Goal: Task Accomplishment & Management: Complete application form

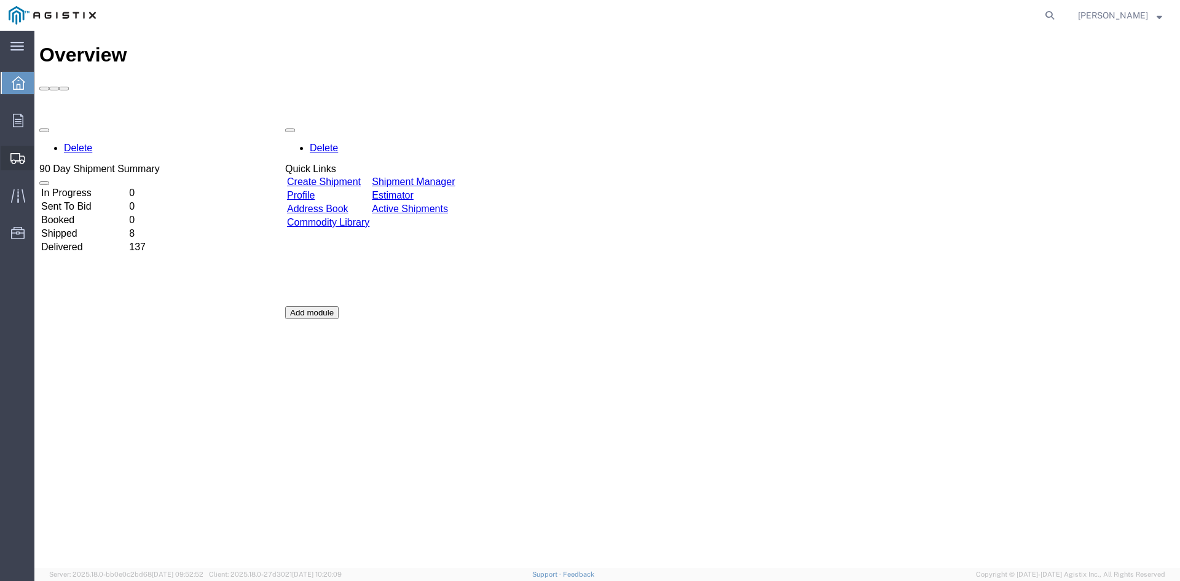
click at [0, 0] on span "Shipment Manager" at bounding box center [0, 0] width 0 height 0
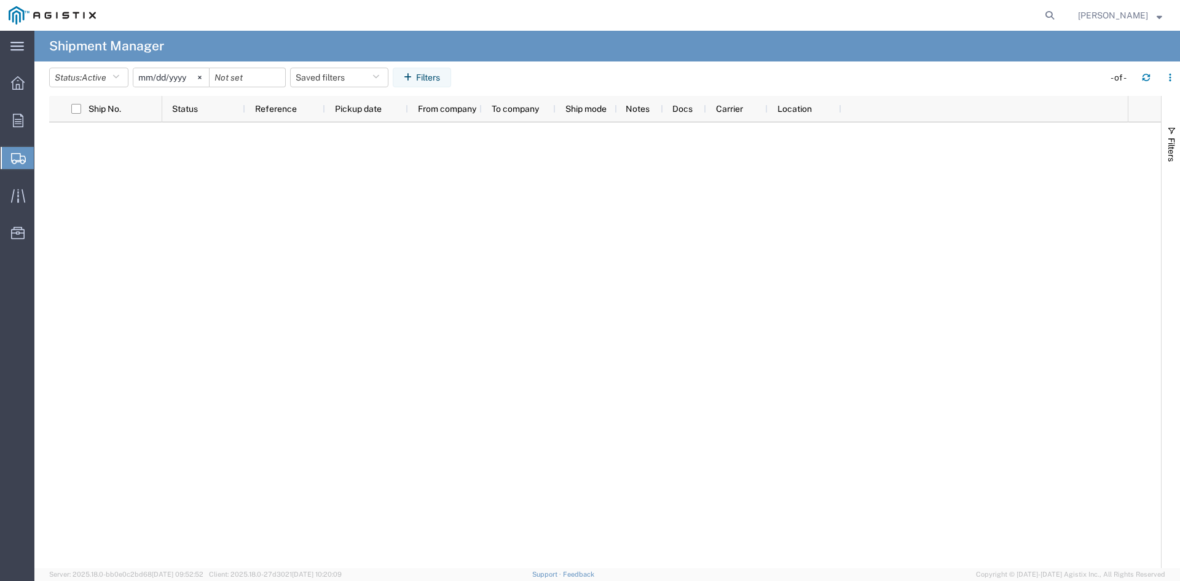
click at [0, 0] on span "Create Shipment" at bounding box center [0, 0] width 0 height 0
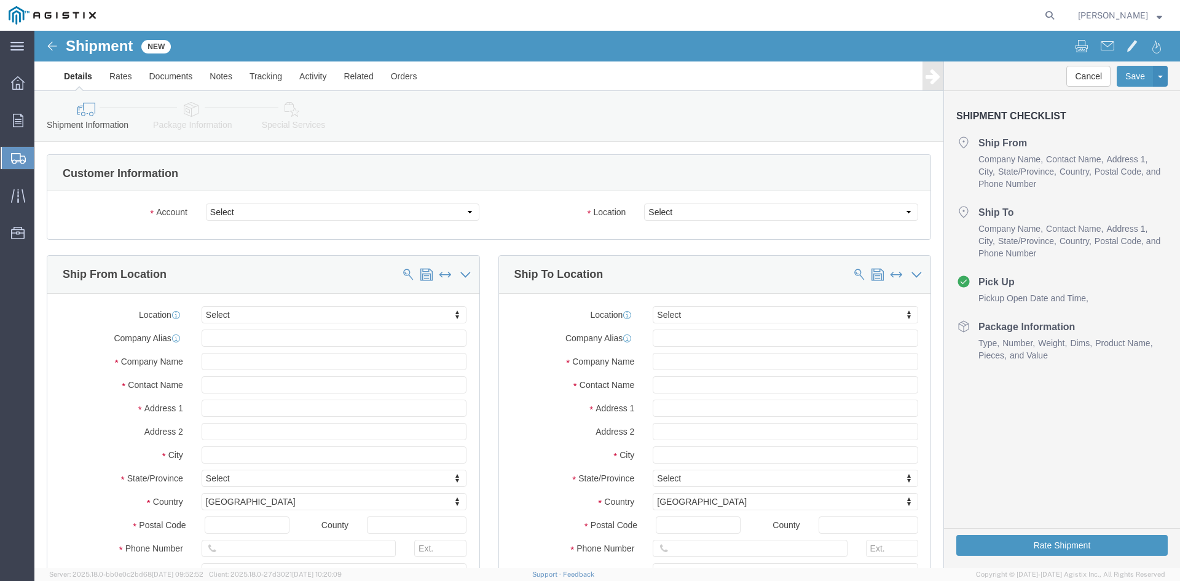
select select
click select "Select PG&E Power Partners"
select select "9596"
click select "Select PG&E Power Partners"
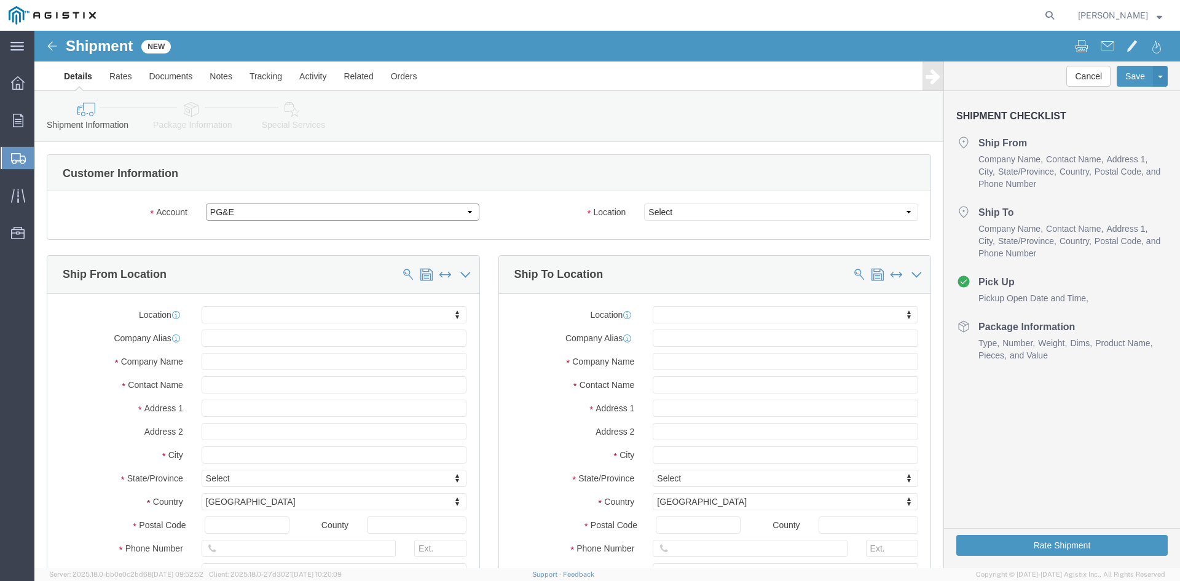
select select
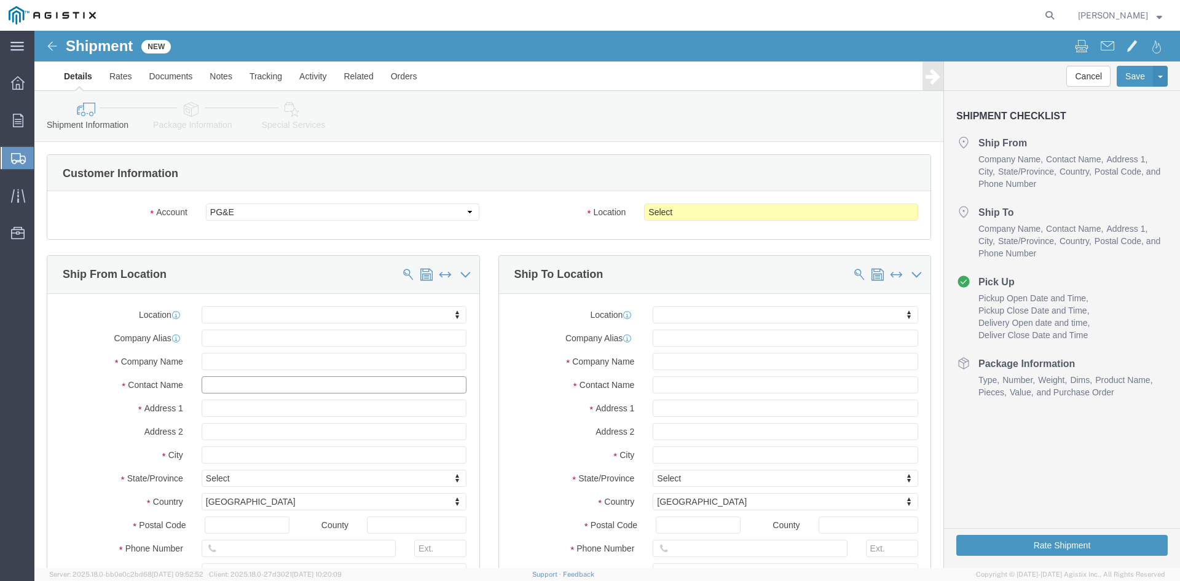
click input "text"
drag, startPoint x: 188, startPoint y: 355, endPoint x: 247, endPoint y: 359, distance: 58.5
click input "text"
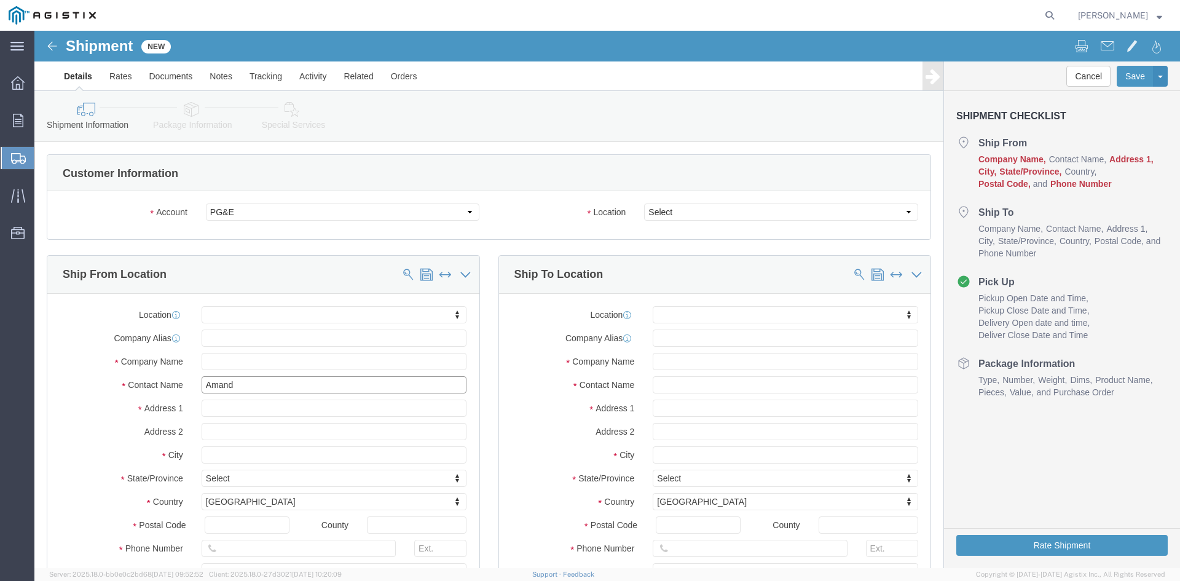
type input "[PERSON_NAME]"
click p "- Power Partners LLC - ([PERSON_NAME]) [STREET_ADDRESS][PERSON_NAME]"
select select "GA"
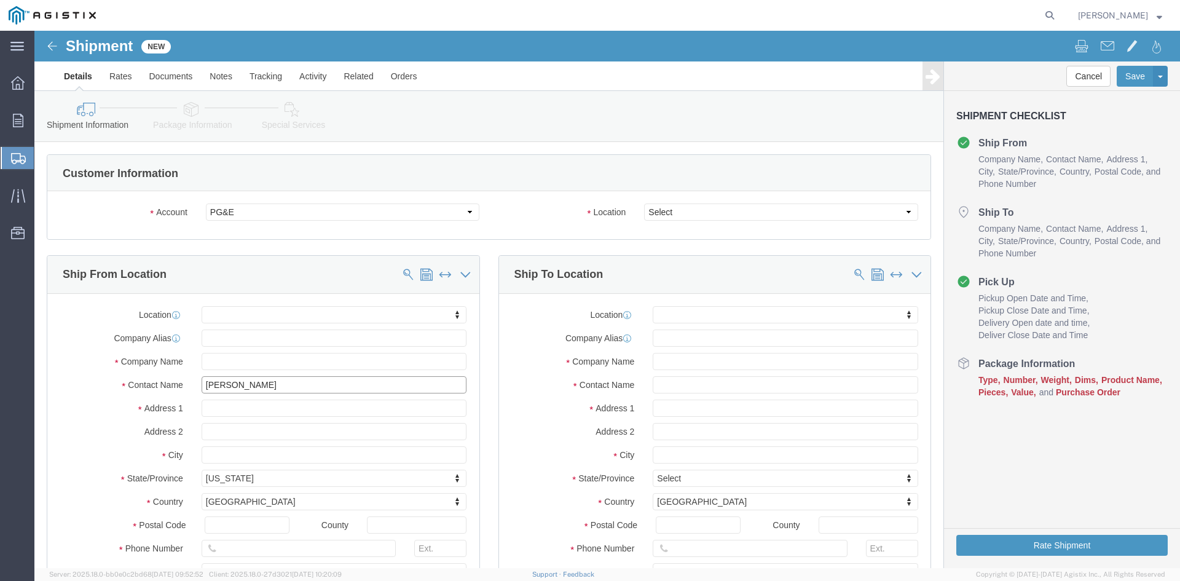
type input "[PERSON_NAME]"
click select "Select All Others [GEOGRAPHIC_DATA] [GEOGRAPHIC_DATA] [GEOGRAPHIC_DATA] [GEOGRA…"
select select "23082"
click select "Select All Others [GEOGRAPHIC_DATA] [GEOGRAPHIC_DATA] [GEOGRAPHIC_DATA] [GEOGRA…"
click input "text"
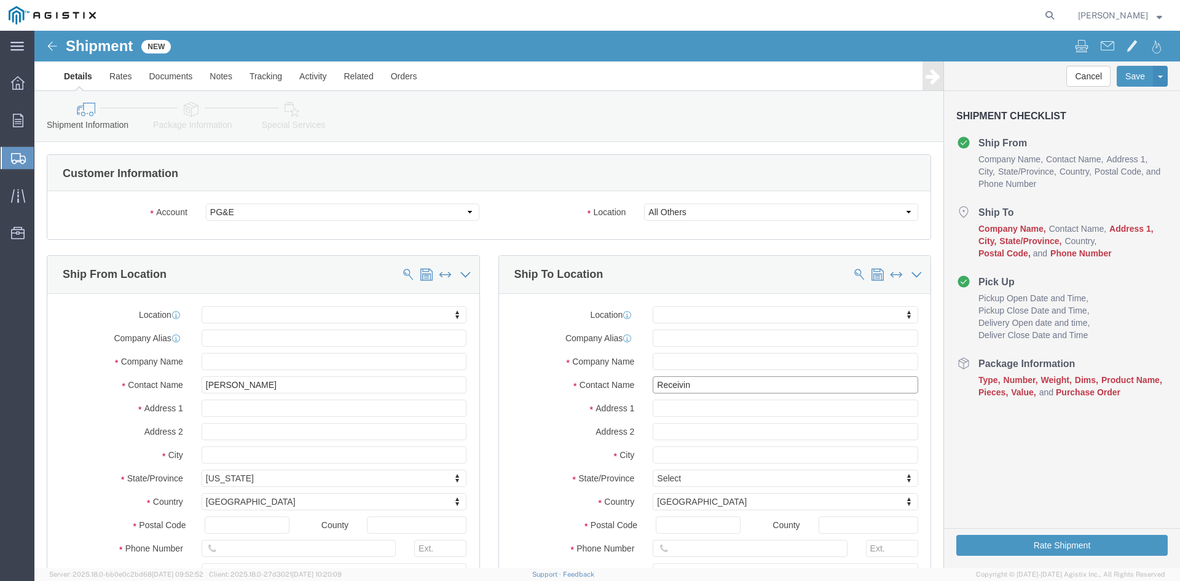
type input "Receiving"
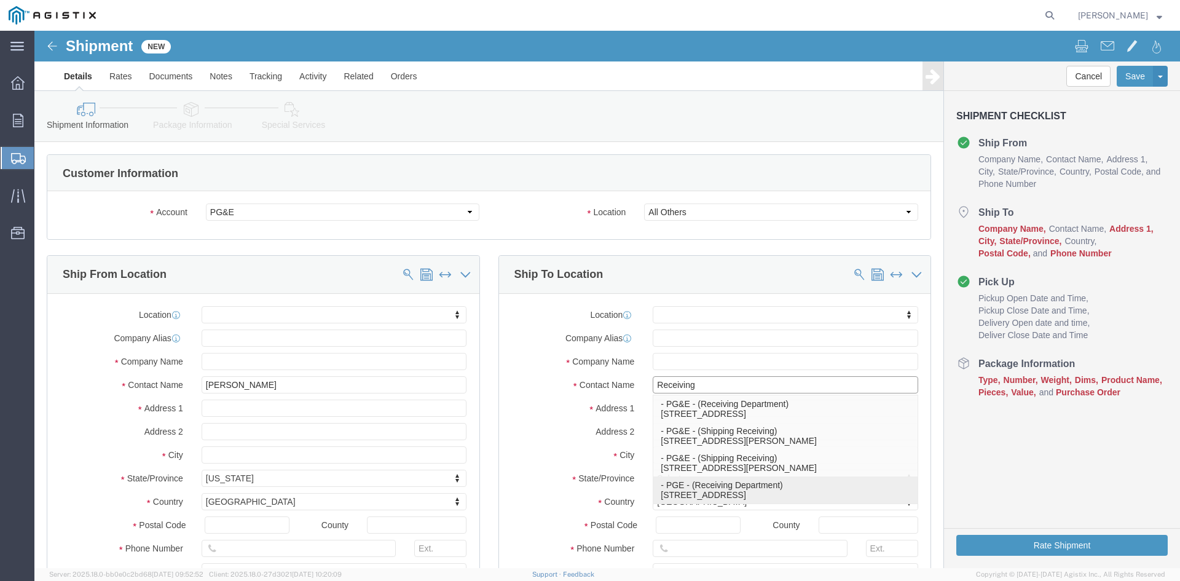
click p "- PGE - (Receiving Department) [STREET_ADDRESS]"
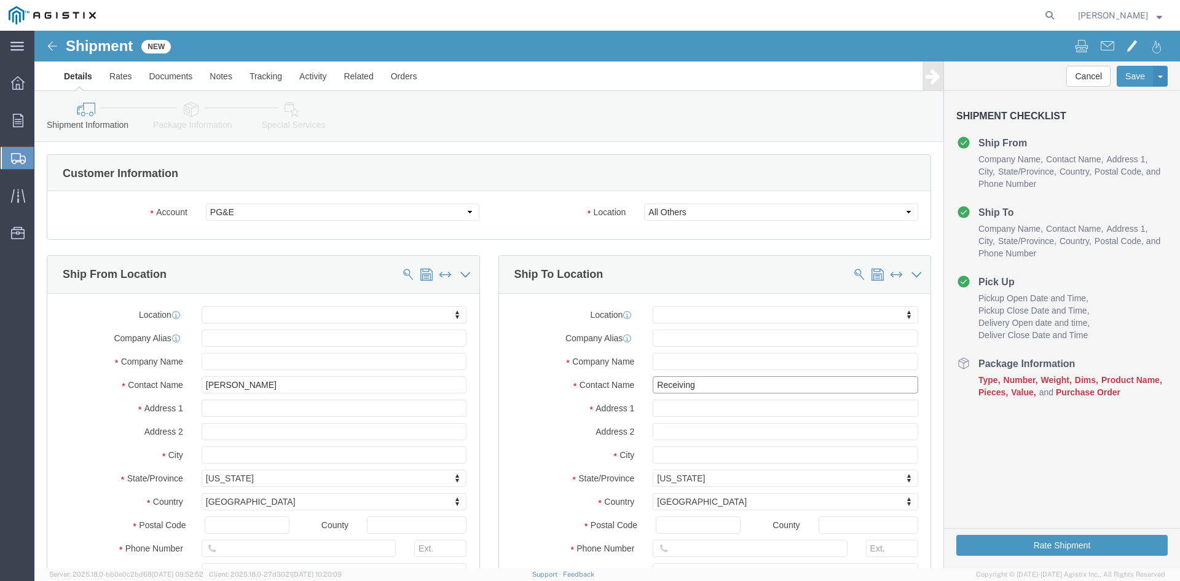
select select "CA"
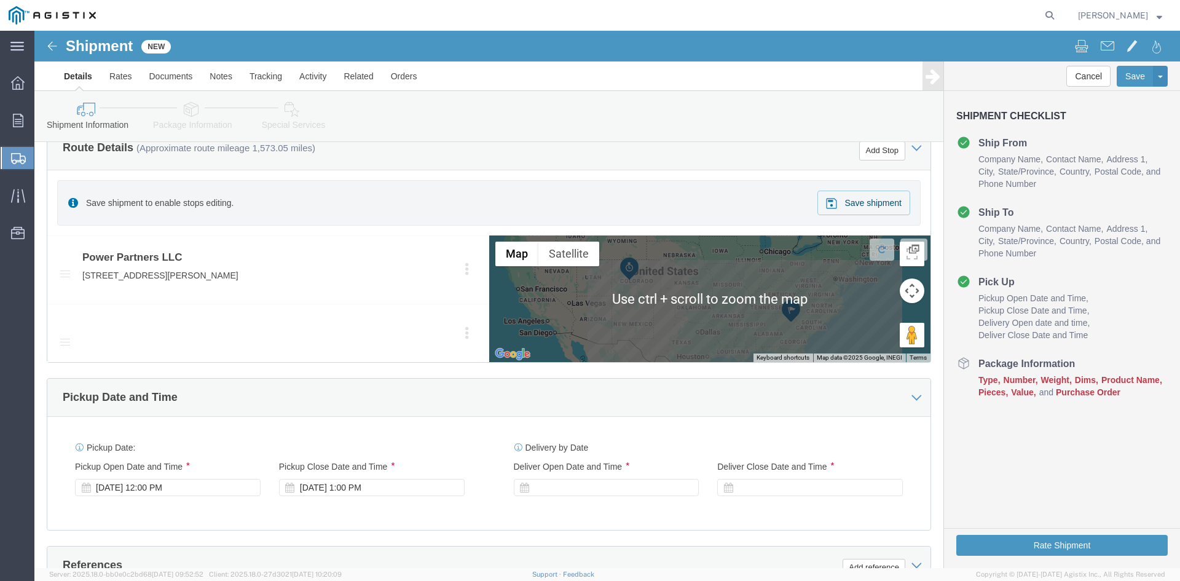
scroll to position [553, 0]
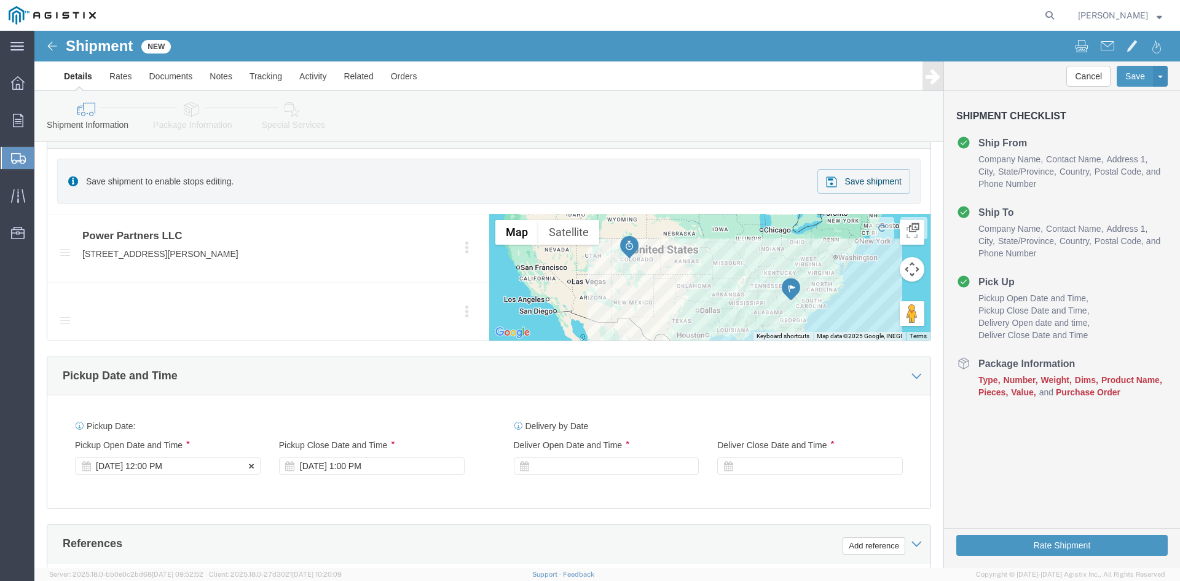
type input "Receiving Department"
click div "Pickup Start Date Pickup Start Time Pickup Open Date and Time [DATE] 12:00 PM"
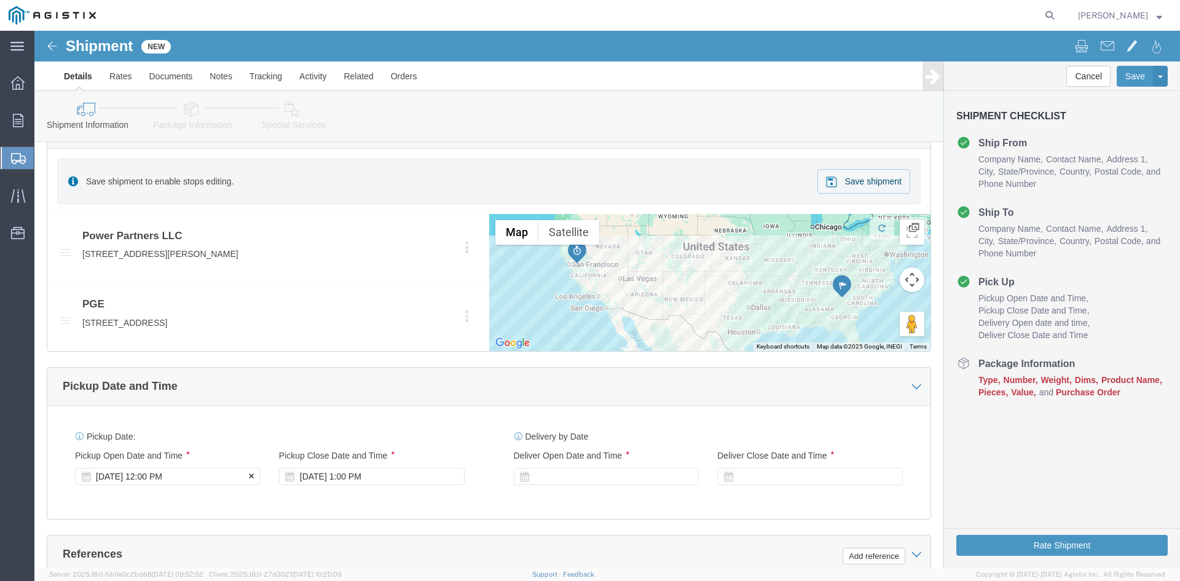
click div "[DATE] 12:00 PM"
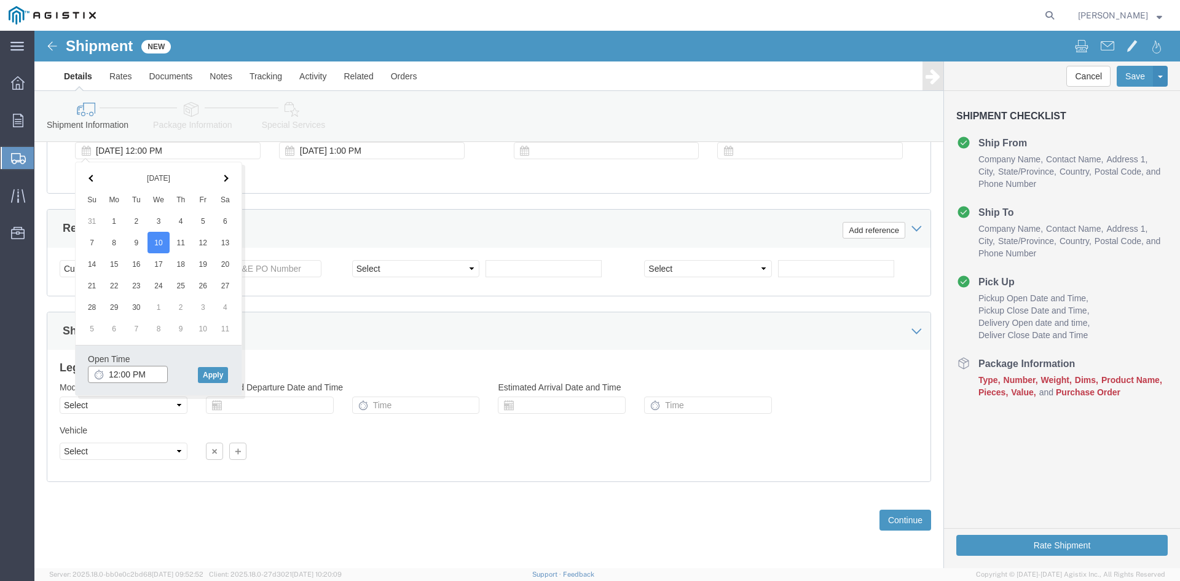
click input "12:00 PM"
click input "11:00 PM"
type input "11:00 AM"
click button "Apply"
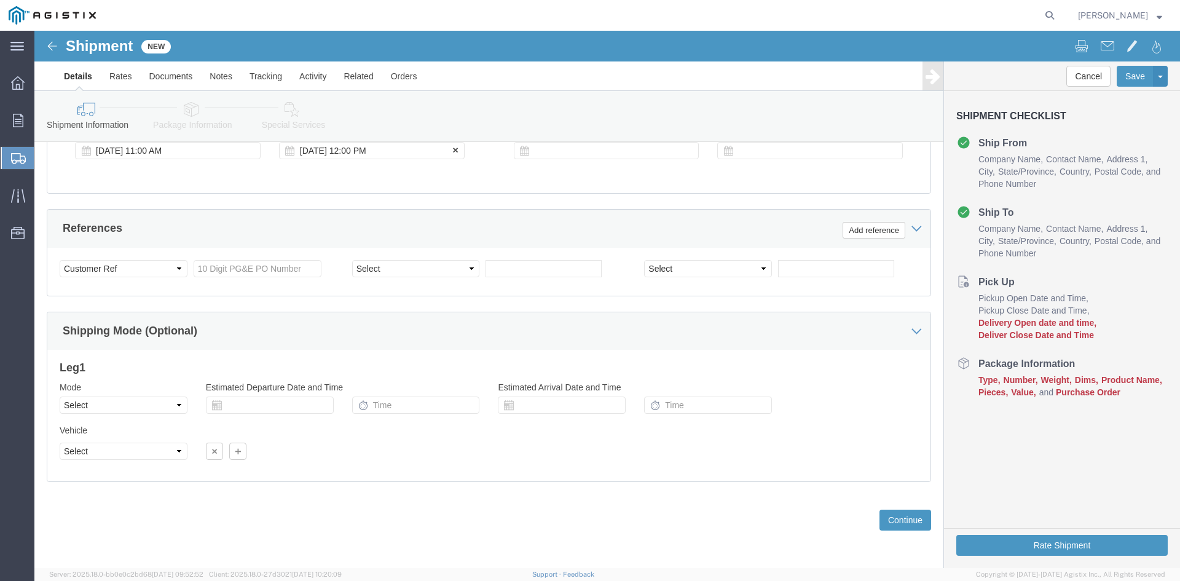
click div "[DATE] 12:00 PM"
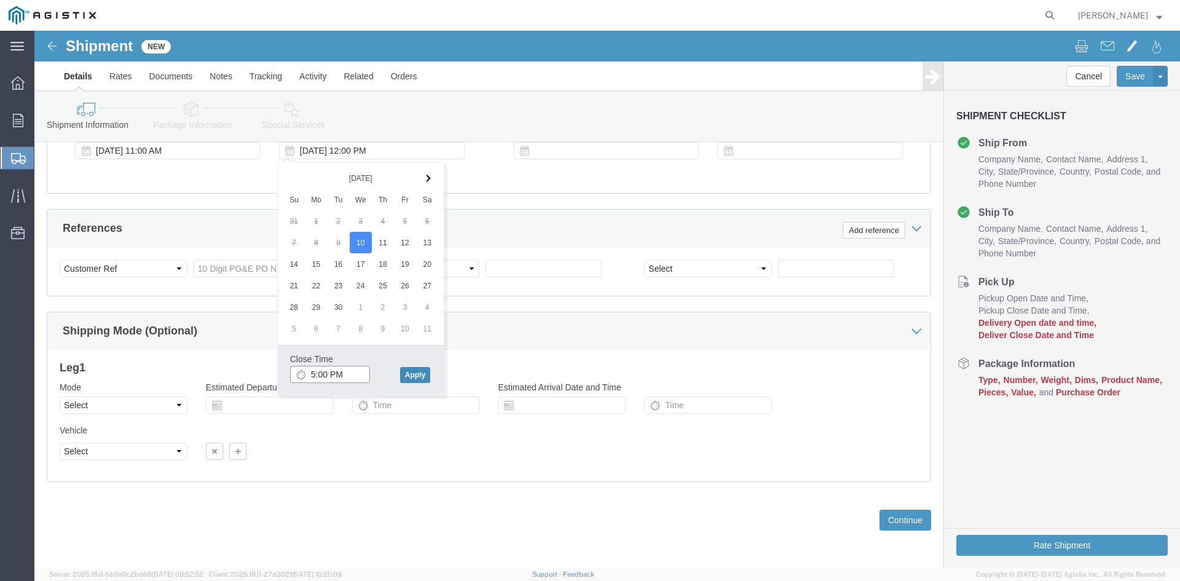
type input "5:00 PM"
click button "Apply"
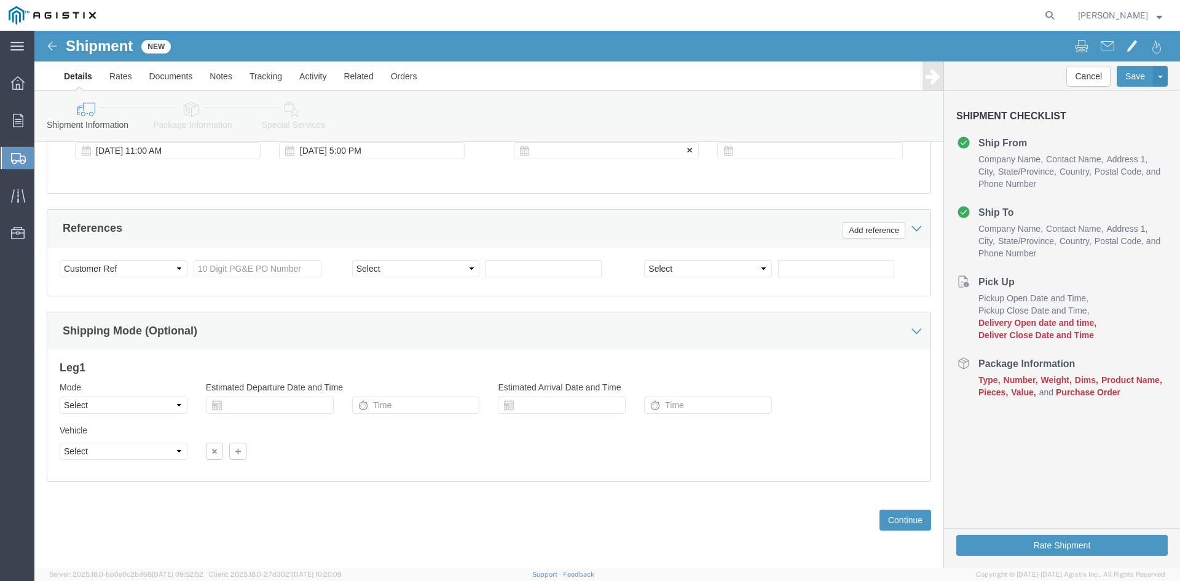
click div
click input "6:00 PM"
click input "7:00 PM"
drag, startPoint x: 534, startPoint y: 341, endPoint x: 556, endPoint y: 341, distance: 21.5
click input "7:30 PM"
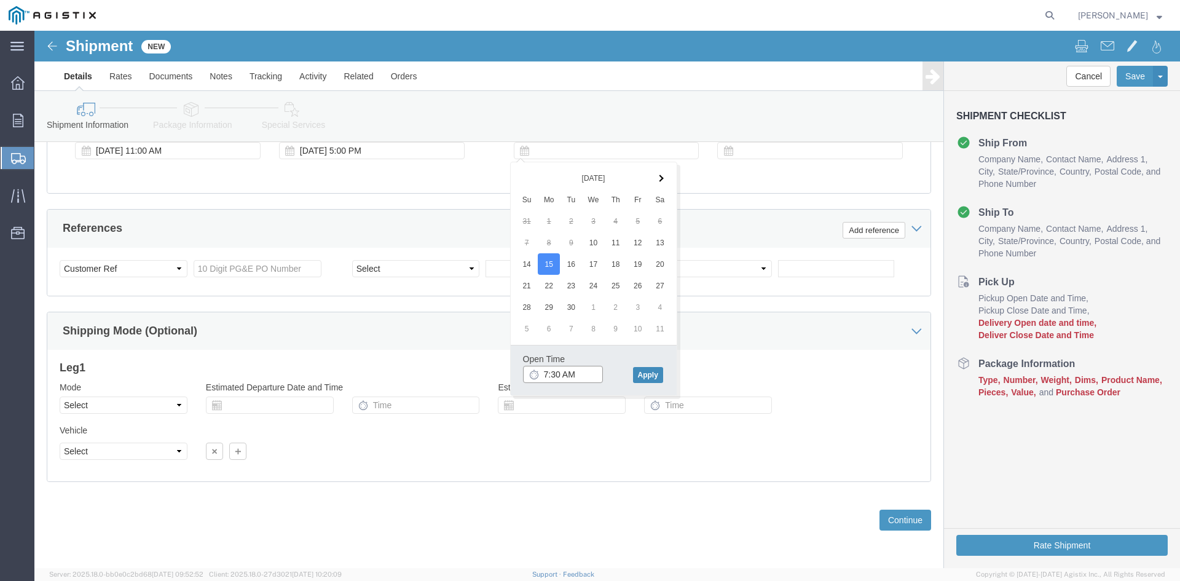
type input "7:30 AM"
click button "Apply"
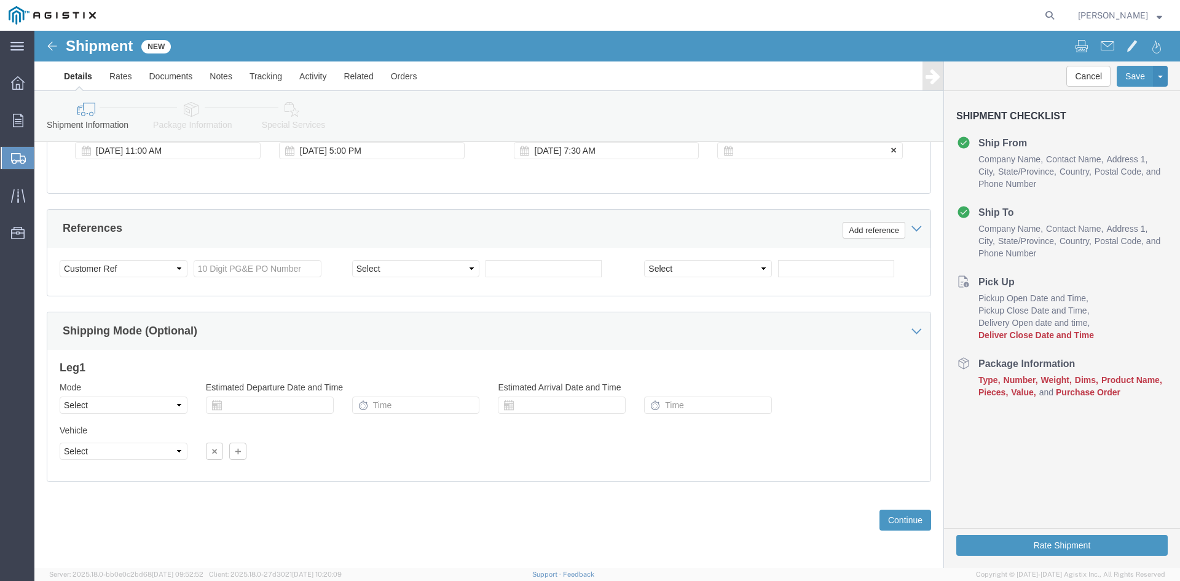
click div
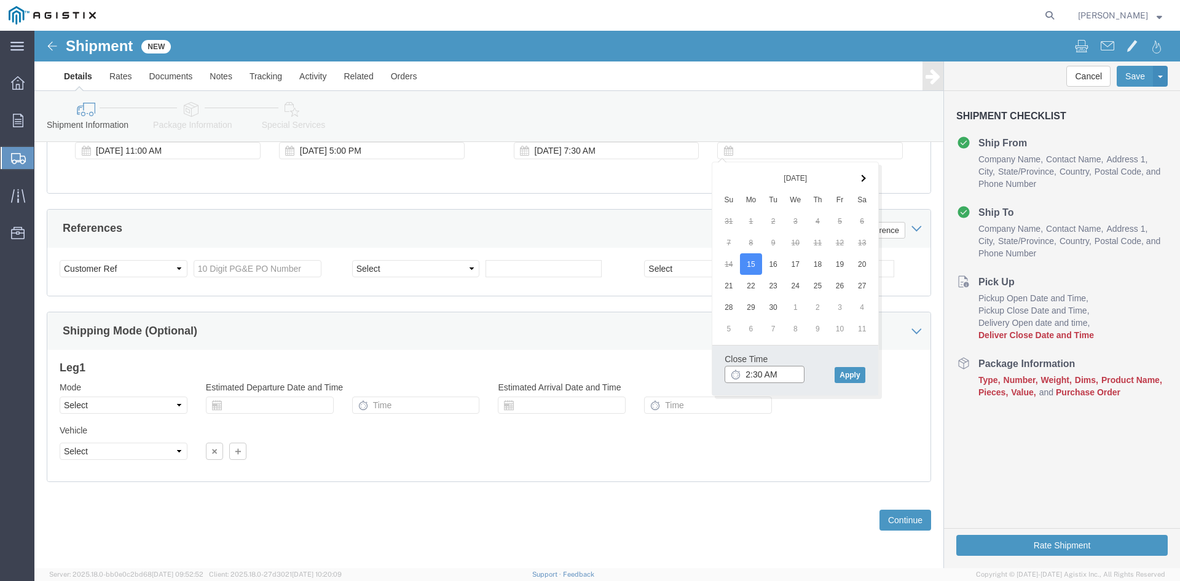
click input "2:30 AM"
click input "2:00 AM"
type input "2:00 PM"
click button "Apply"
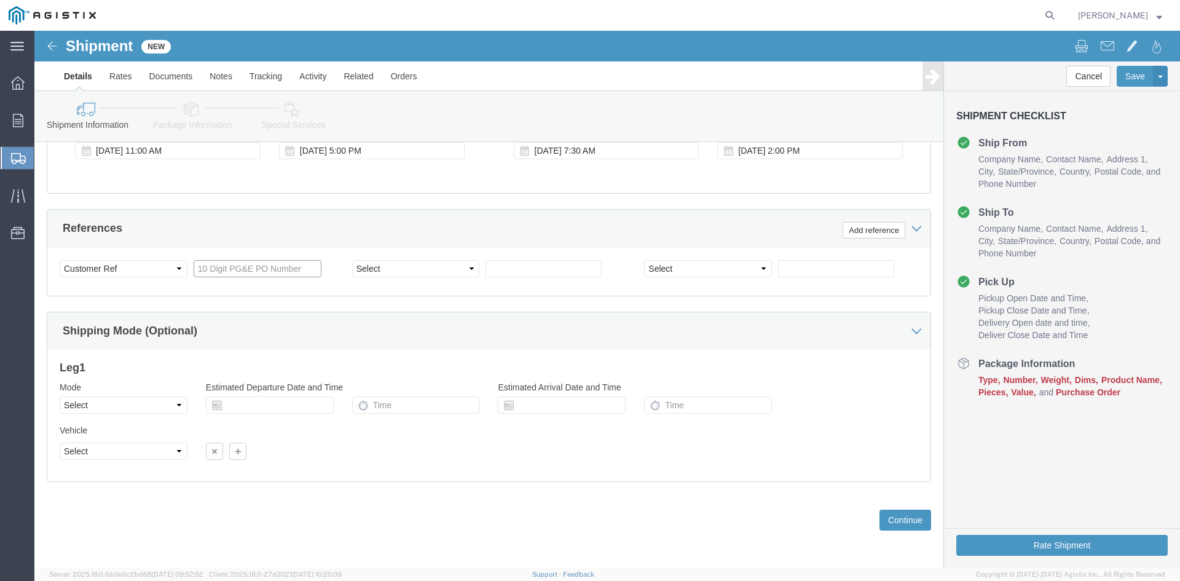
click input "text"
type input "3501405844"
click select "Select Account Type Activity ID Airline Appointment Number ASN Batch Request # …"
select select "BOL"
click select "Select Account Type Activity ID Airline Appointment Number ASN Batch Request # …"
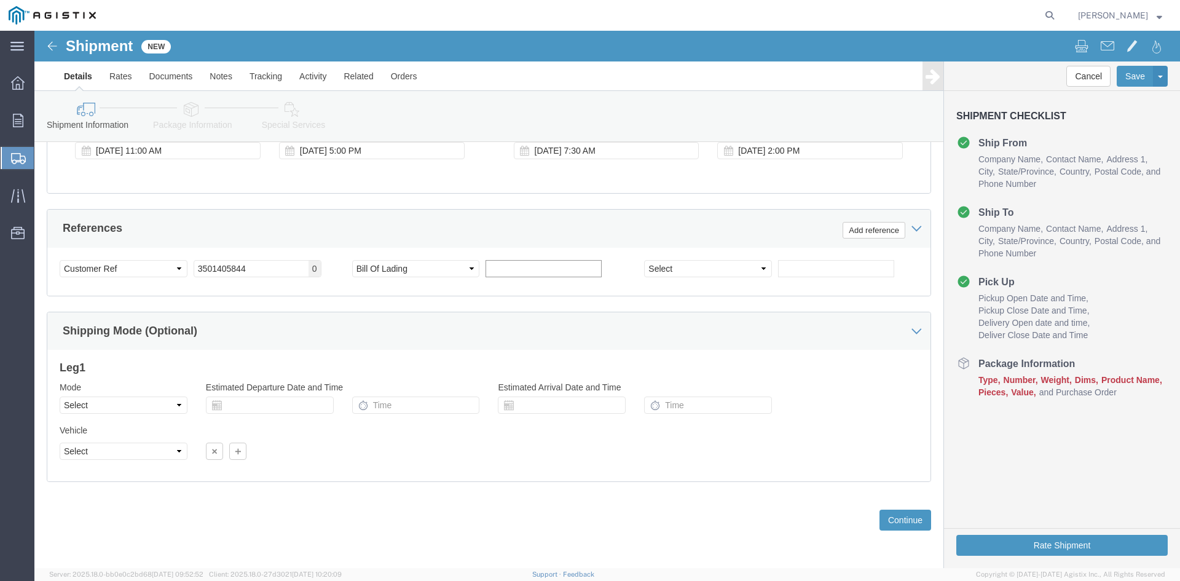
click input "text"
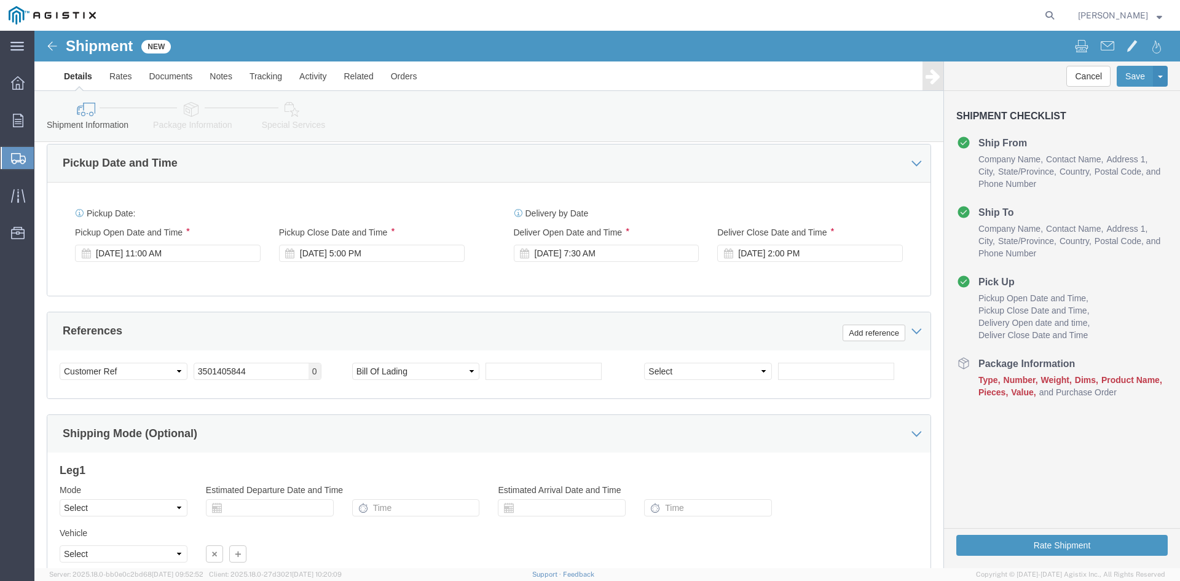
scroll to position [756, 0]
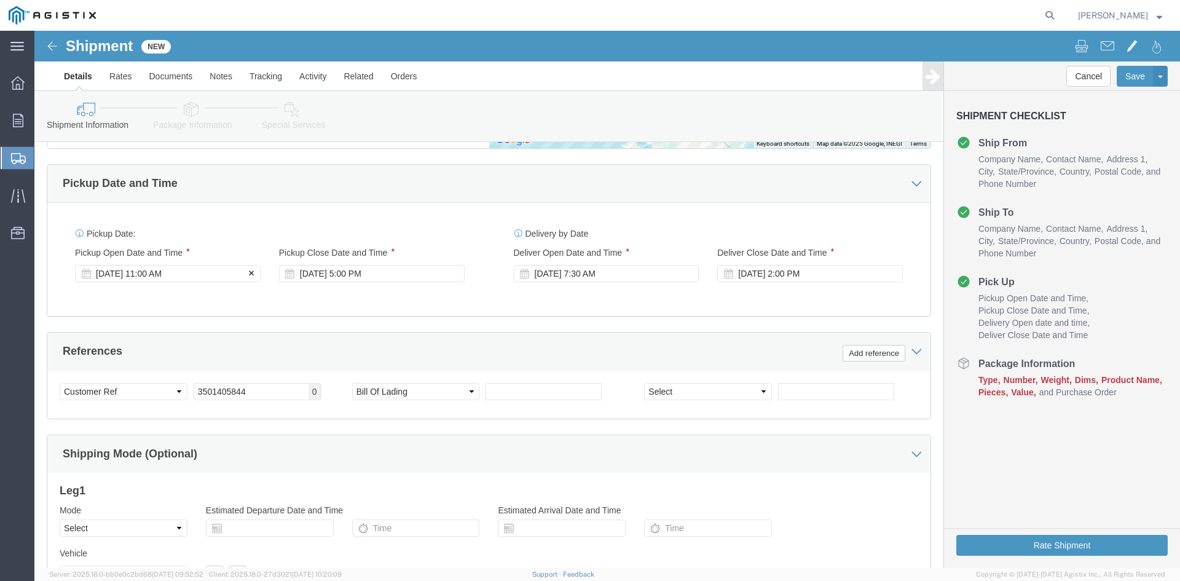
click div "[DATE] 11:00 AM"
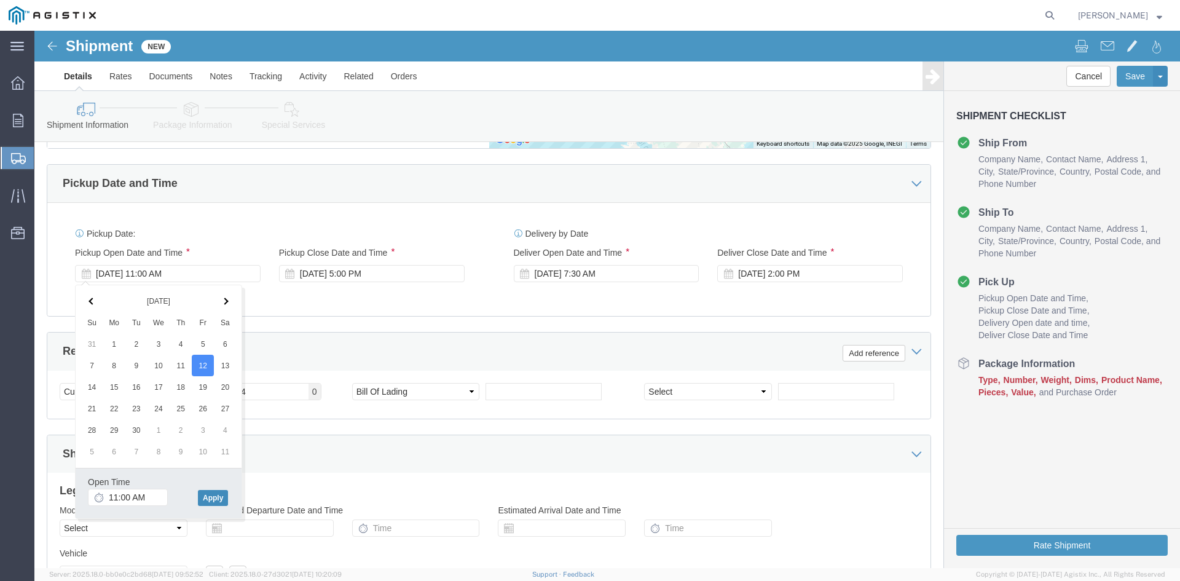
click button "Apply"
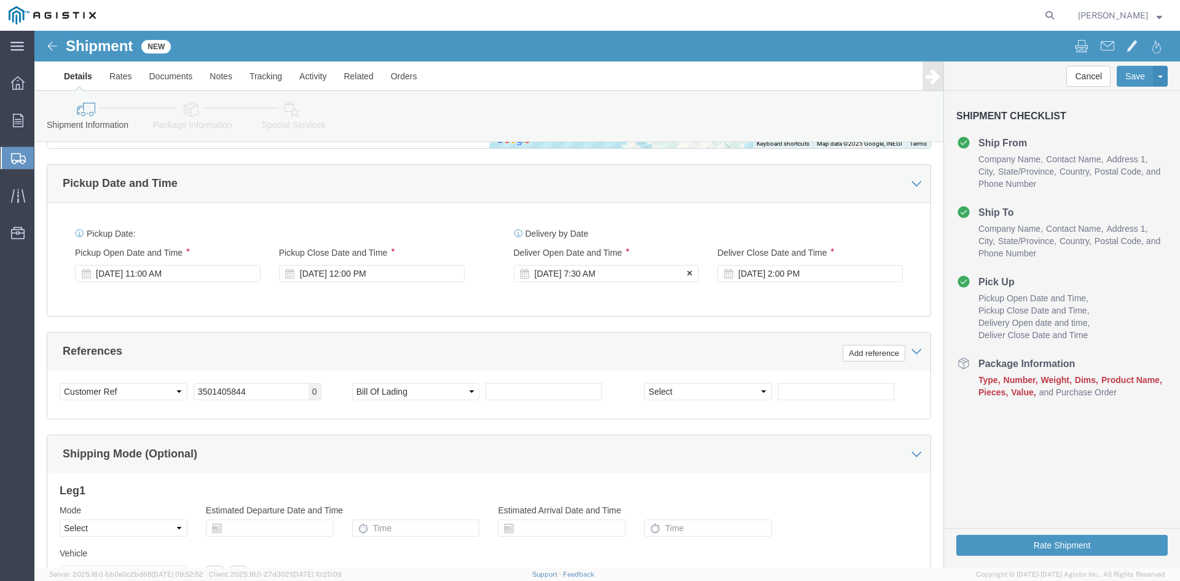
click div "[DATE] 7:30 AM"
click button "Apply"
click div "[DATE] 8:30 AM"
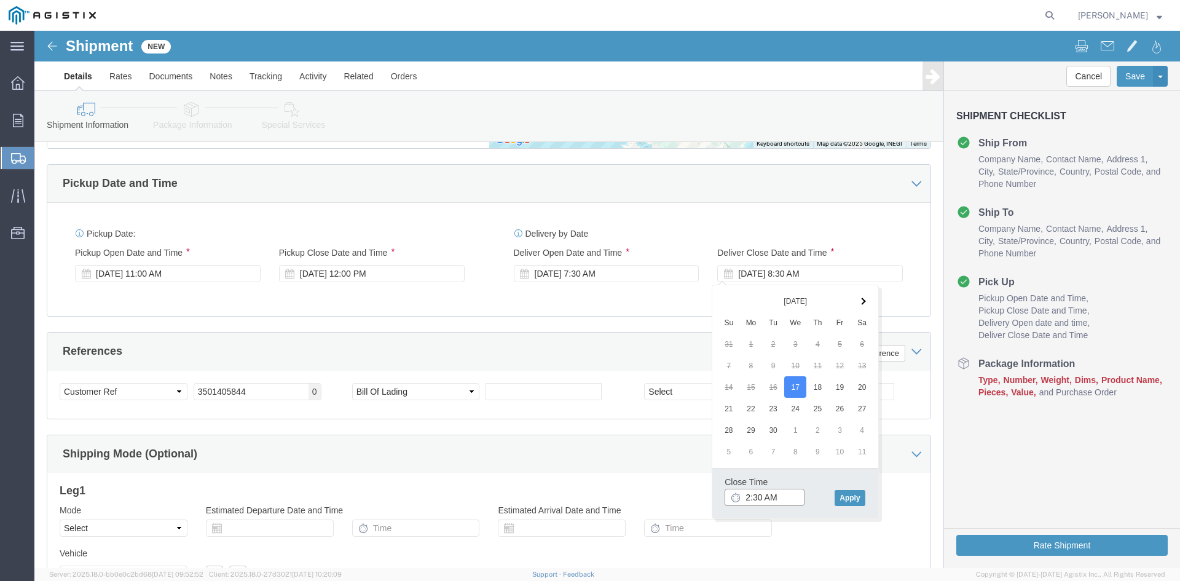
click input "2:30 AM"
click input "2:00 AM"
type input "2:00 PM"
click button "Apply"
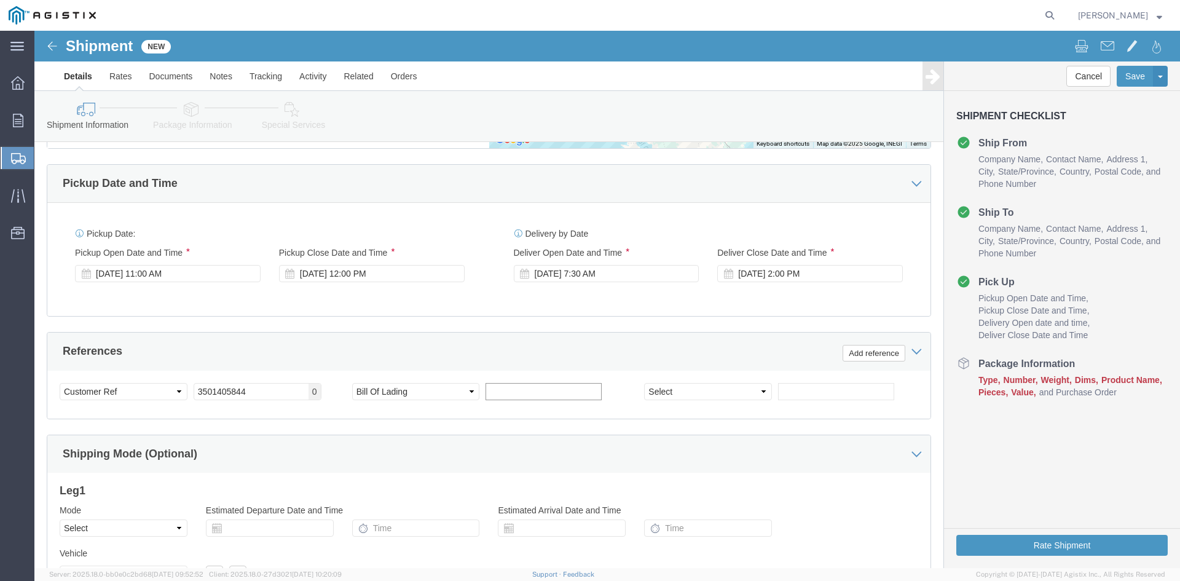
click input "text"
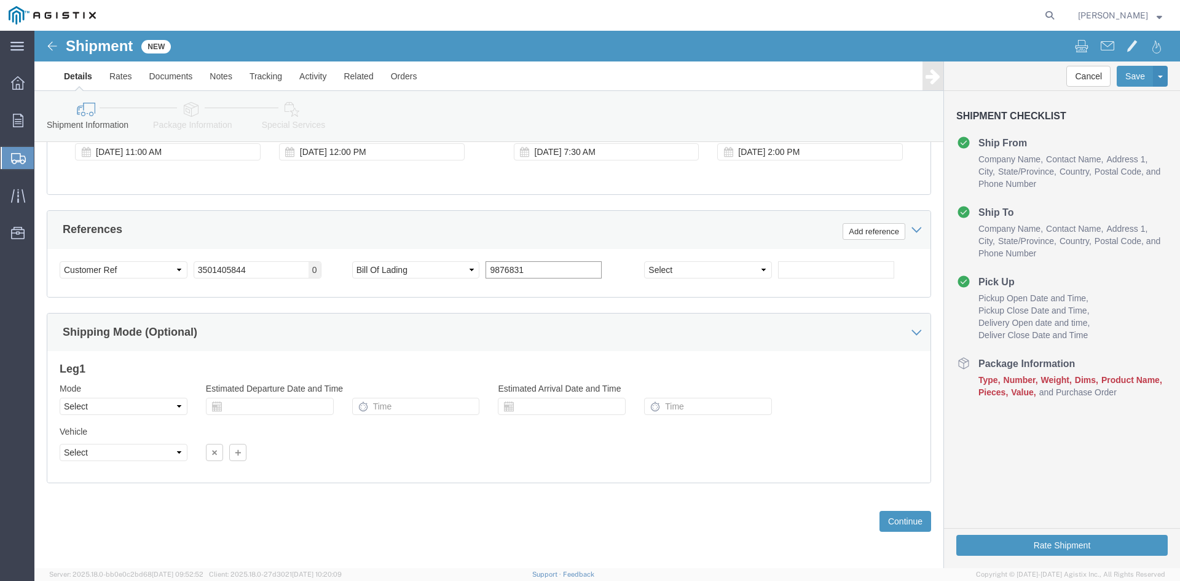
scroll to position [879, 0]
type input "9876831"
click select "Select Air Less than Truckload Multi-Leg Ocean Freight Rail Small Parcel Truckl…"
select select "TL"
click select "Select Air Less than Truckload Multi-Leg Ocean Freight Rail Small Parcel Truckl…"
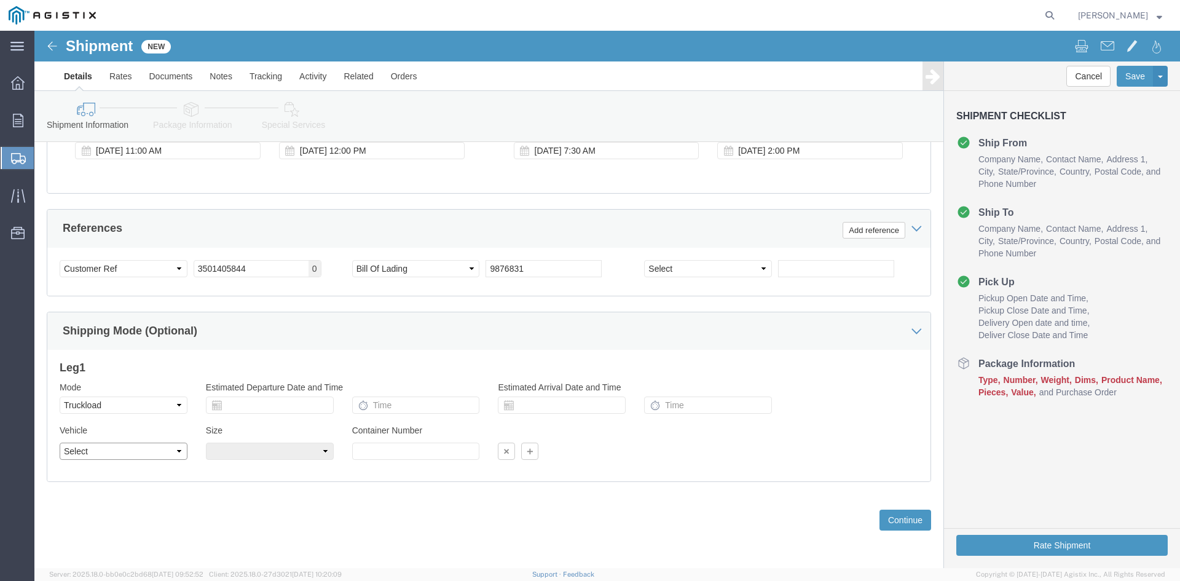
click select "Select 1-Ton (PSS) 10 Wheel 10 Yard Dump Truck 20 Yard Dump Truck Bobtail Botto…"
select select "FLBD"
click select "Select 1-Ton (PSS) 10 Wheel 10 Yard Dump Truck 20 Yard Dump Truck Bobtail Botto…"
click button "Continue"
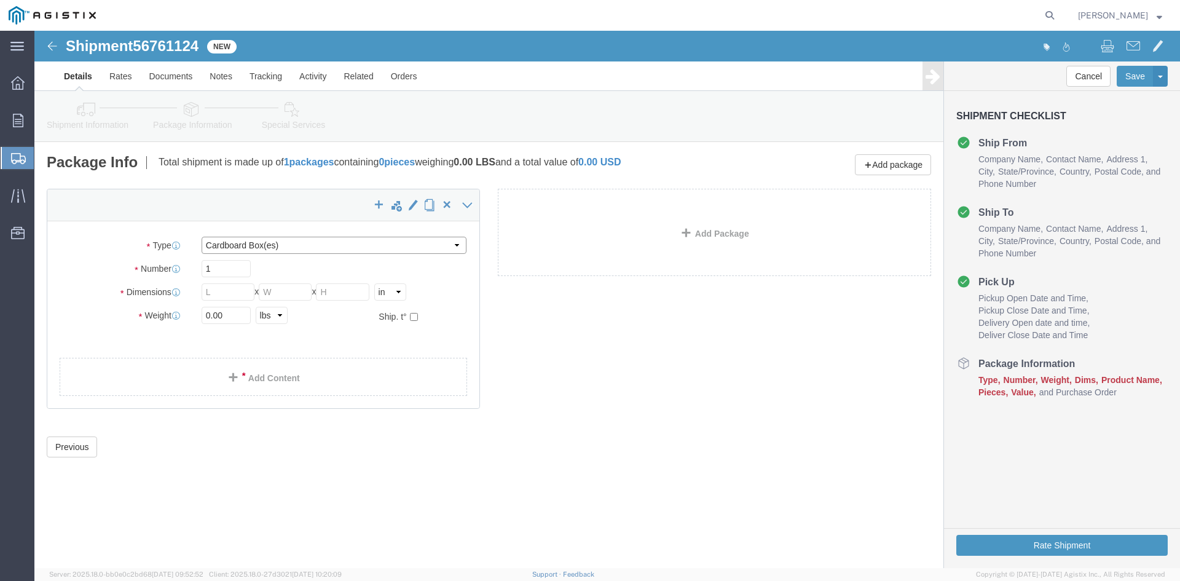
click select "Select Bulk Bundle(s) Cardboard Box(es) Carton(s) Crate(s) Drum(s) (Fiberboard)…"
select select "PSNS"
click select "Select Bulk Bundle(s) Cardboard Box(es) Carton(s) Crate(s) Drum(s) (Fiberboard)…"
drag, startPoint x: 175, startPoint y: 239, endPoint x: 187, endPoint y: 241, distance: 11.8
click input "text"
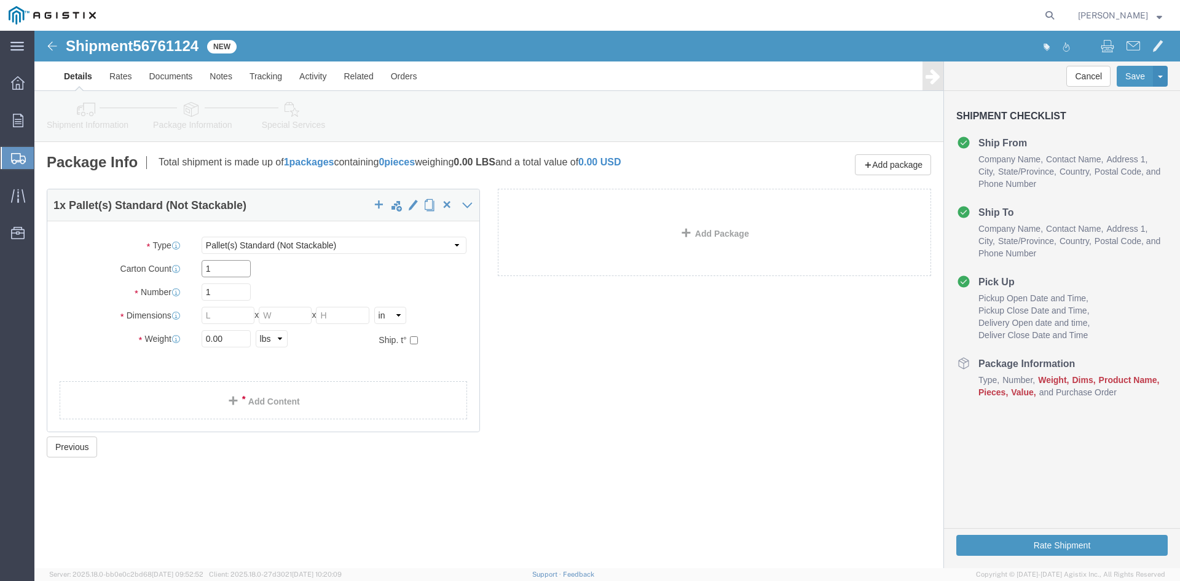
type input "1"
drag, startPoint x: 180, startPoint y: 260, endPoint x: 130, endPoint y: 257, distance: 49.9
click div "Number 1"
type input "91"
click input "text"
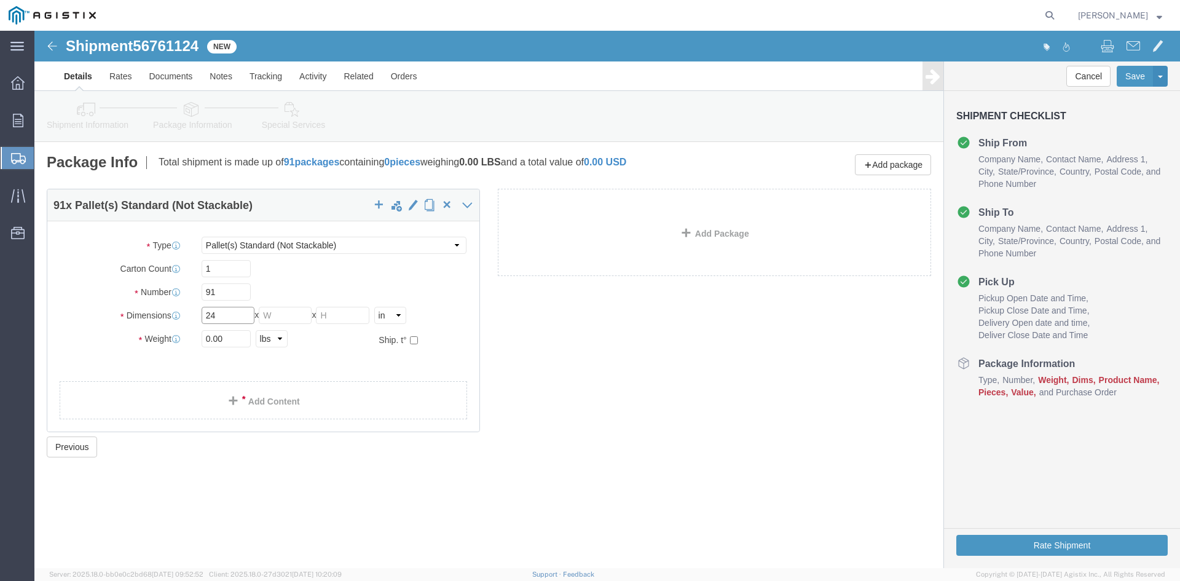
type input "24"
click input "text"
type input "24"
click input "text"
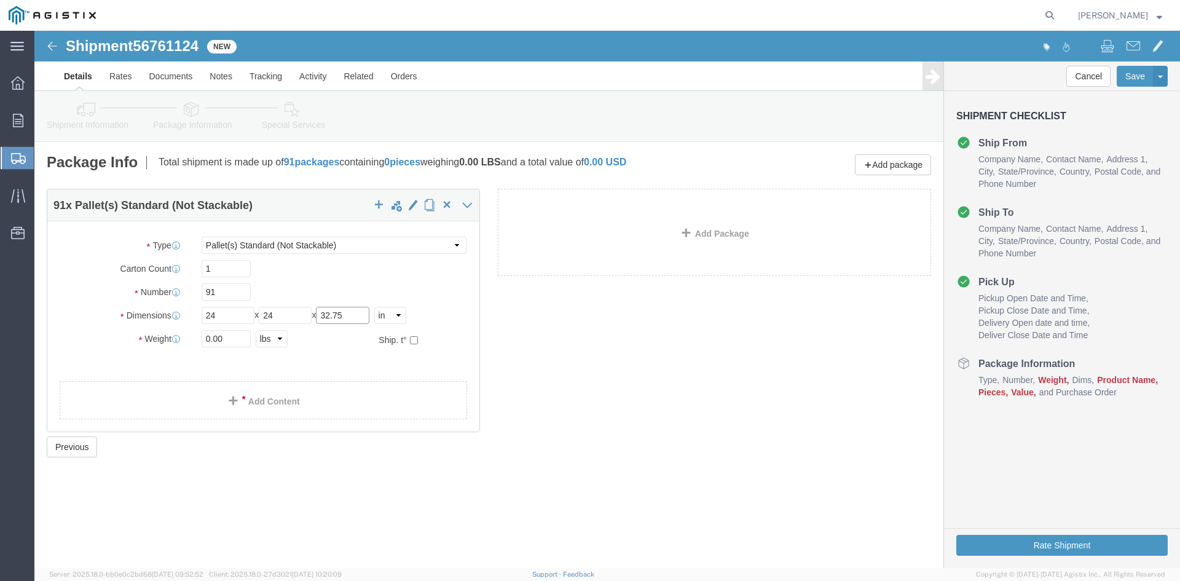
type input "32.75"
drag, startPoint x: 195, startPoint y: 306, endPoint x: 125, endPoint y: 306, distance: 69.5
click div "Weight 0.00 Select kgs lbs Ship. t°"
type input "26393.71"
drag, startPoint x: 163, startPoint y: 369, endPoint x: 325, endPoint y: 176, distance: 251.7
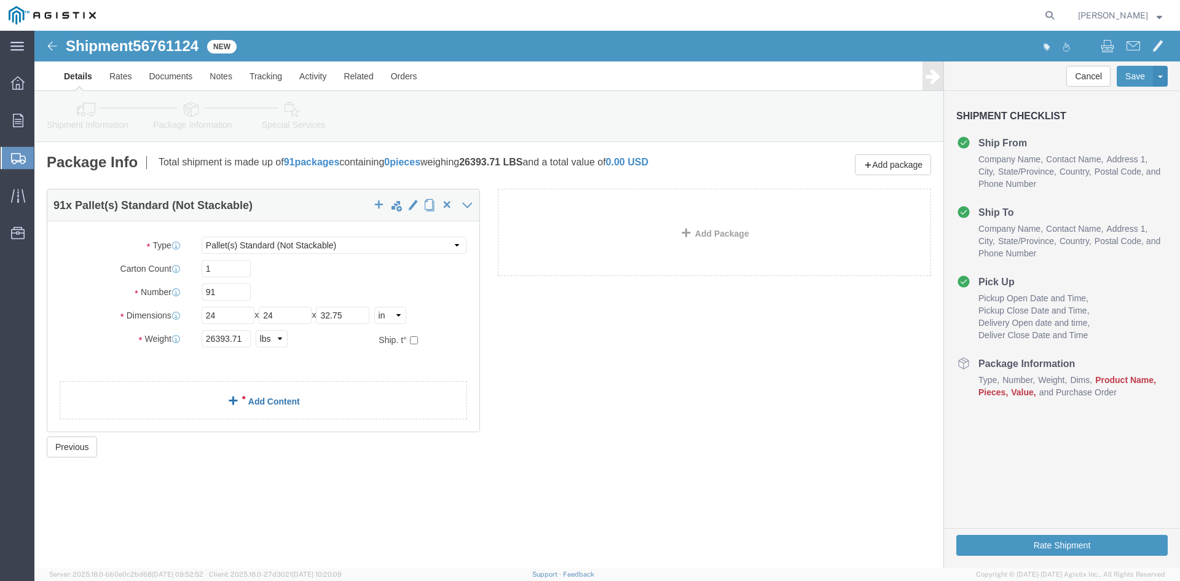
click link "Add Content"
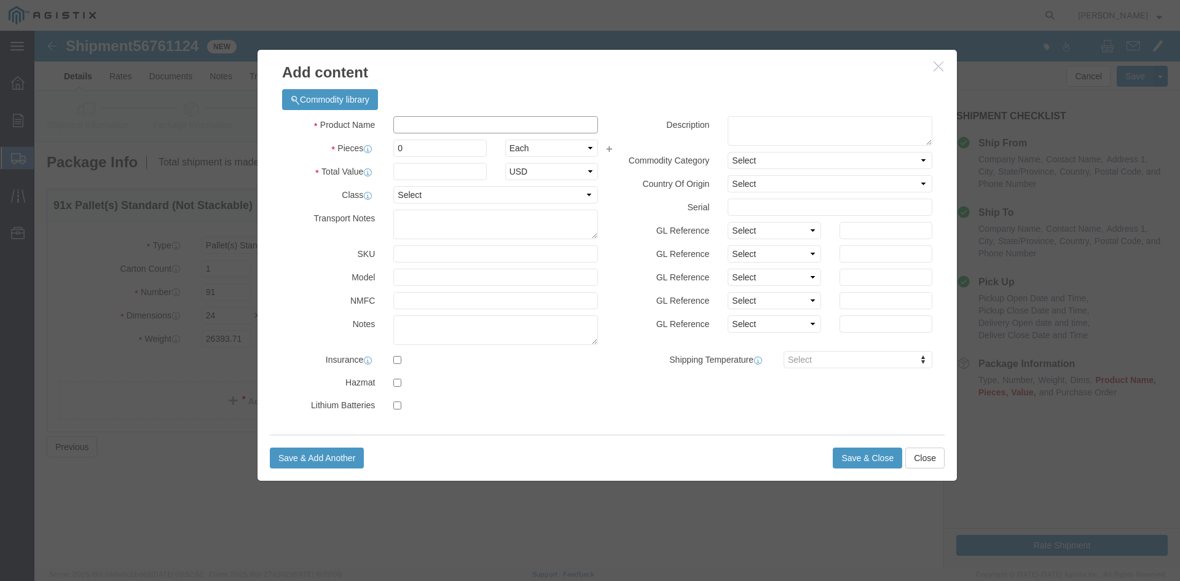
click input "text"
drag, startPoint x: 456, startPoint y: 93, endPoint x: 341, endPoint y: 87, distance: 114.5
click div "Product Name Overhead Transformer"
type input "Overhead Transformer"
drag, startPoint x: 370, startPoint y: 117, endPoint x: 354, endPoint y: 116, distance: 16.6
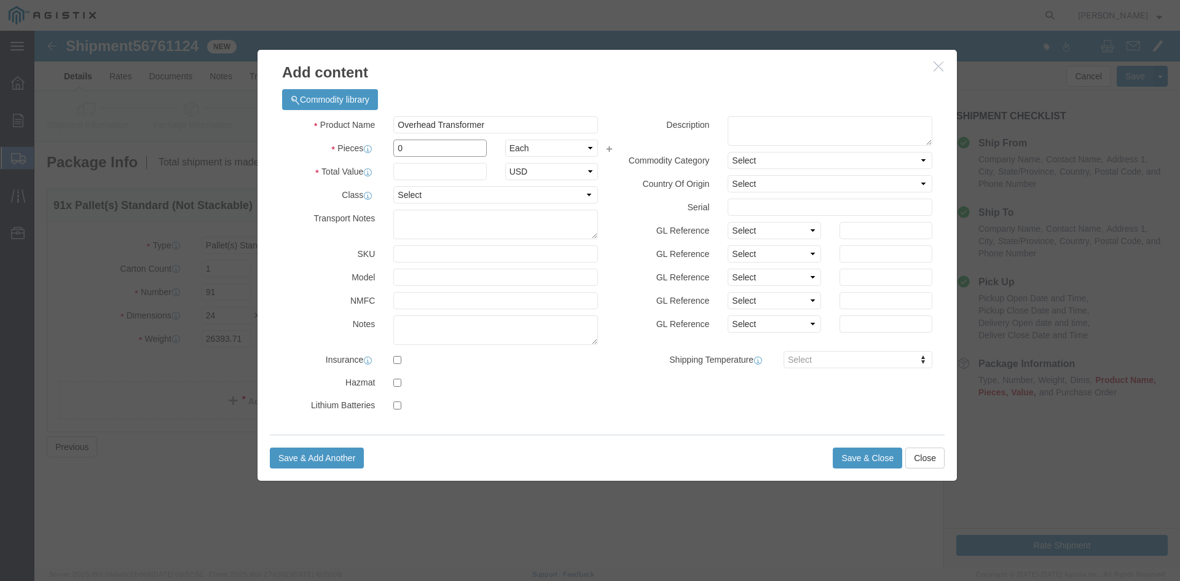
click div "0"
type input "91"
click input "text"
type input "1"
click select "Select 50 55 60 65 70 85 92.5 100 125 175 250 300 400"
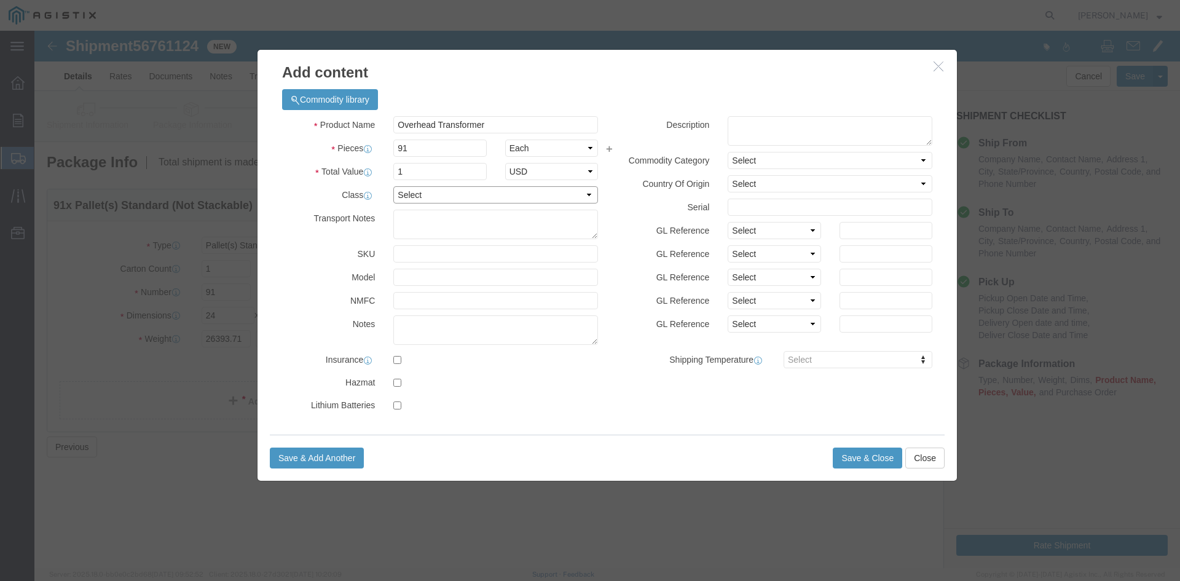
select select "55"
click select "Select 50 55 60 65 70 85 92.5 100 125 175 250 300 400"
click button "Save & Close"
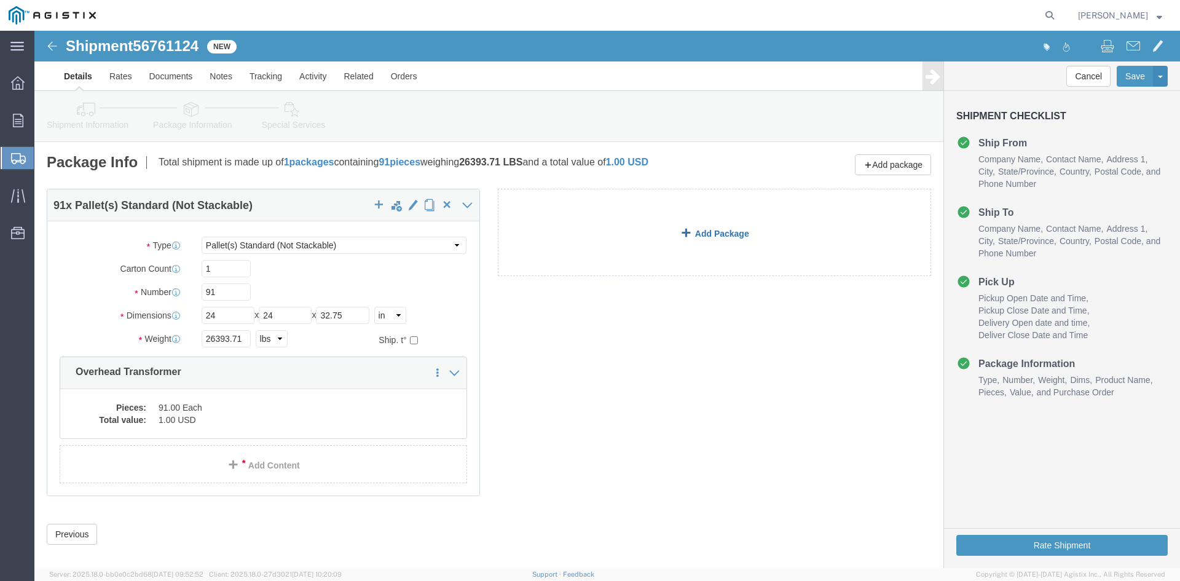
drag, startPoint x: 549, startPoint y: 210, endPoint x: 626, endPoint y: 248, distance: 85.8
click link "Add Package"
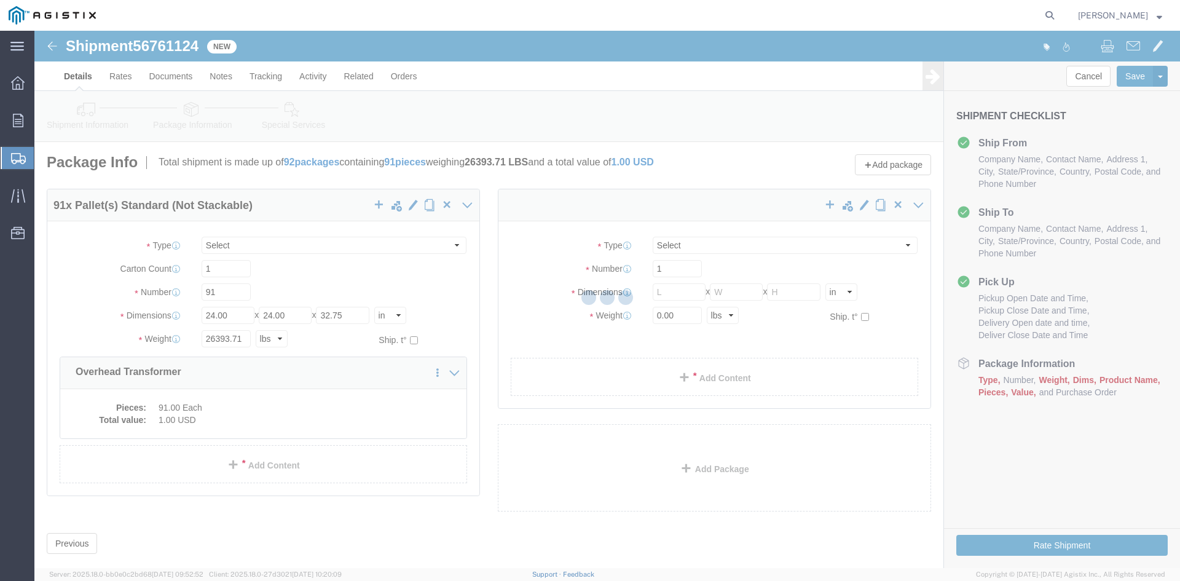
select select "PSNS"
select select "CBOX"
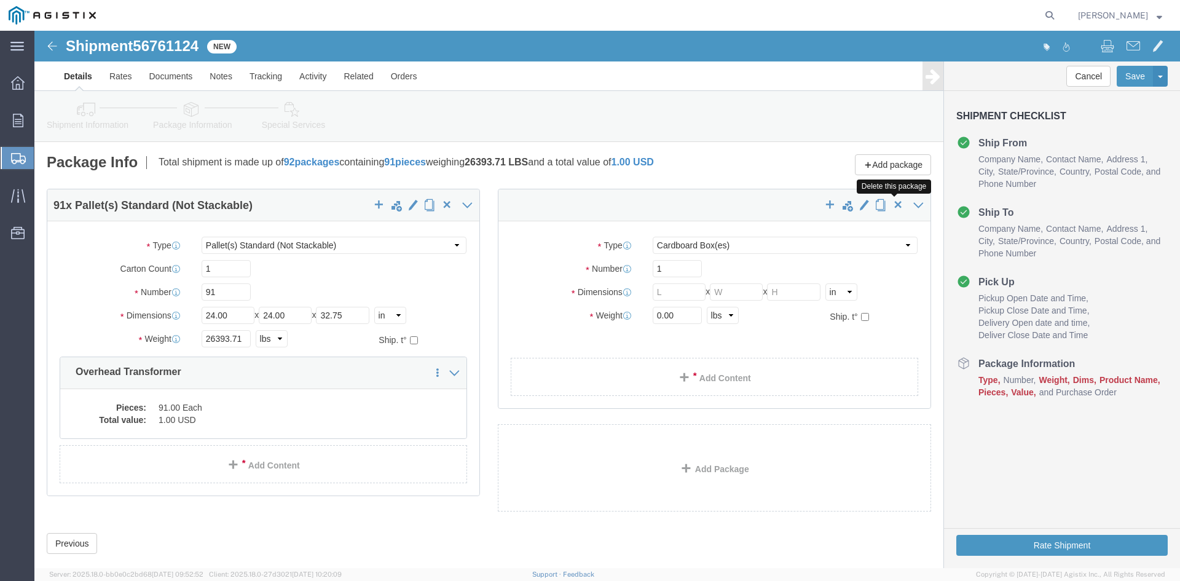
click span "button"
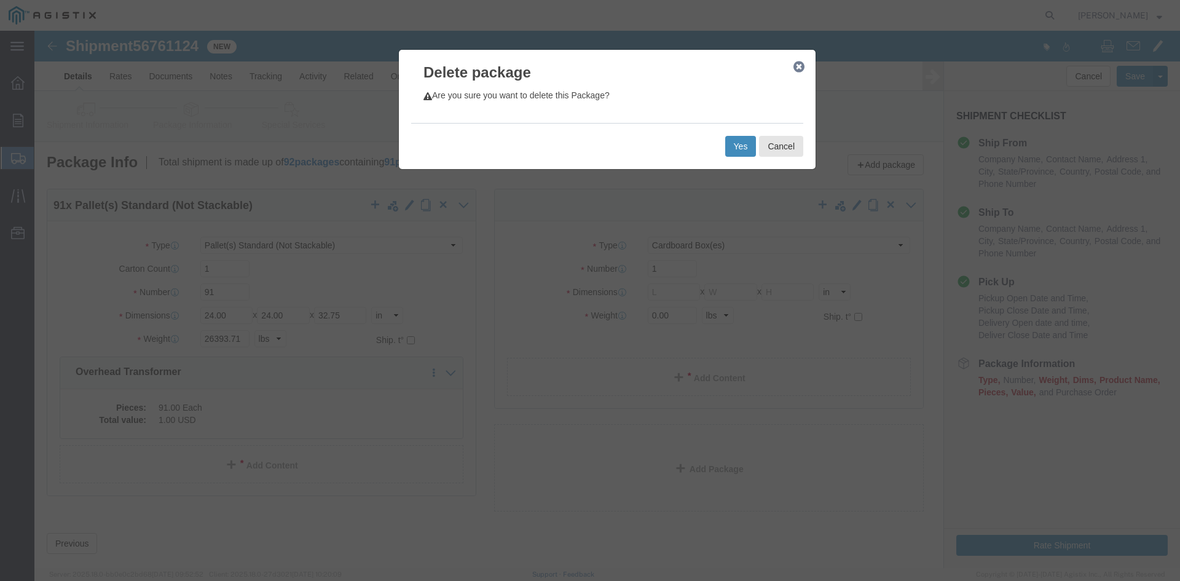
click button "Yes"
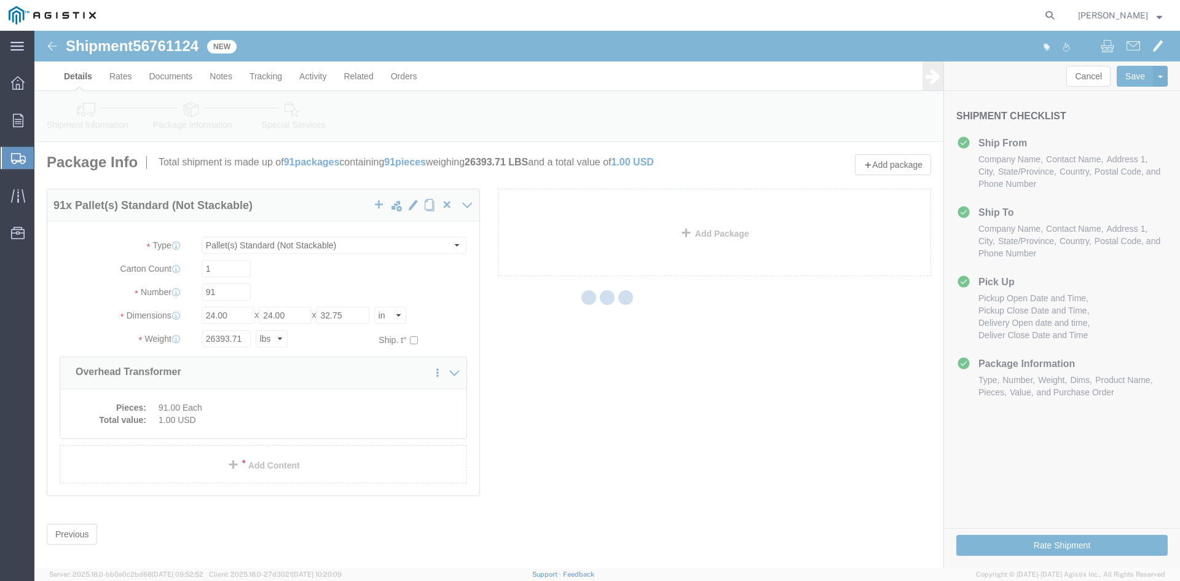
select select "PSNS"
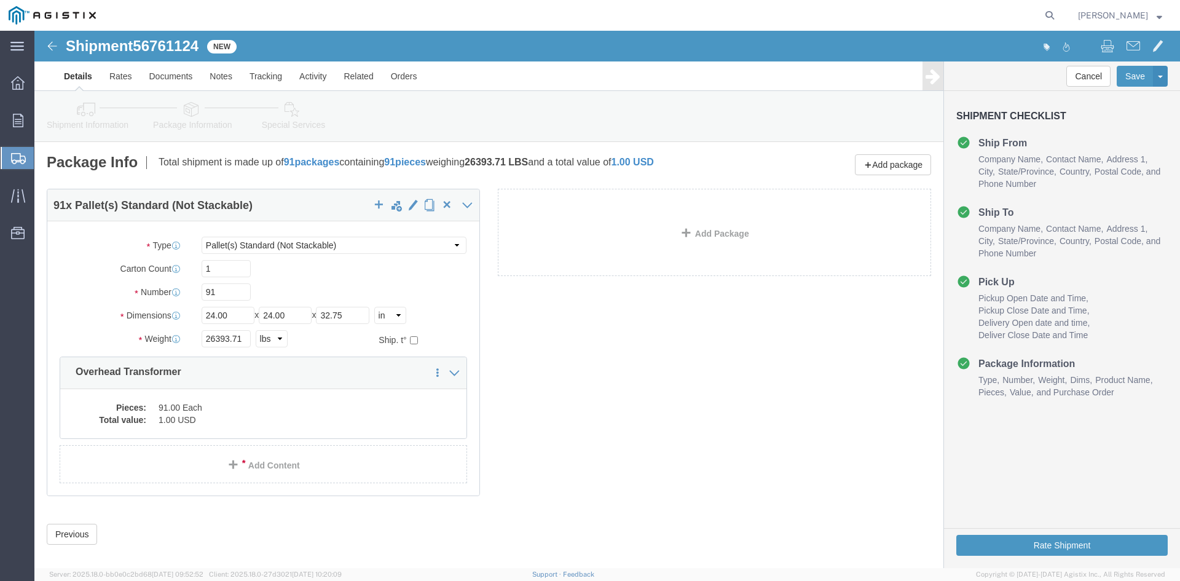
click icon
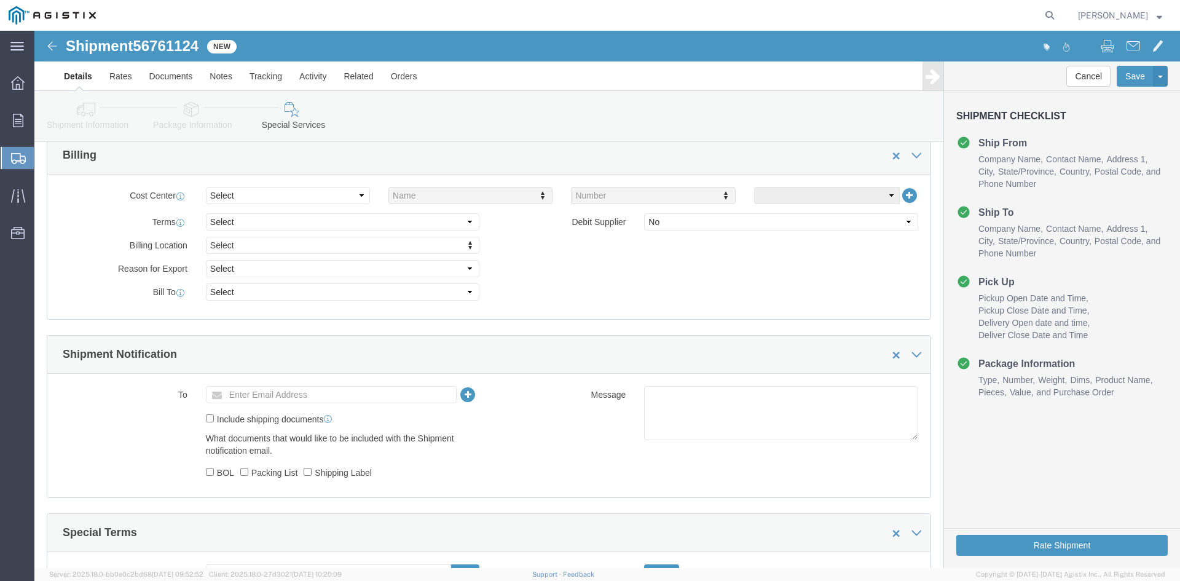
scroll to position [553, 0]
click input "text"
type input "[EMAIL_ADDRESS][DOMAIN_NAME]"
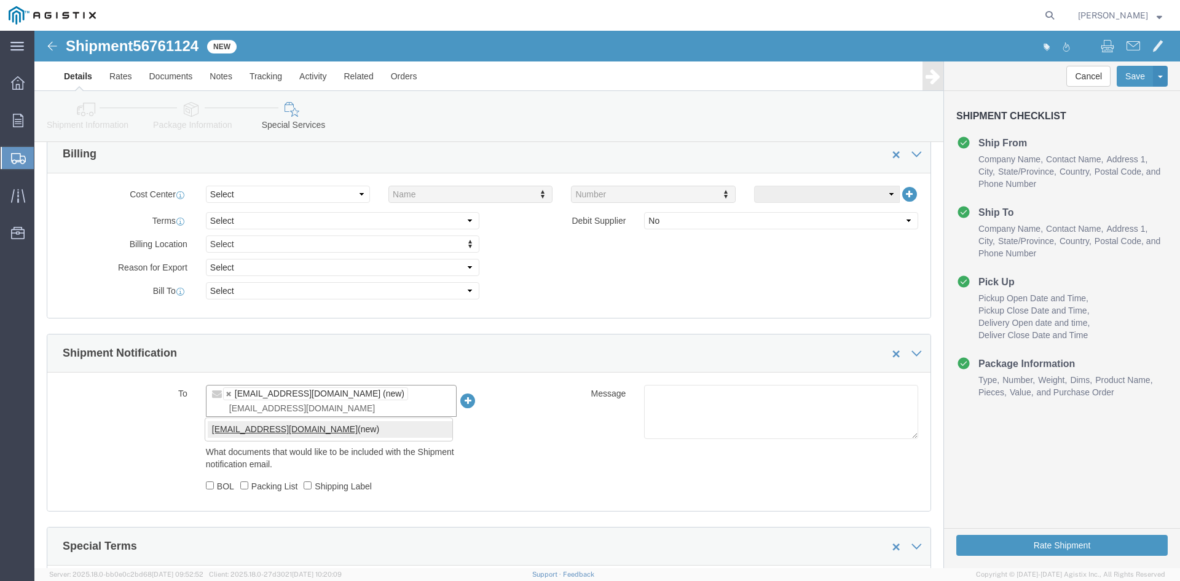
type input "[EMAIL_ADDRESS][DOMAIN_NAME]"
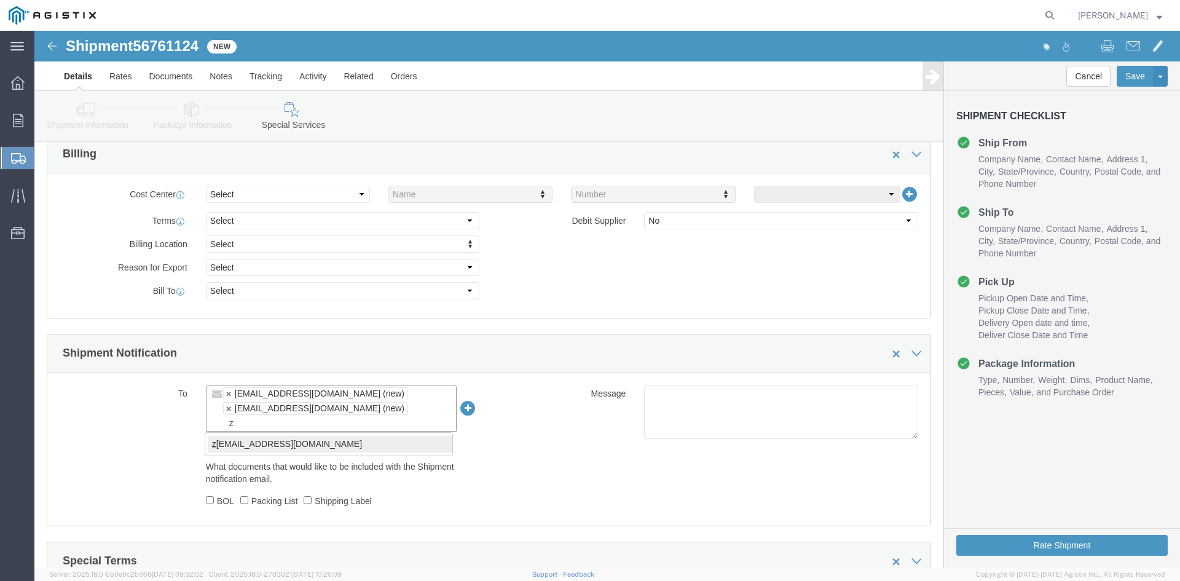
type input "z"
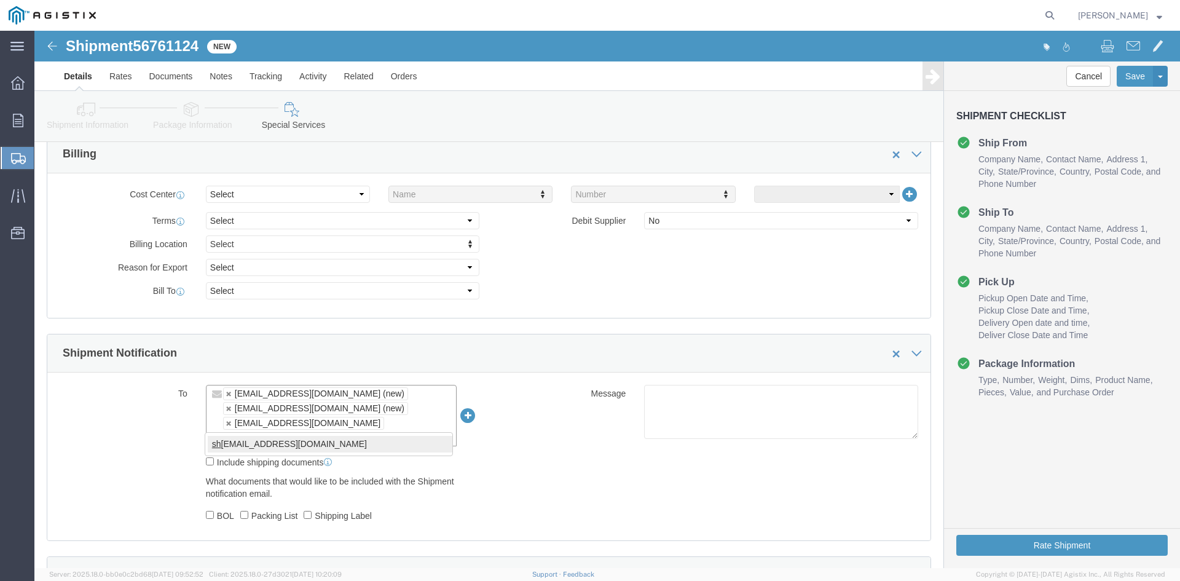
type input "sh"
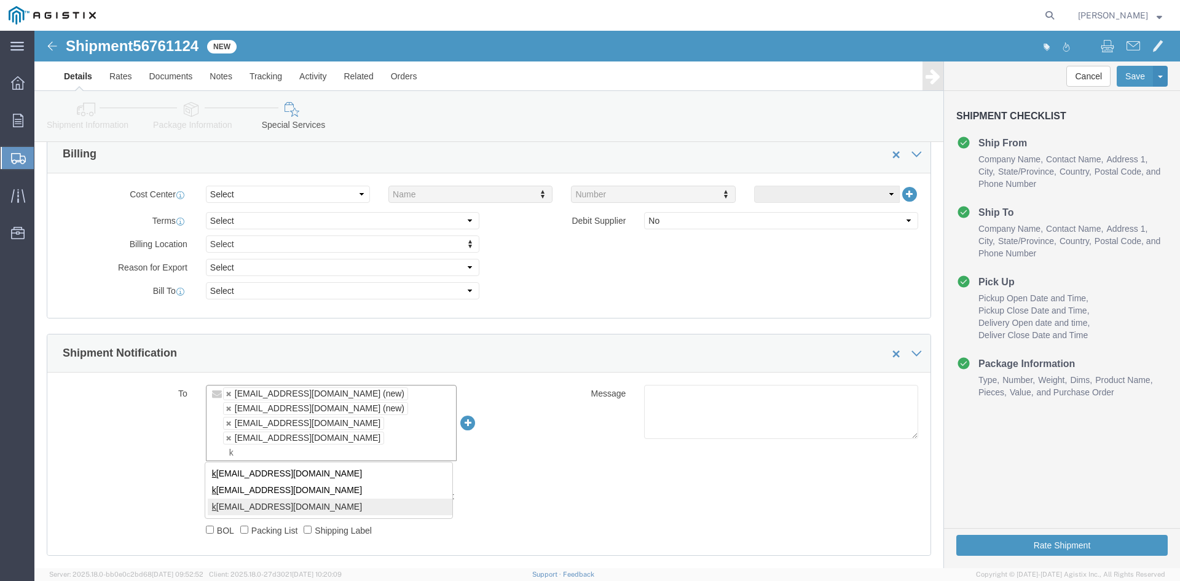
type input "k"
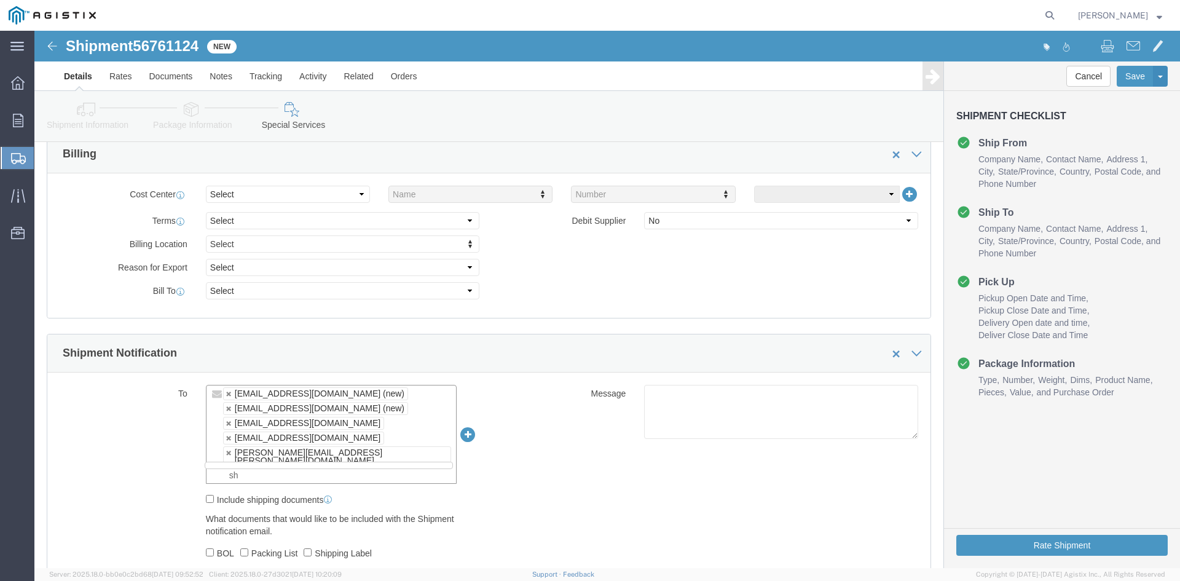
type input "s"
type input "pri"
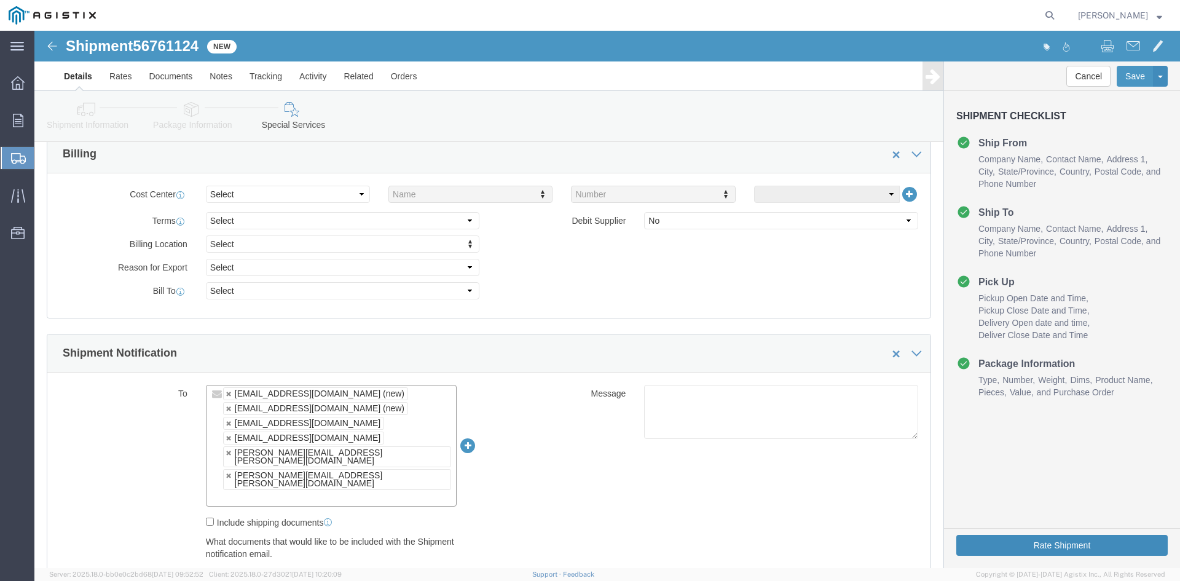
click button "Rate Shipment"
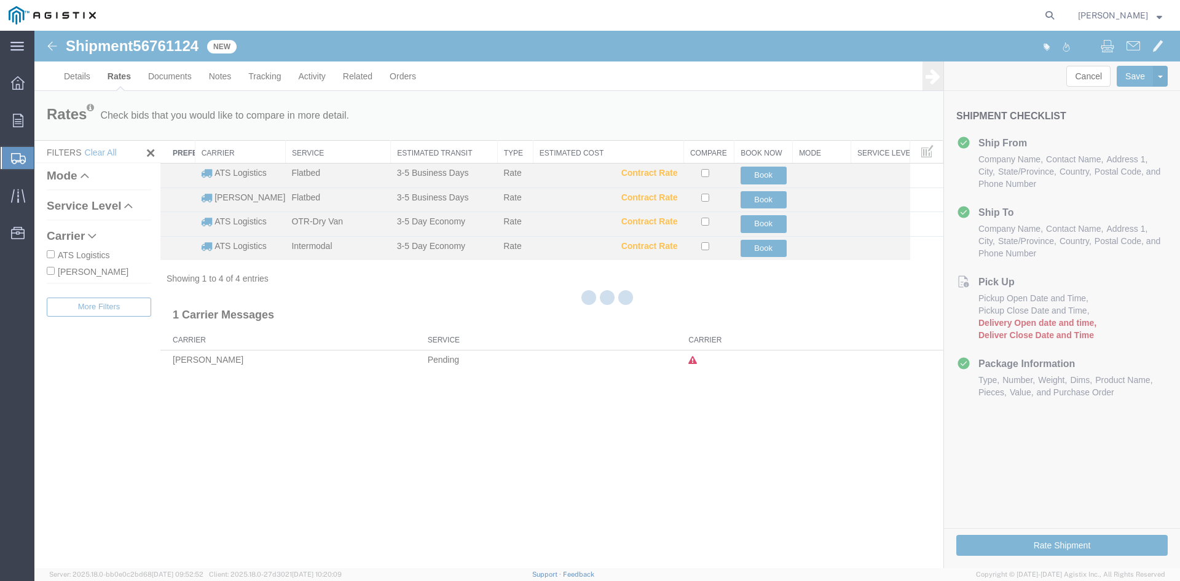
scroll to position [0, 0]
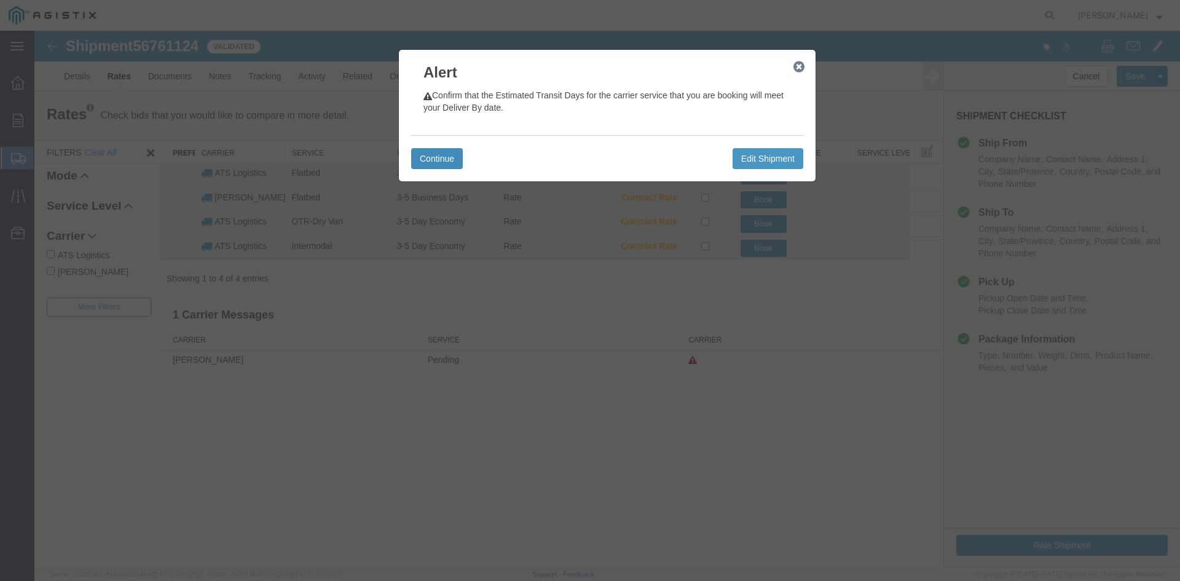
click at [428, 155] on button "Continue" at bounding box center [437, 158] width 52 height 21
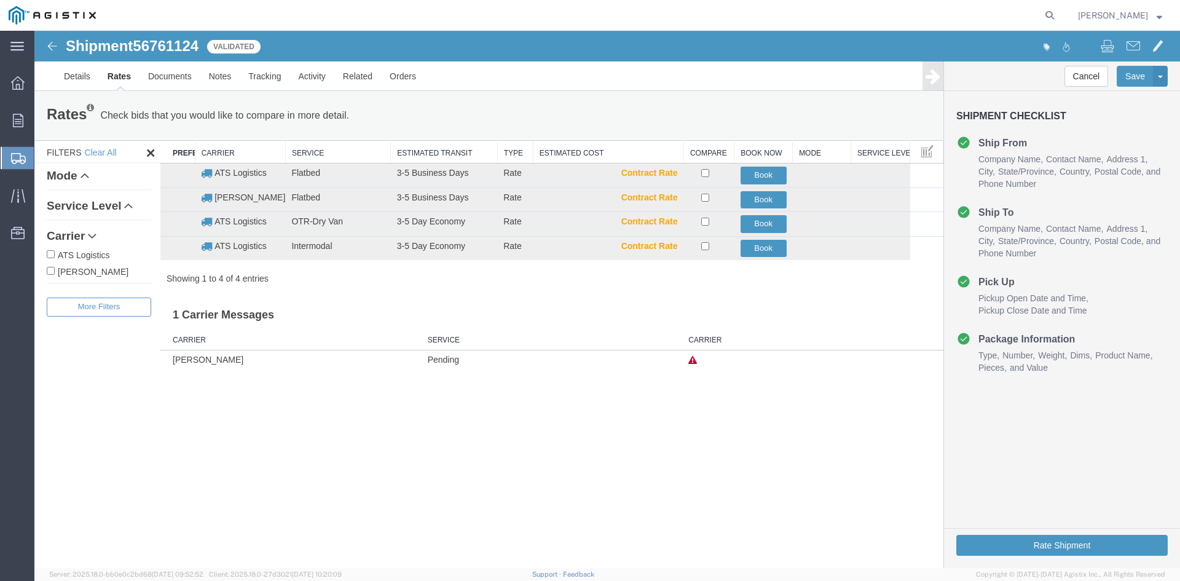
click at [51, 254] on input "ATS Logistics" at bounding box center [51, 254] width 8 height 8
checkbox input "true"
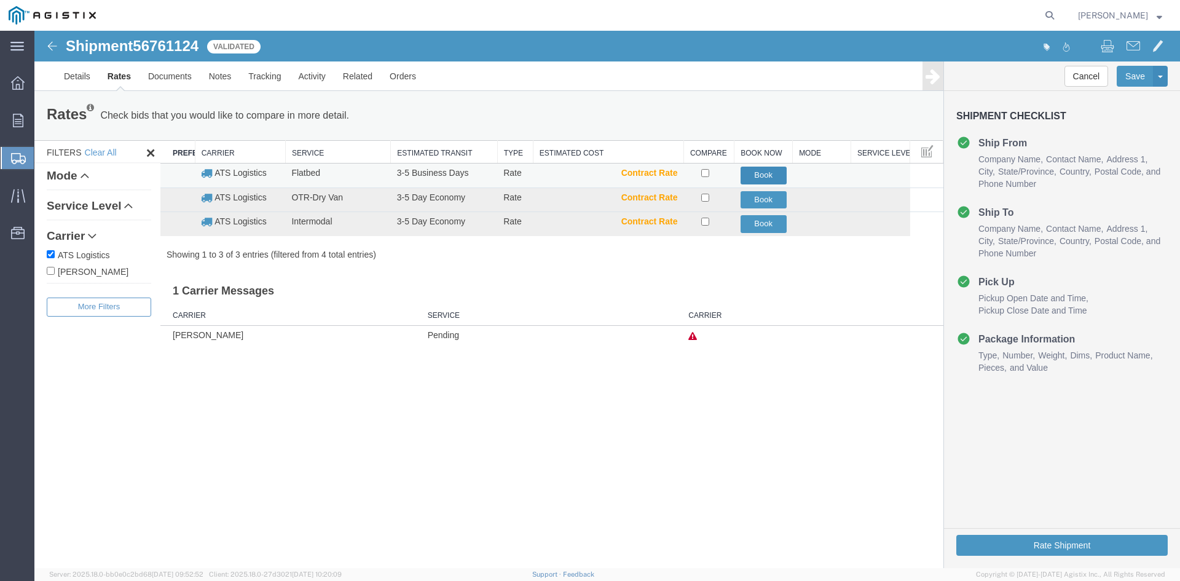
click at [775, 174] on button "Book" at bounding box center [764, 176] width 46 height 18
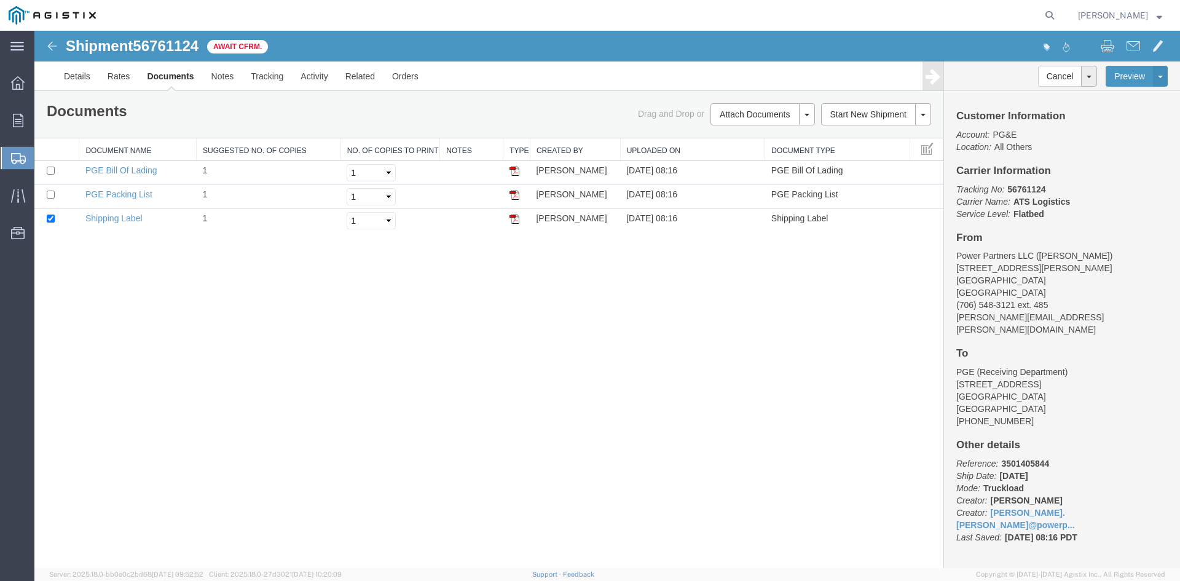
click at [0, 0] on span "Create Shipment" at bounding box center [0, 0] width 0 height 0
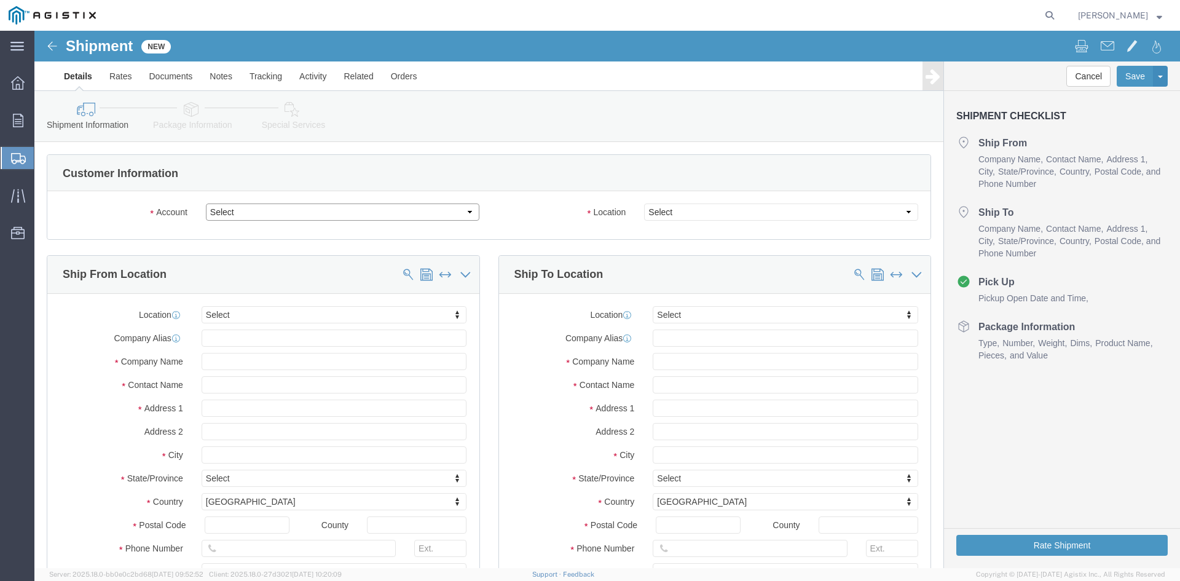
click select "Select PG&E Power Partners"
select select "9596"
click select "Select PG&E Power Partners"
select select
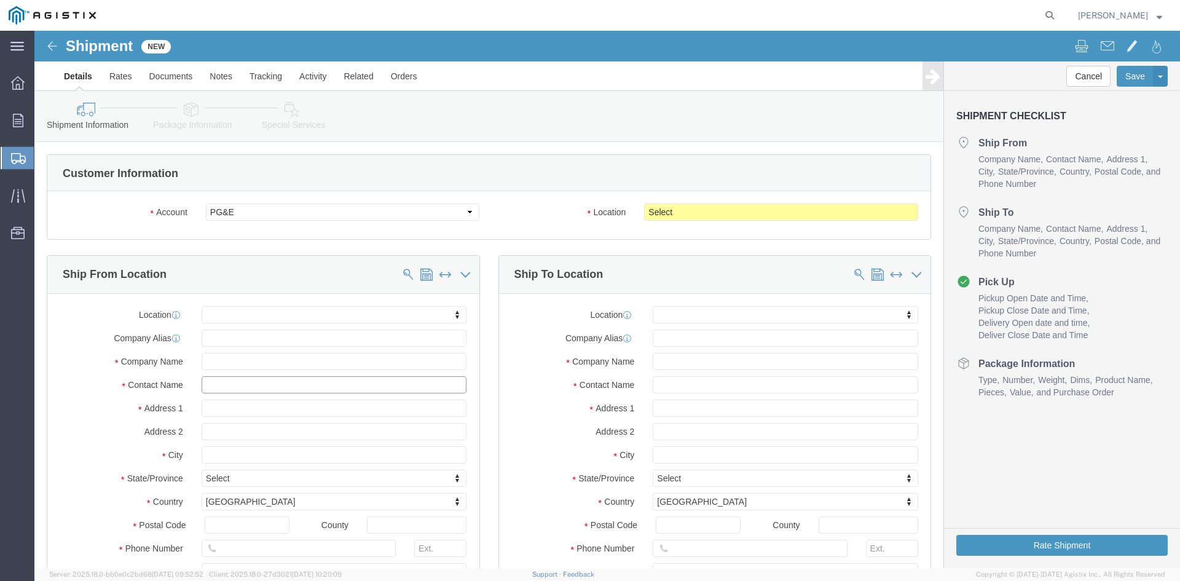
click input "text"
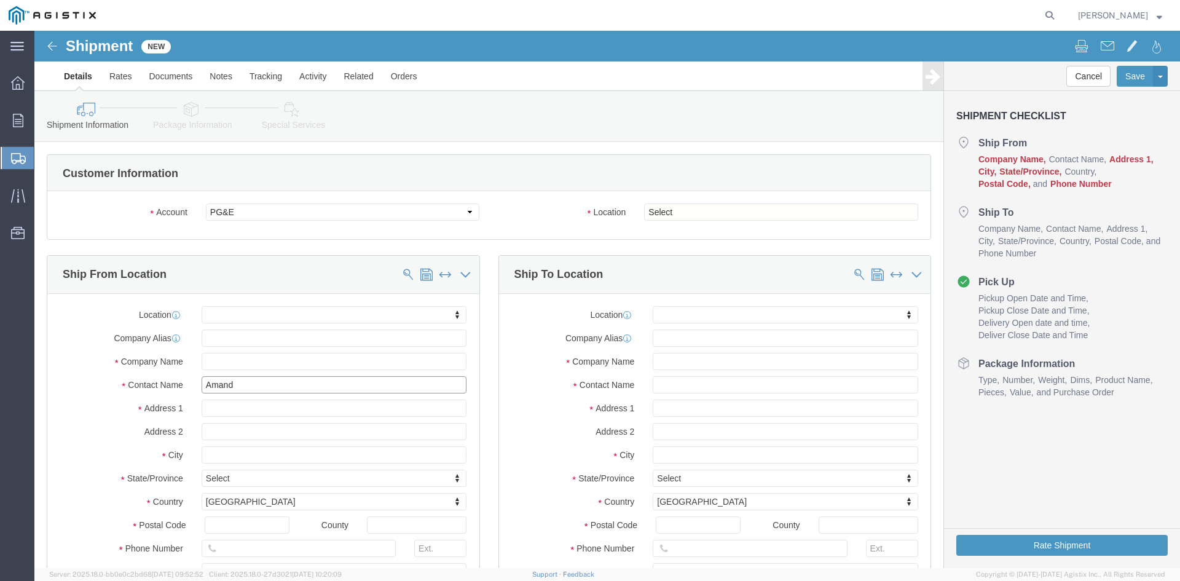
type input "[PERSON_NAME]"
click p "- Power Partners LLC - ([PERSON_NAME]) [STREET_ADDRESS][PERSON_NAME]"
select select "GA"
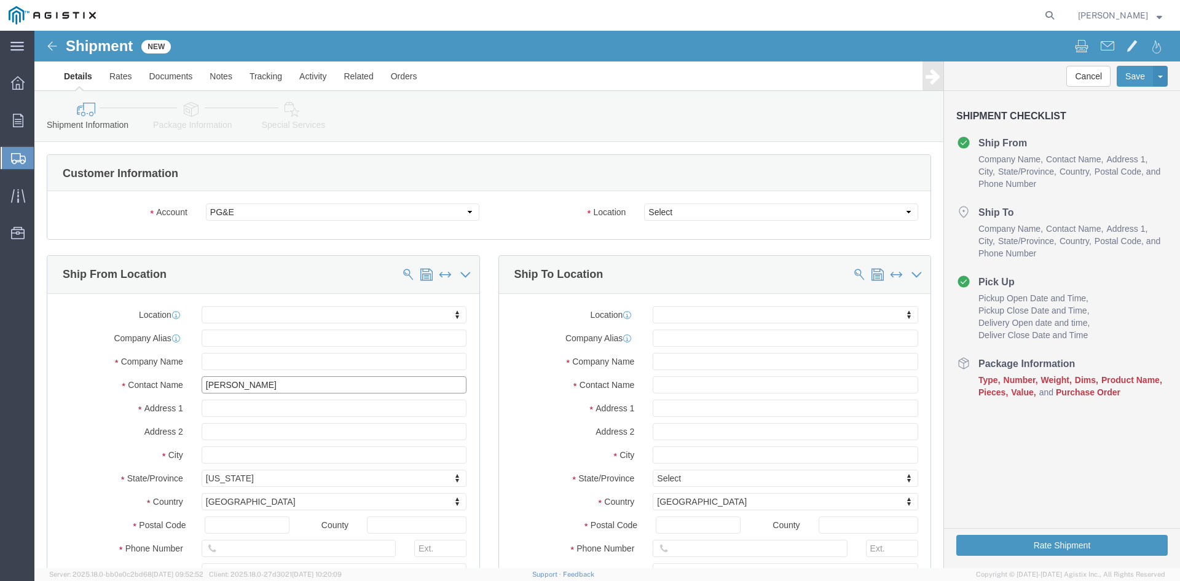
type input "[PERSON_NAME]"
drag, startPoint x: 867, startPoint y: 180, endPoint x: 856, endPoint y: 183, distance: 11.5
click select "Select All Others [GEOGRAPHIC_DATA] [GEOGRAPHIC_DATA] [GEOGRAPHIC_DATA] [GEOGRA…"
select select "23082"
click select "Select All Others [GEOGRAPHIC_DATA] [GEOGRAPHIC_DATA] [GEOGRAPHIC_DATA] [GEOGRA…"
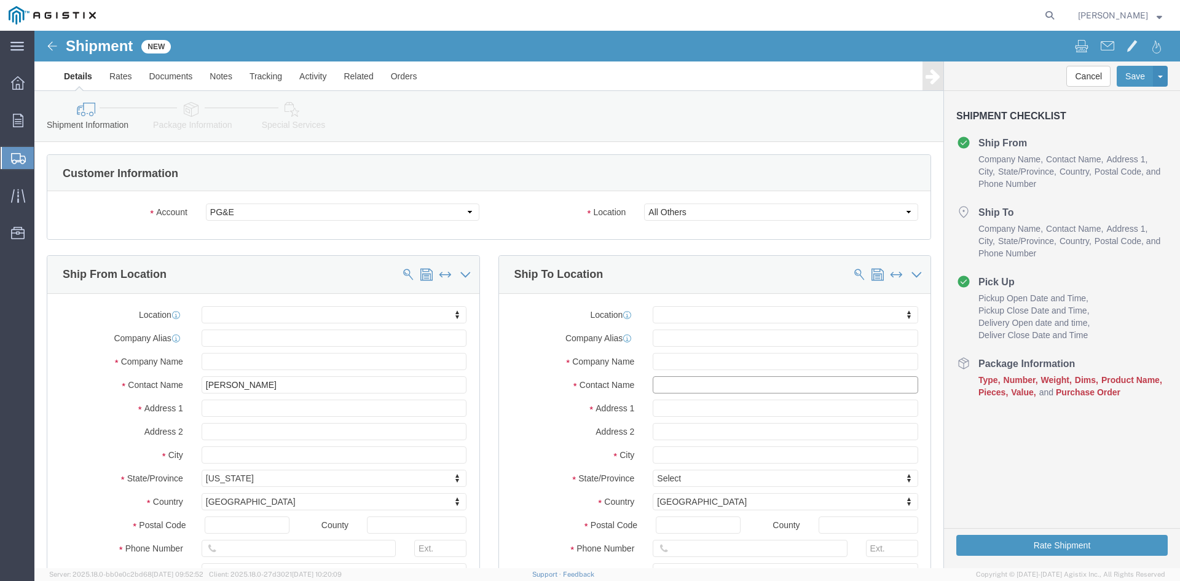
click input "text"
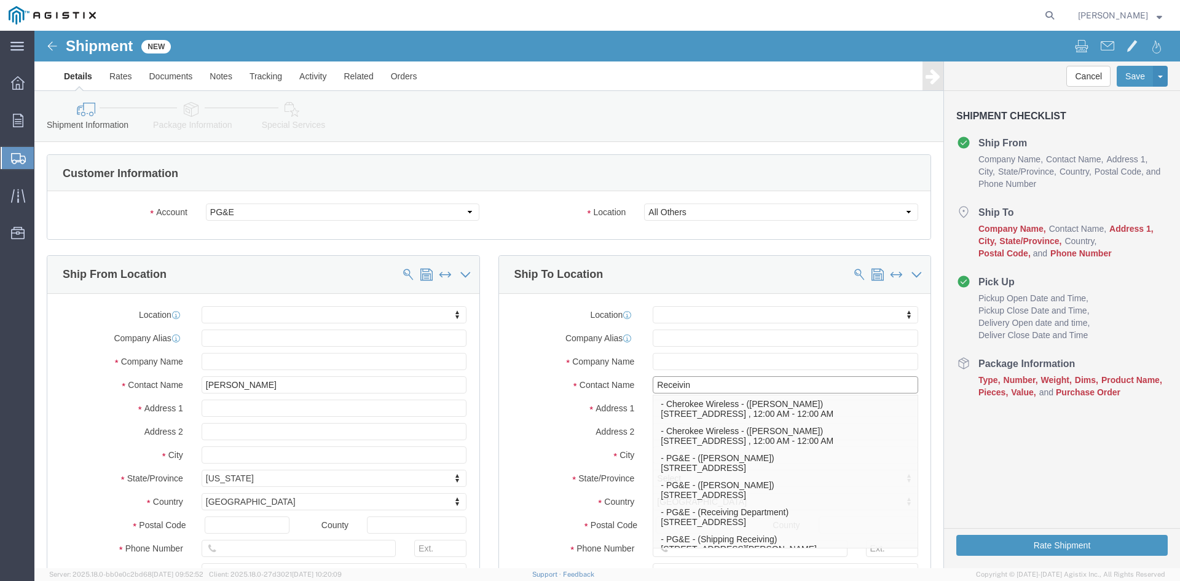
type input "Receiving"
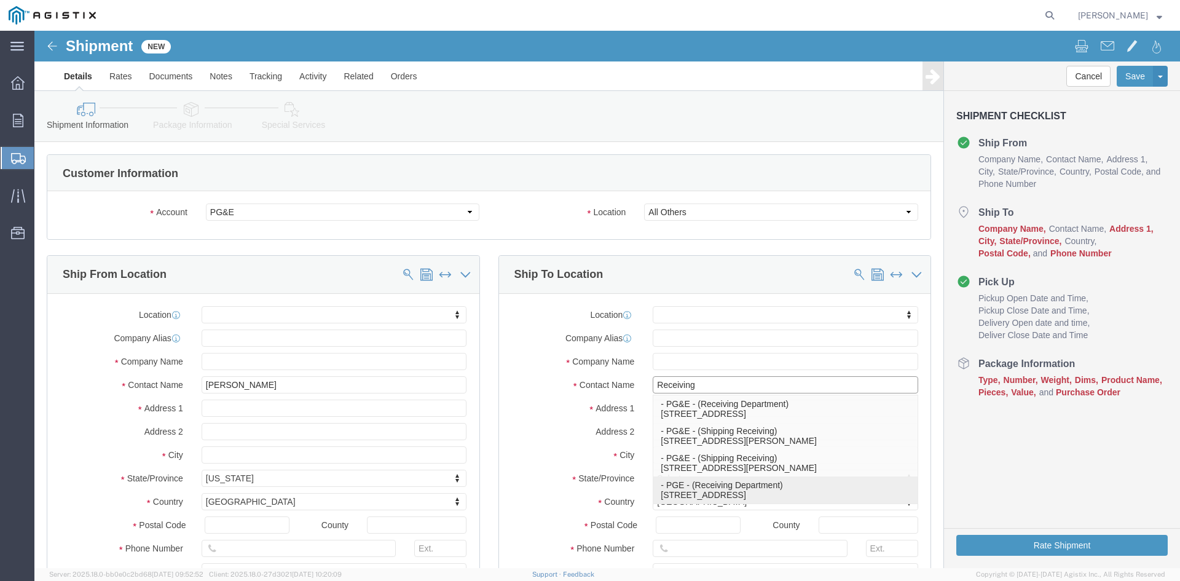
click p "- PGE - (Receiving Department) [STREET_ADDRESS]"
select select "CA"
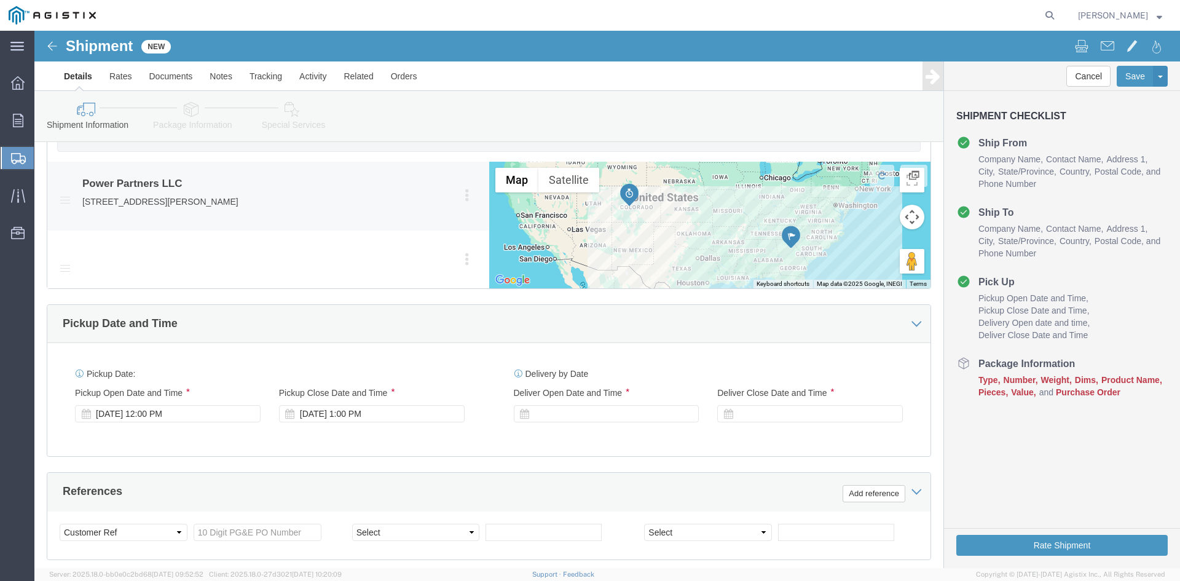
scroll to position [676, 0]
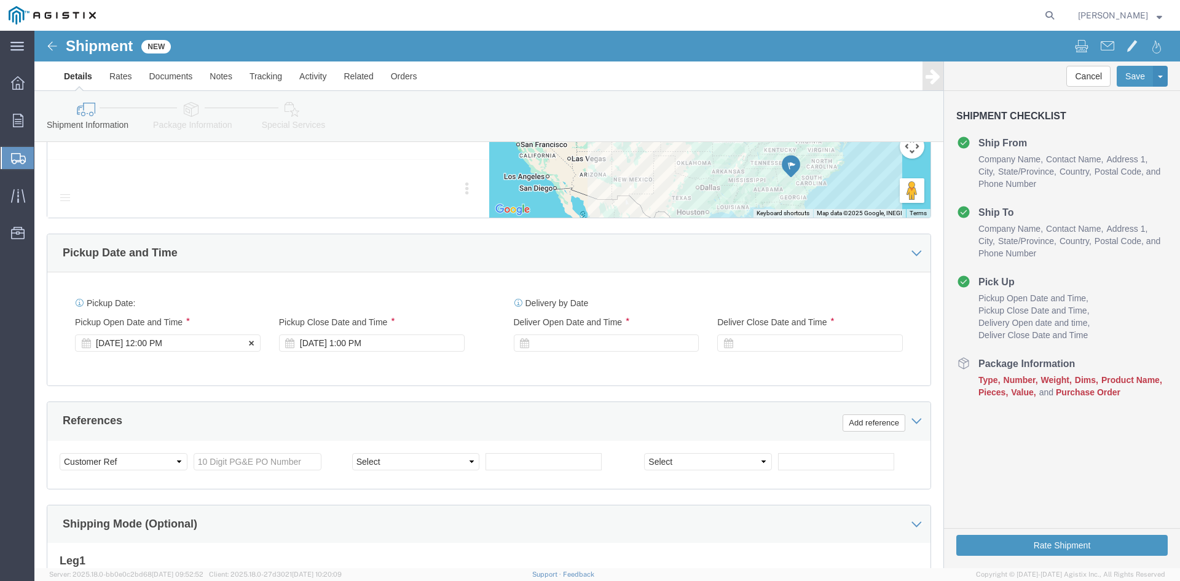
type input "Receiving Department"
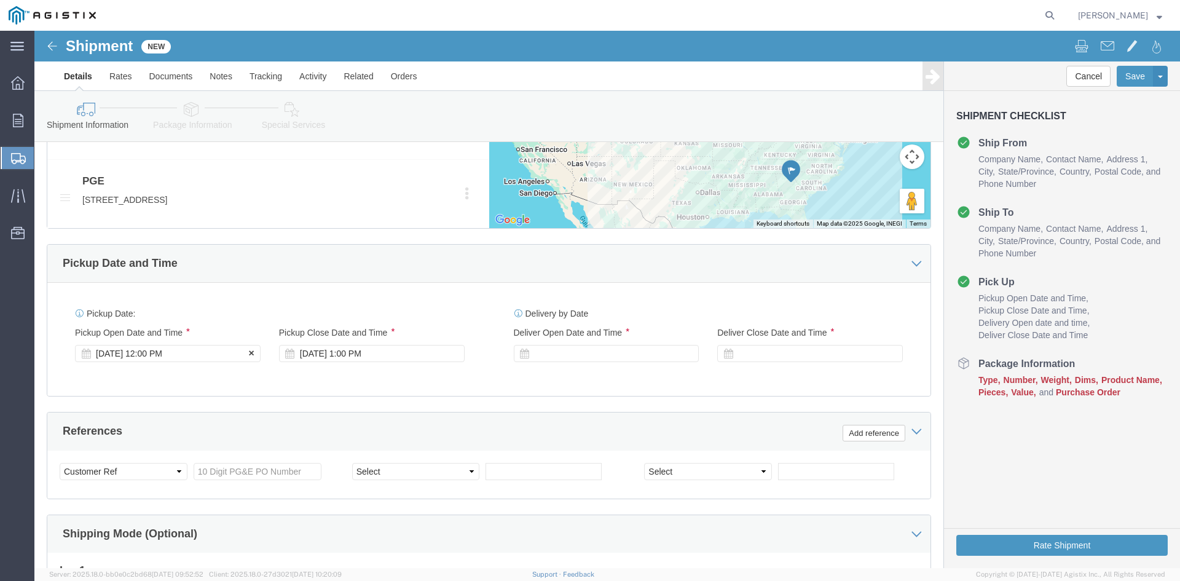
click div "Pickup Start Date Pickup Start Time Pickup Open Date and Time [DATE] 12:00 PM"
click div "[DATE] 12:00 PM"
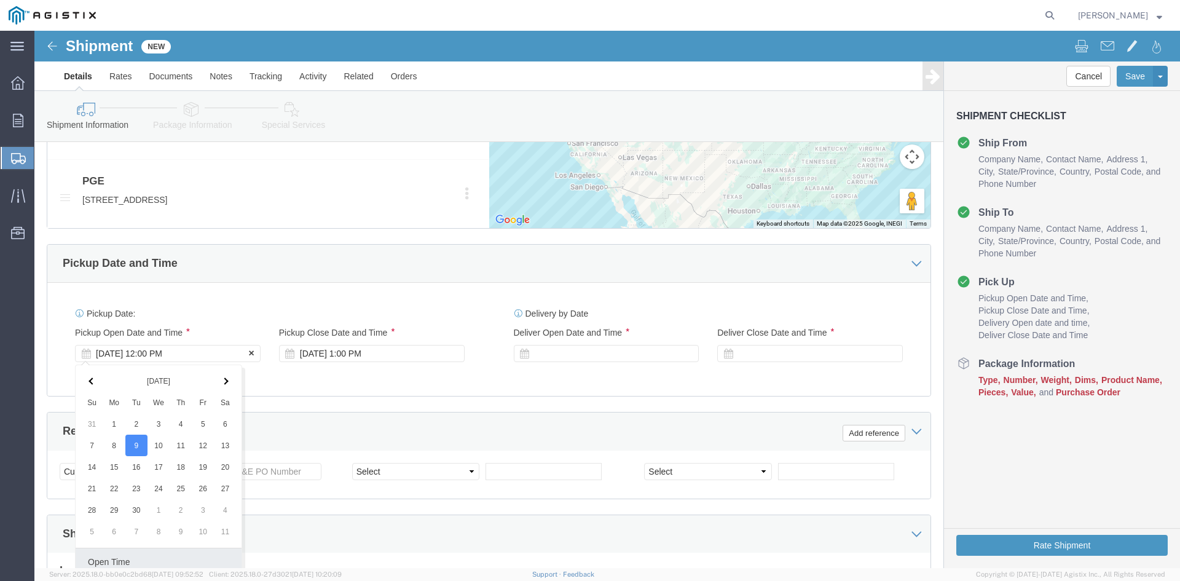
scroll to position [879, 0]
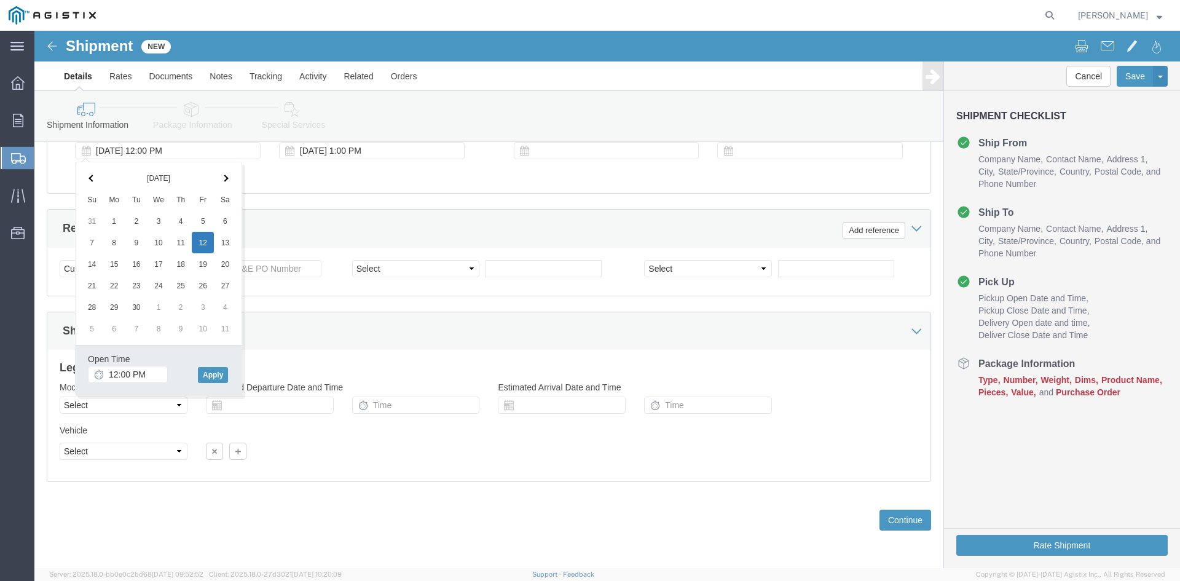
drag, startPoint x: 170, startPoint y: 211, endPoint x: 171, endPoint y: 217, distance: 6.3
click input "12:00 PM"
click input "11:00 PM"
type input "11:00 AM"
click button "Apply"
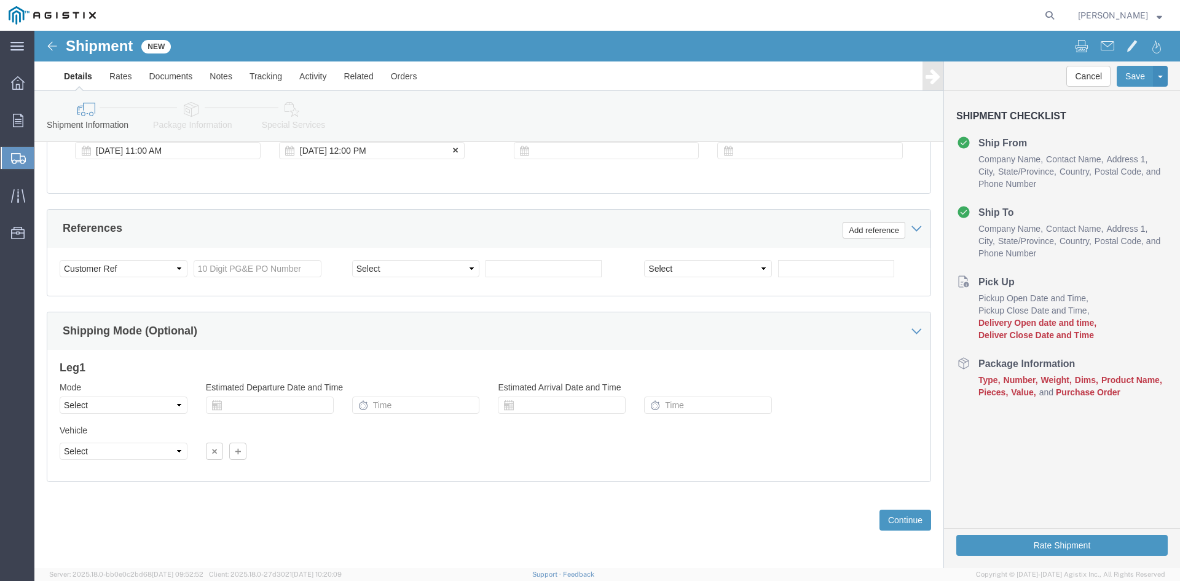
click div "[DATE] 12:00 PM"
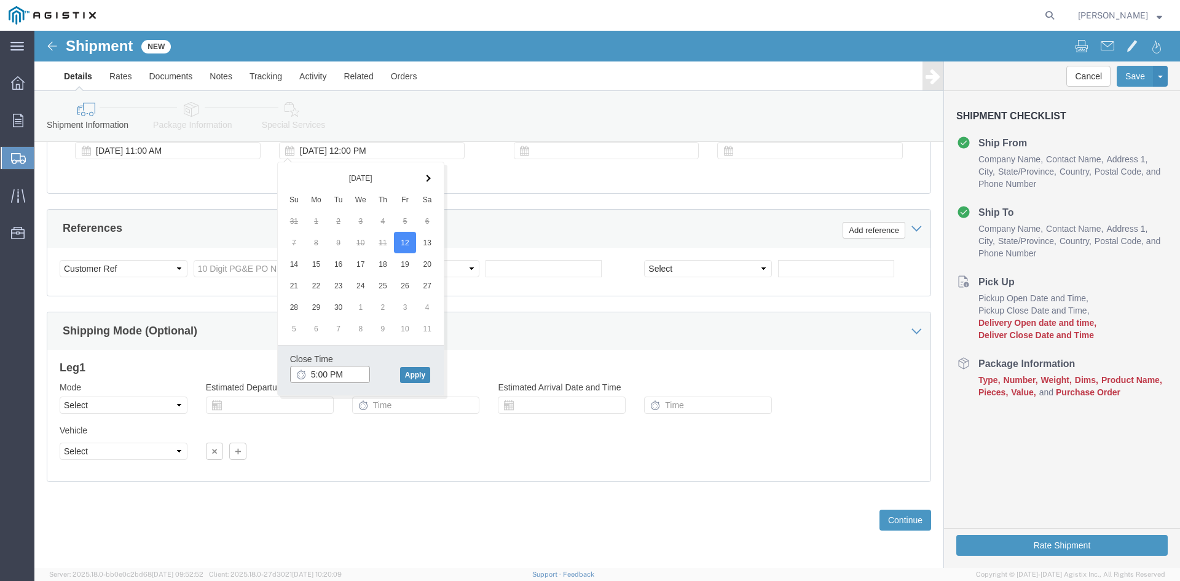
type input "5:00 PM"
click button "Apply"
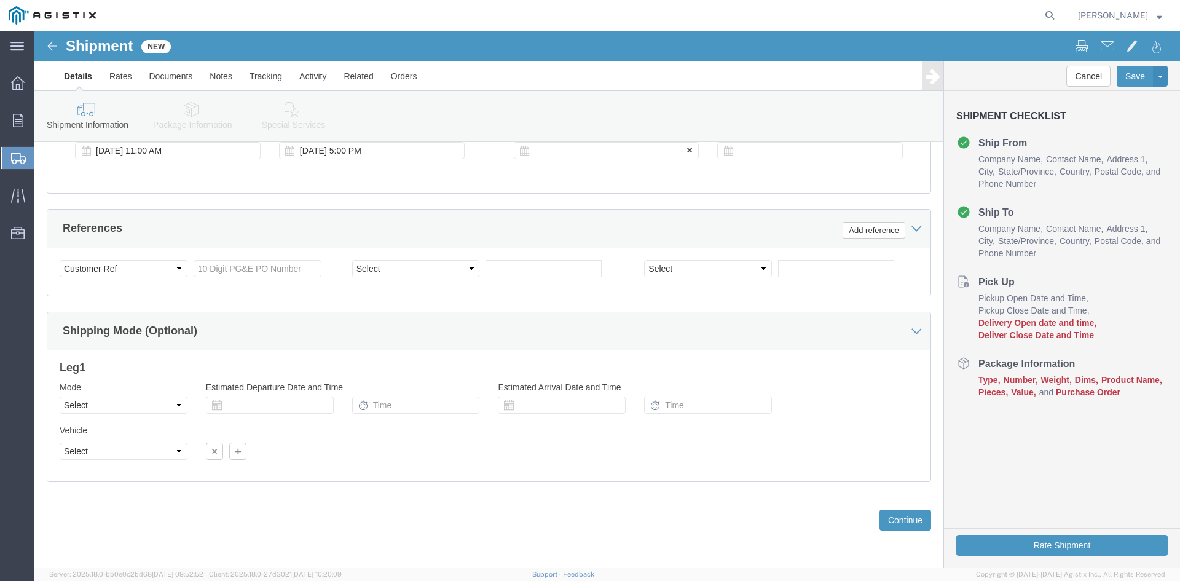
drag, startPoint x: 554, startPoint y: 119, endPoint x: 559, endPoint y: 135, distance: 16.7
click div
drag, startPoint x: 512, startPoint y: 340, endPoint x: 561, endPoint y: 337, distance: 49.3
click input "6:00 PM"
click input "7:00 PM"
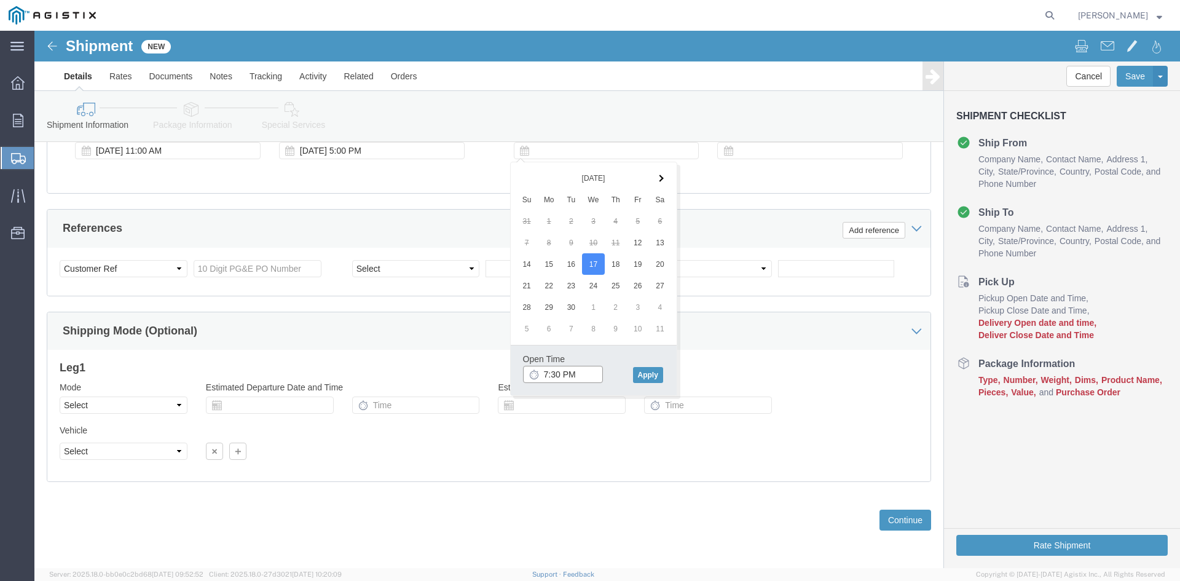
click input "7:30 PM"
type input "7:30 AM"
click button "Apply"
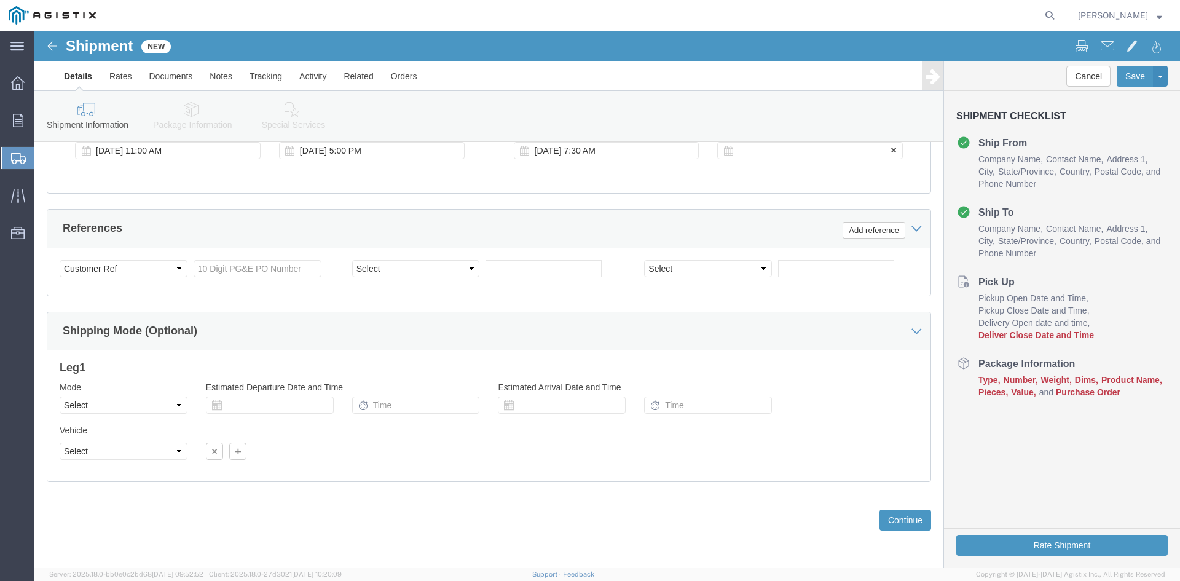
click div
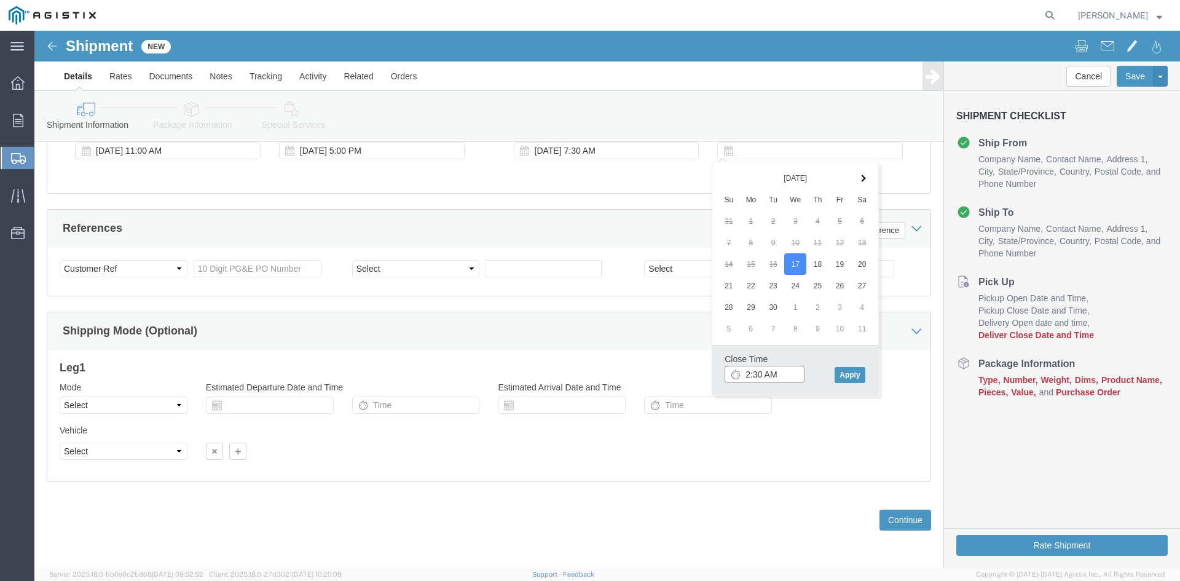
click input "2:30 AM"
click input "2:00 AM"
type input "2:00 PM"
click button "Apply"
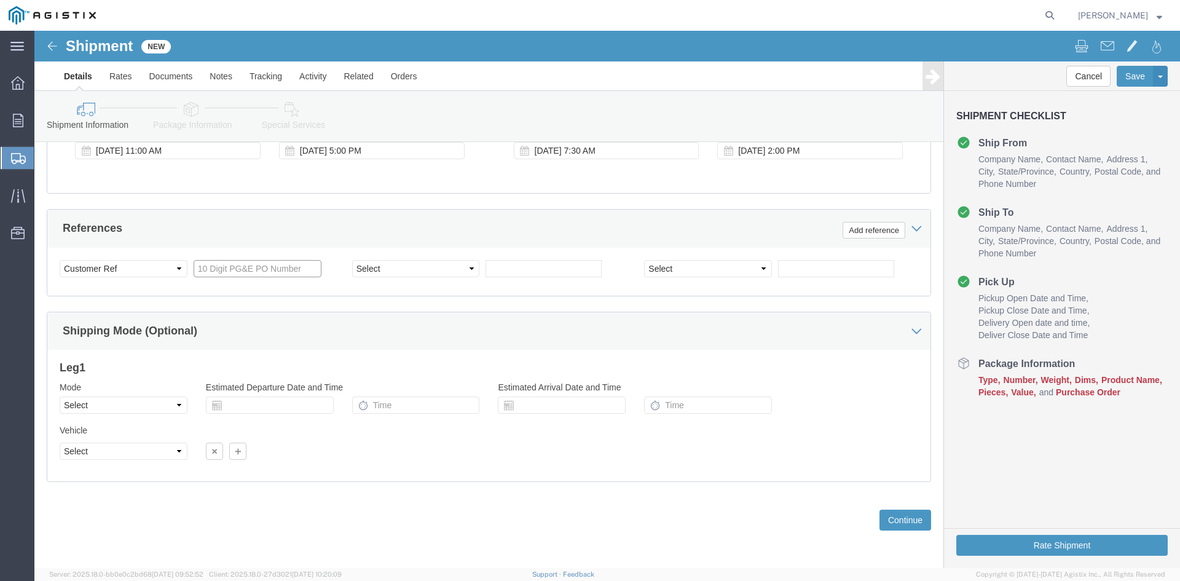
click input "text"
type input "3501408899"
click select "Select Account Type Activity ID Airline Appointment Number ASN Batch Request # …"
select select "BOL"
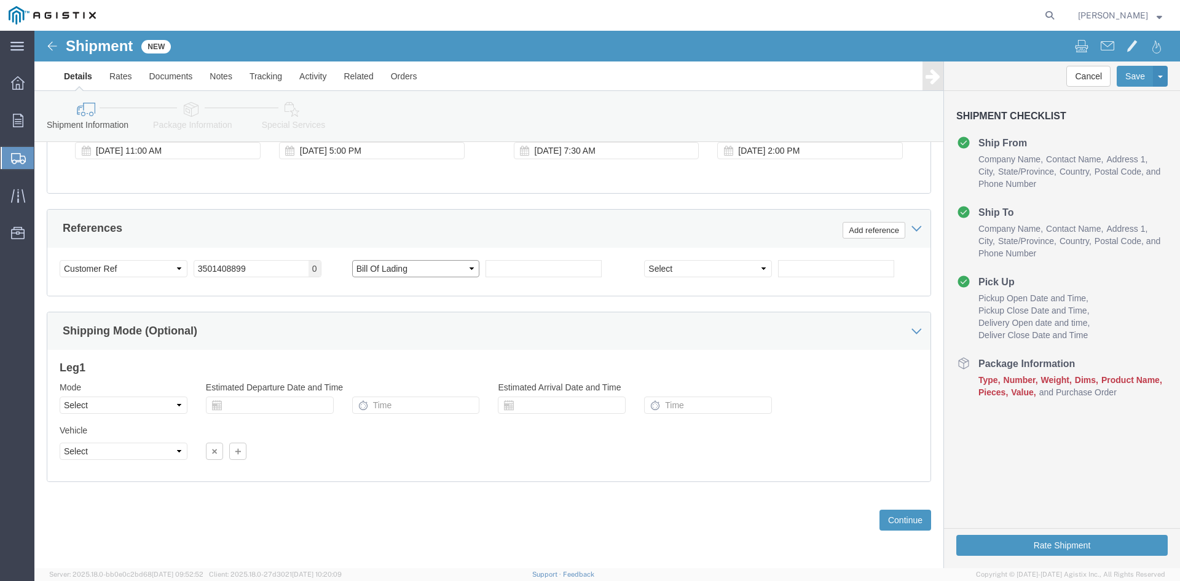
click select "Select Account Type Activity ID Airline Appointment Number ASN Batch Request # …"
click input "text"
type input "9876834"
click select "Select Air Less than Truckload Multi-Leg Ocean Freight Rail Small Parcel Truckl…"
select select "TL"
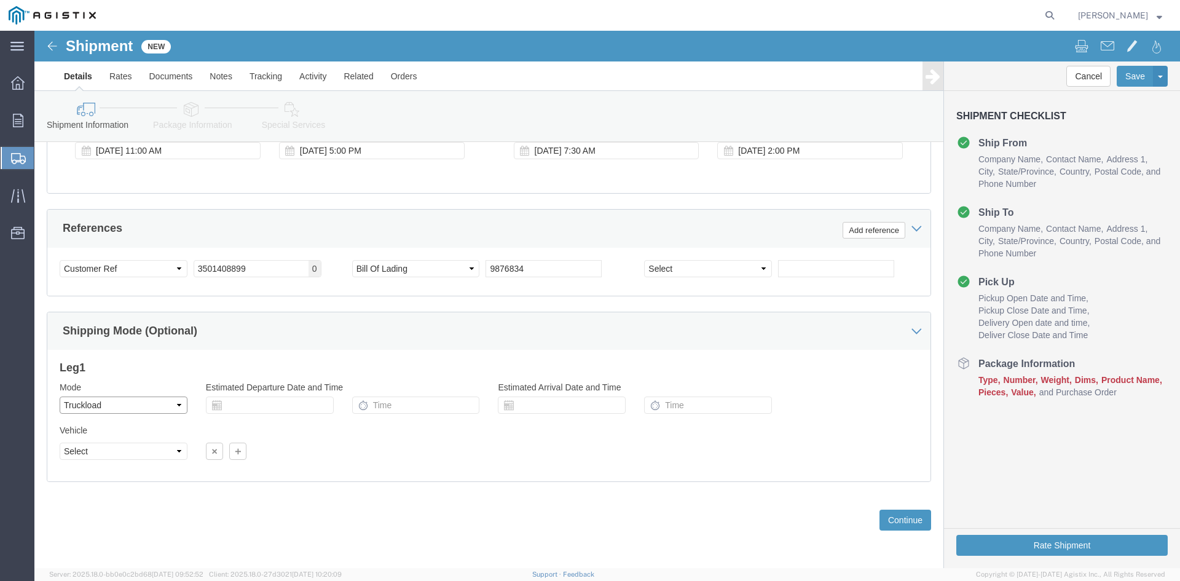
click select "Select Air Less than Truckload Multi-Leg Ocean Freight Rail Small Parcel Truckl…"
click select "Select 1-Ton (PSS) 10 Wheel 10 Yard Dump Truck 20 Yard Dump Truck Bobtail Botto…"
select select "FLBD"
click select "Select 1-Ton (PSS) 10 Wheel 10 Yard Dump Truck 20 Yard Dump Truck Bobtail Botto…"
click button "Continue"
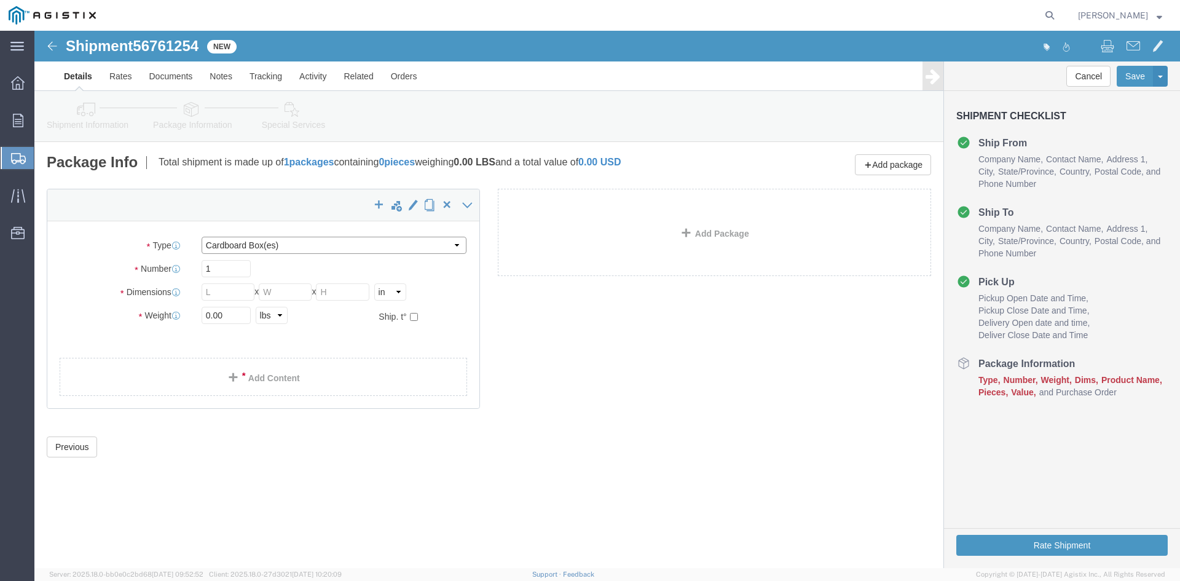
click select "Select Bulk Bundle(s) Cardboard Box(es) Carton(s) Crate(s) Drum(s) (Fiberboard)…"
select select "PSNS"
click select "Select Bulk Bundle(s) Cardboard Box(es) Carton(s) Crate(s) Drum(s) (Fiberboard)…"
drag, startPoint x: 173, startPoint y: 234, endPoint x: 203, endPoint y: 242, distance: 30.7
click input "text"
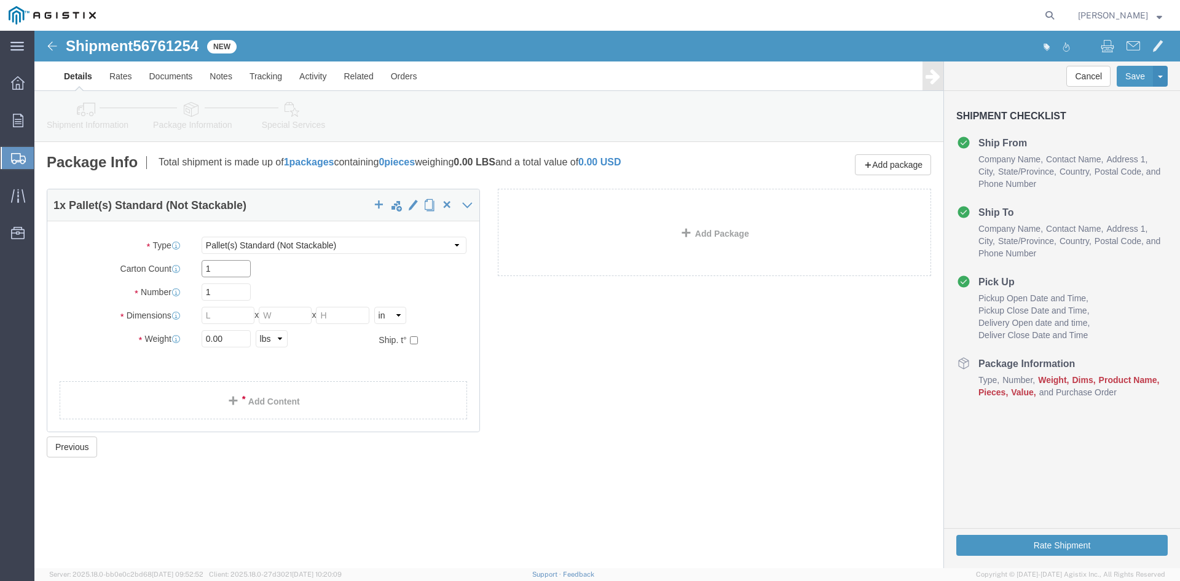
type input "1"
drag, startPoint x: 178, startPoint y: 259, endPoint x: 129, endPoint y: 259, distance: 49.2
click div "Number 1"
type input "97"
click input "text"
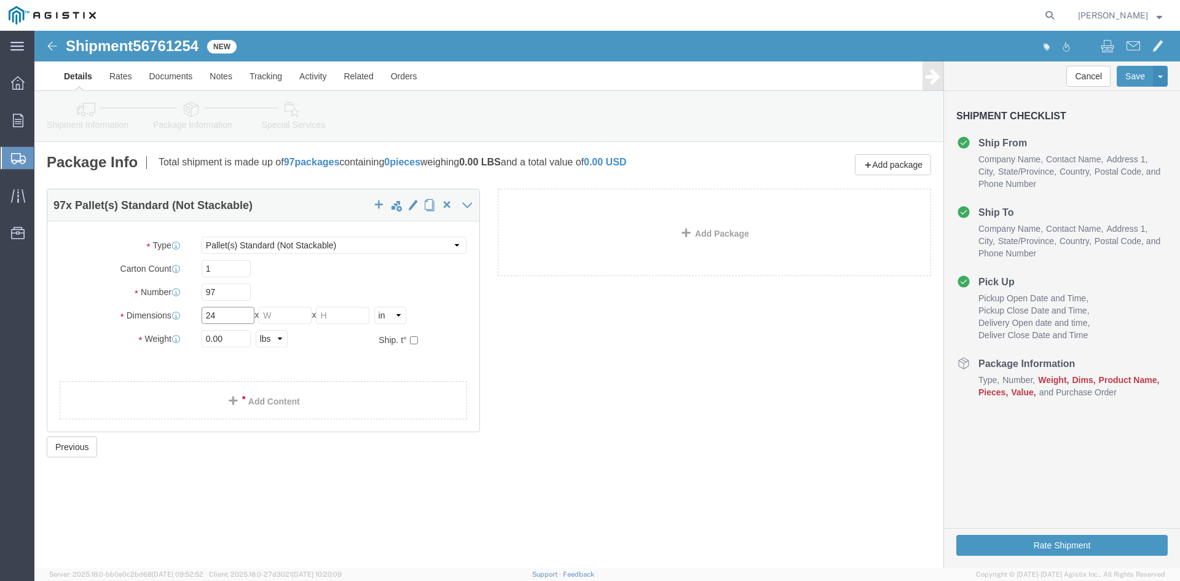
type input "24"
drag, startPoint x: 235, startPoint y: 280, endPoint x: 277, endPoint y: 278, distance: 41.9
click input "text"
type input "24"
drag, startPoint x: 298, startPoint y: 282, endPoint x: 313, endPoint y: 282, distance: 15.4
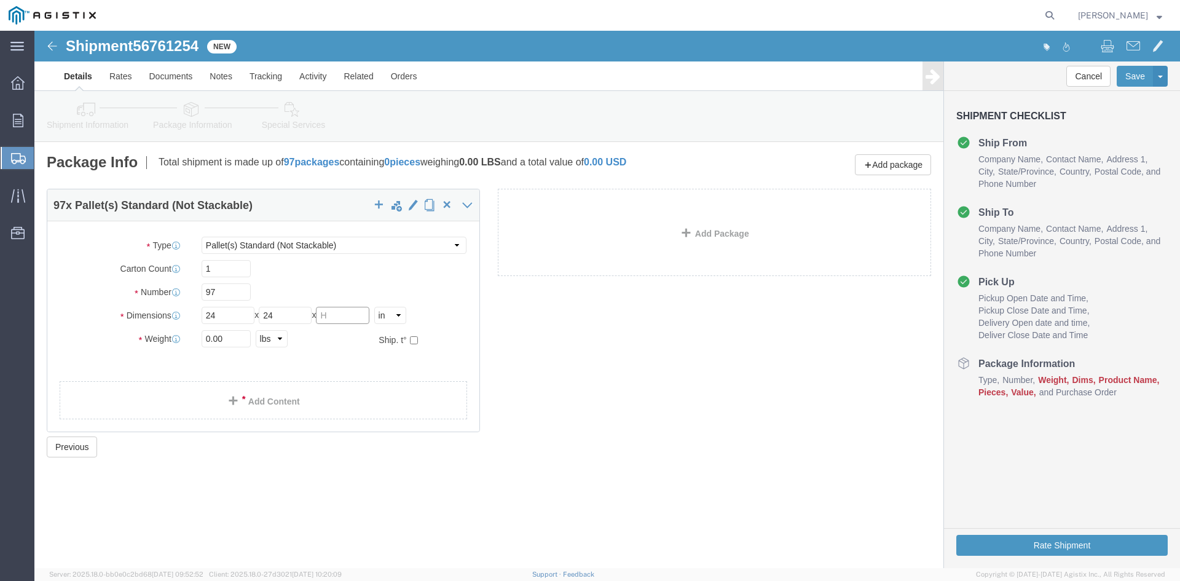
click input "text"
type input "28.75"
drag, startPoint x: 196, startPoint y: 307, endPoint x: 144, endPoint y: 303, distance: 51.2
click div "Weight 0.00 Select kgs lbs Ship. t°"
type input "29438.85"
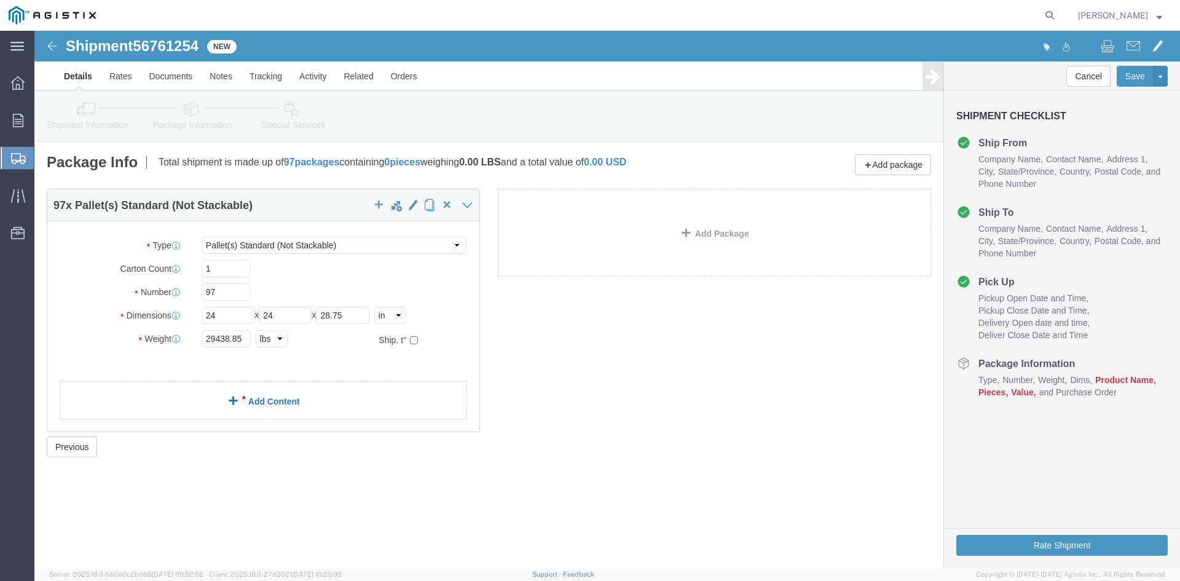
click span
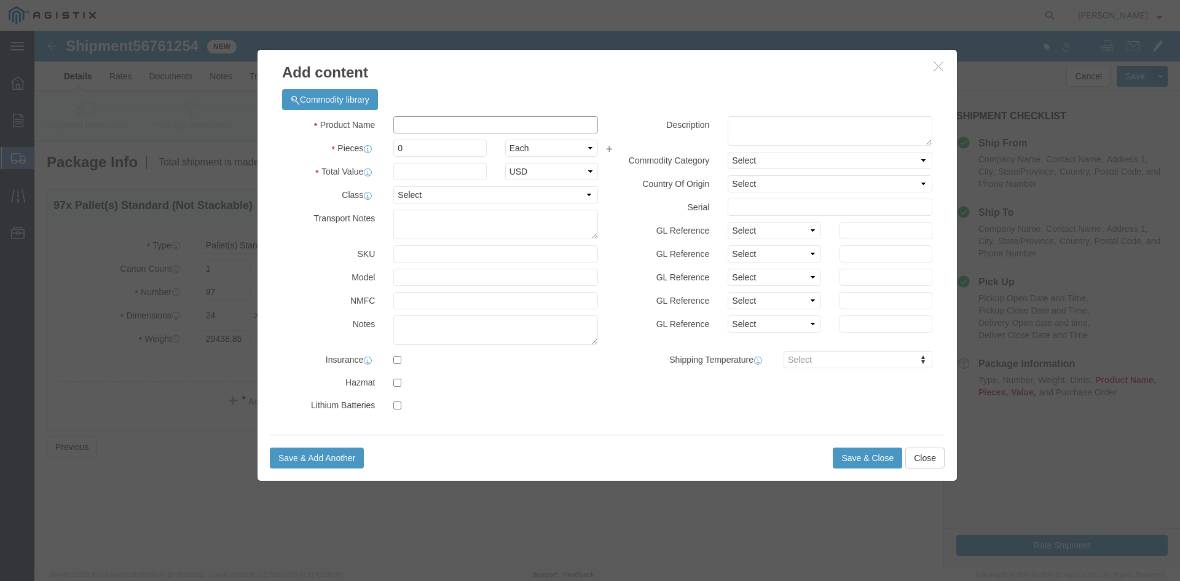
click input "text"
paste input "Overhead Transformer"
type input "Overhead Transformer"
drag, startPoint x: 373, startPoint y: 117, endPoint x: 336, endPoint y: 114, distance: 37.0
click div "Pieces Number of pieces inside all the packages 0 Select Bag Barrels 100Board F…"
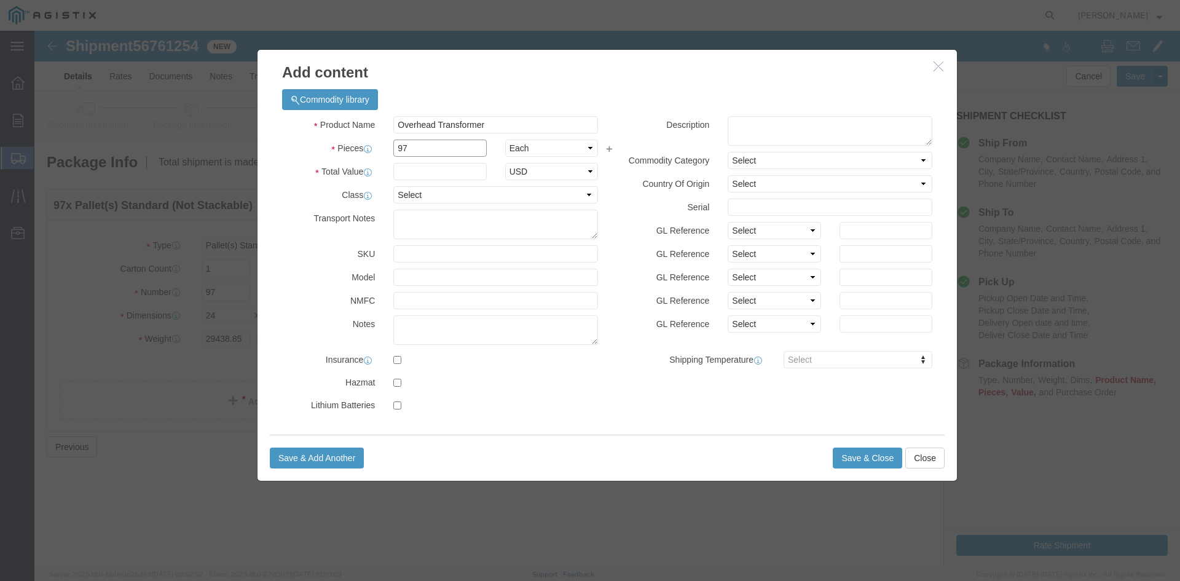
type input "97"
click input "text"
type input "1"
click select "Select 50 55 60 65 70 85 92.5 100 125 175 250 300 400"
select select "55"
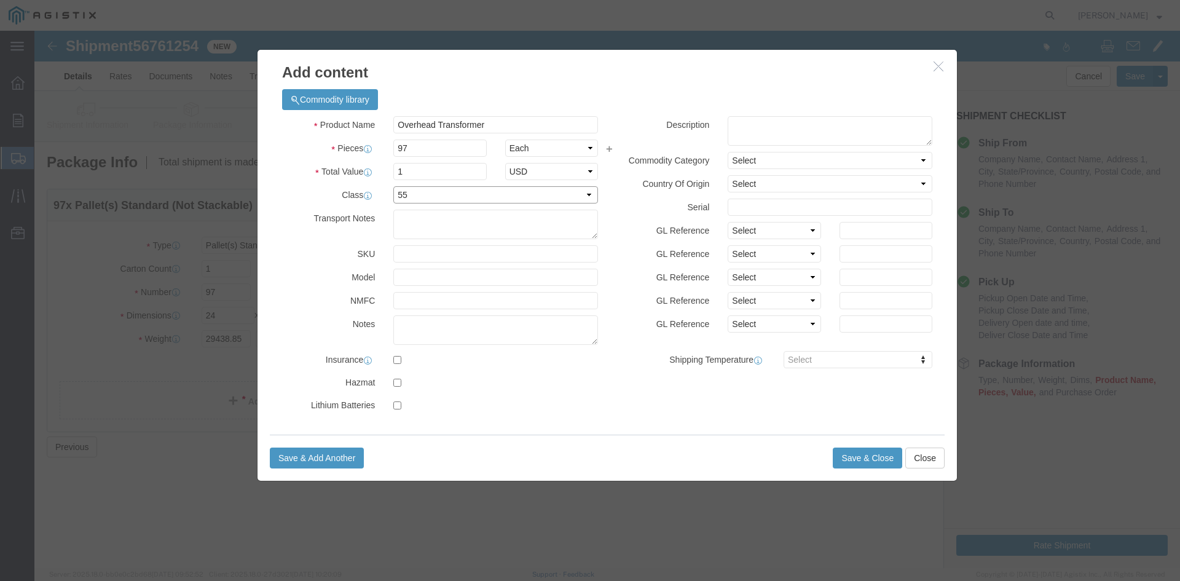
click select "Select 50 55 60 65 70 85 92.5 100 125 175 250 300 400"
click button "Save & Close"
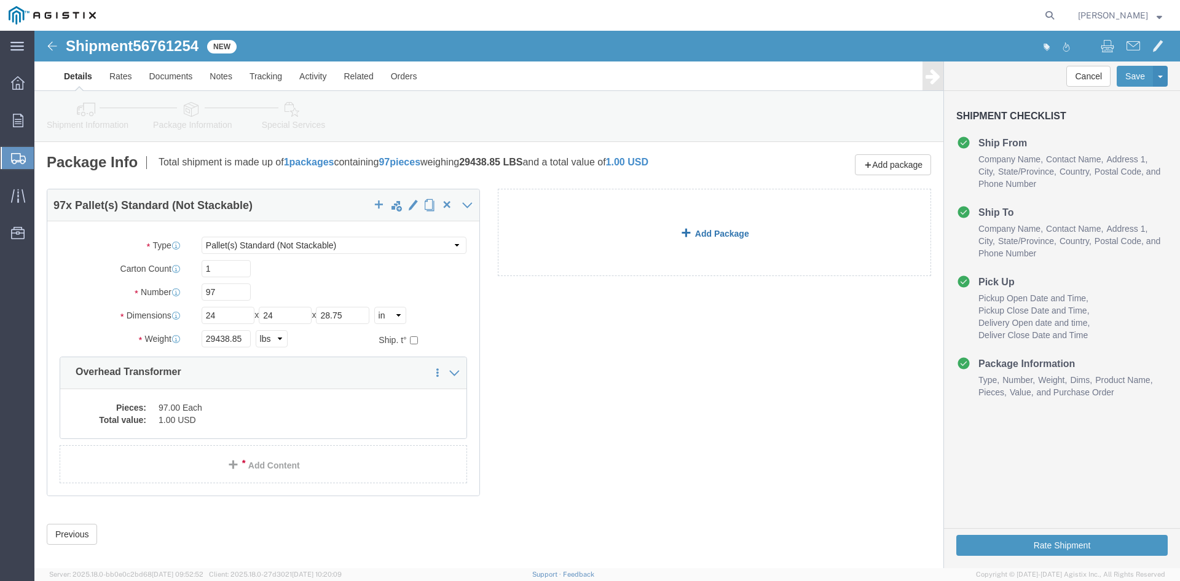
click link "Add Package"
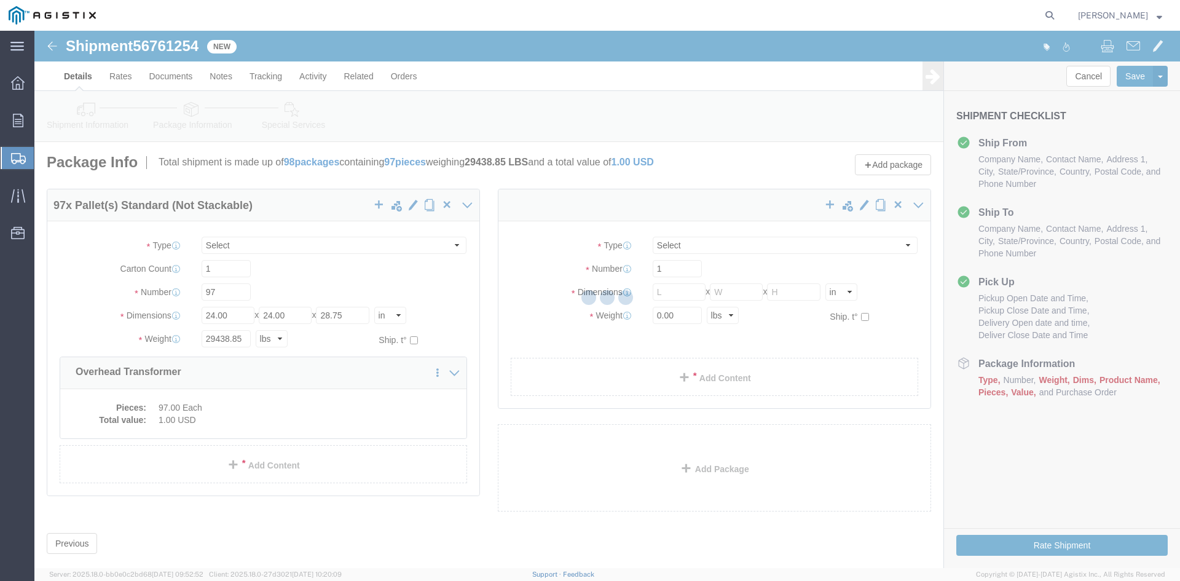
select select "PSNS"
select select "CBOX"
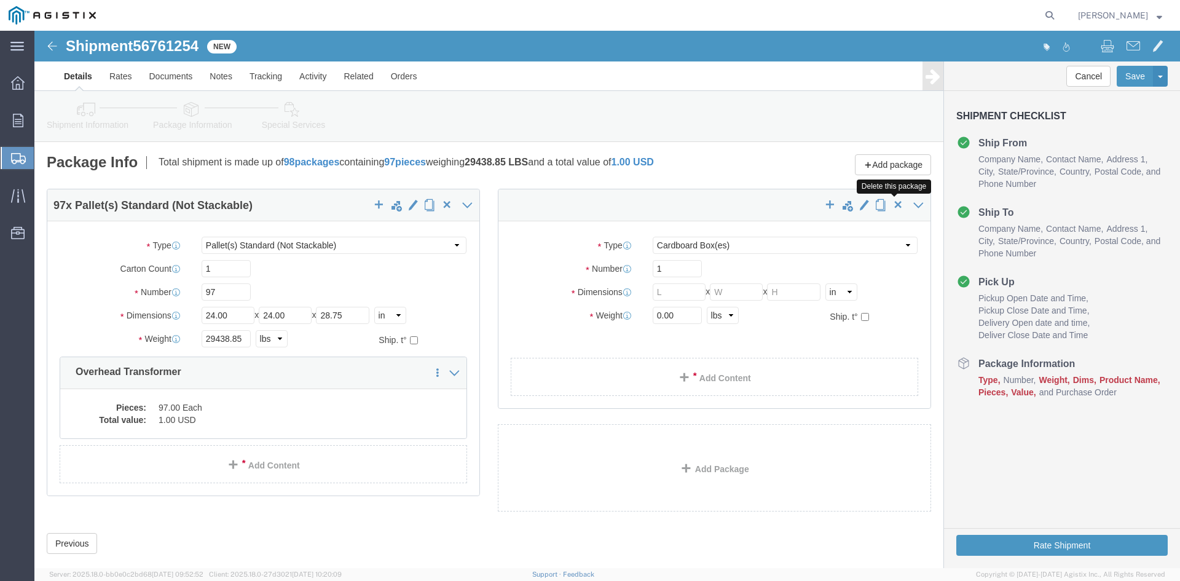
click span "button"
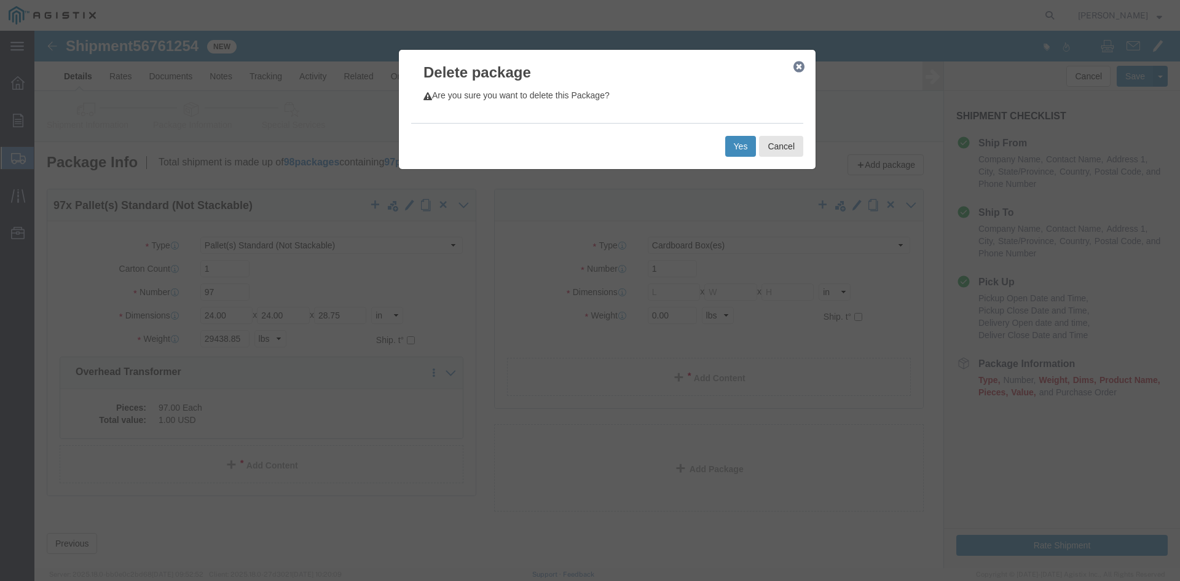
click button "Yes"
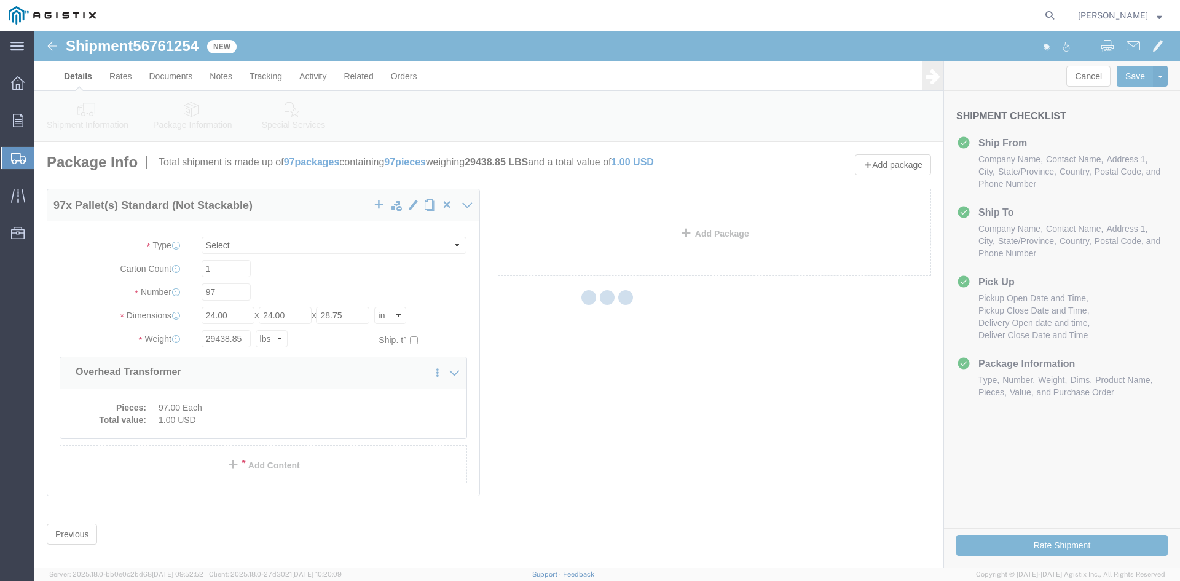
select select "PSNS"
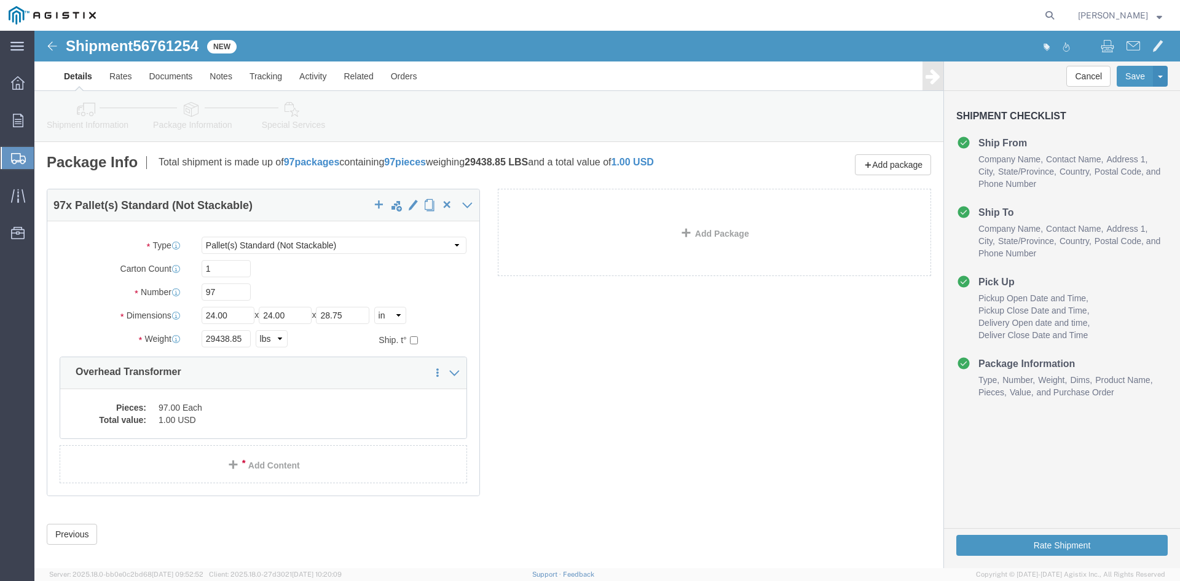
click icon
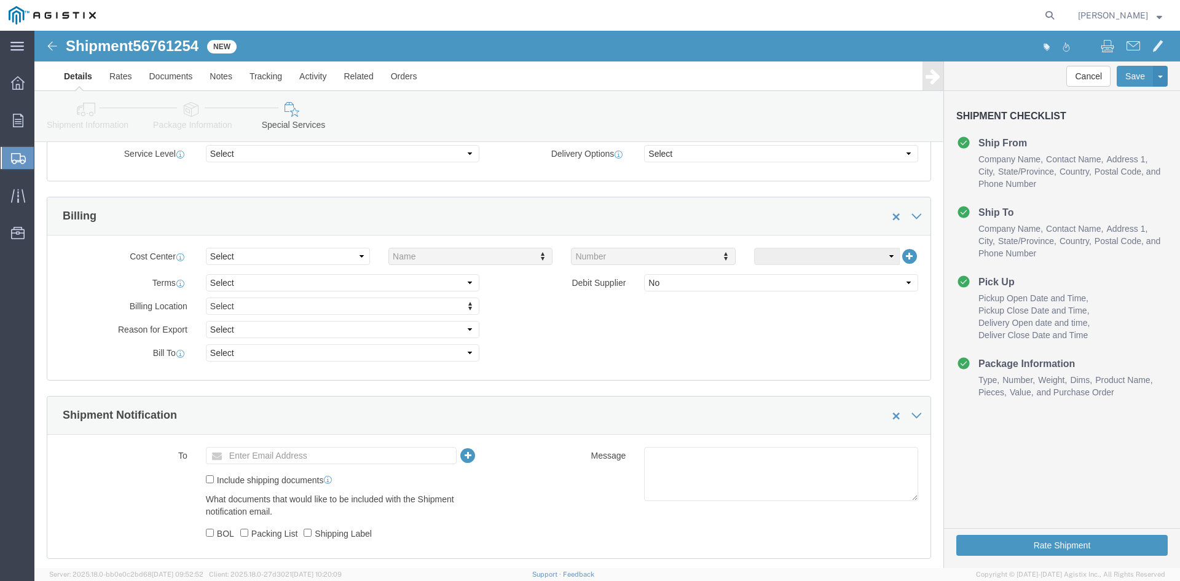
scroll to position [492, 0]
click input "text"
type input "[EMAIL_ADDRESS][DOMAIN_NAME]"
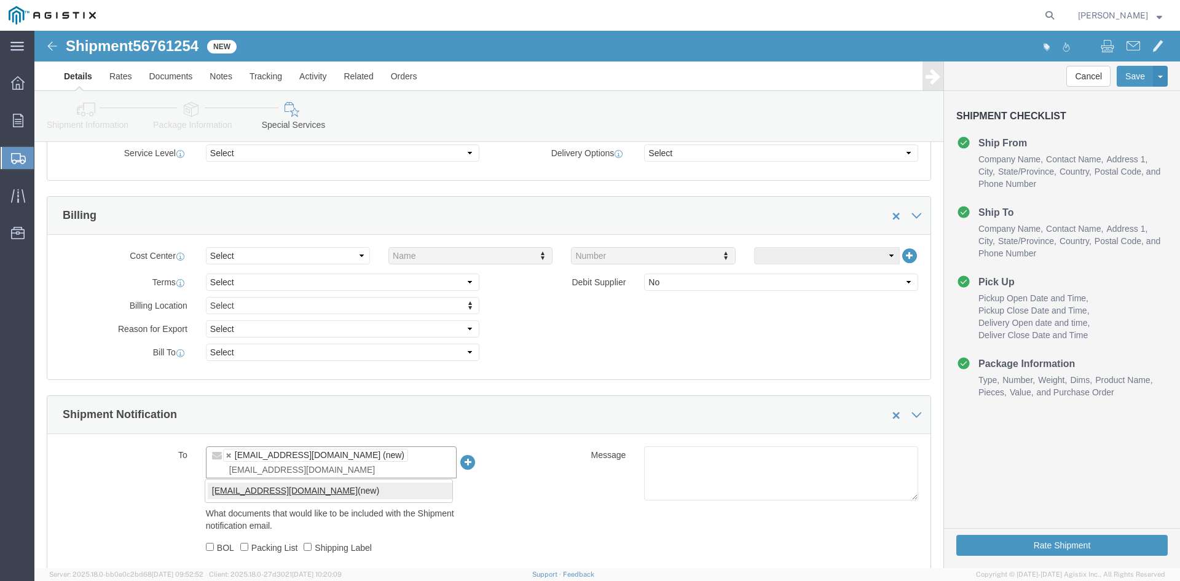
type input "[EMAIL_ADDRESS][DOMAIN_NAME]"
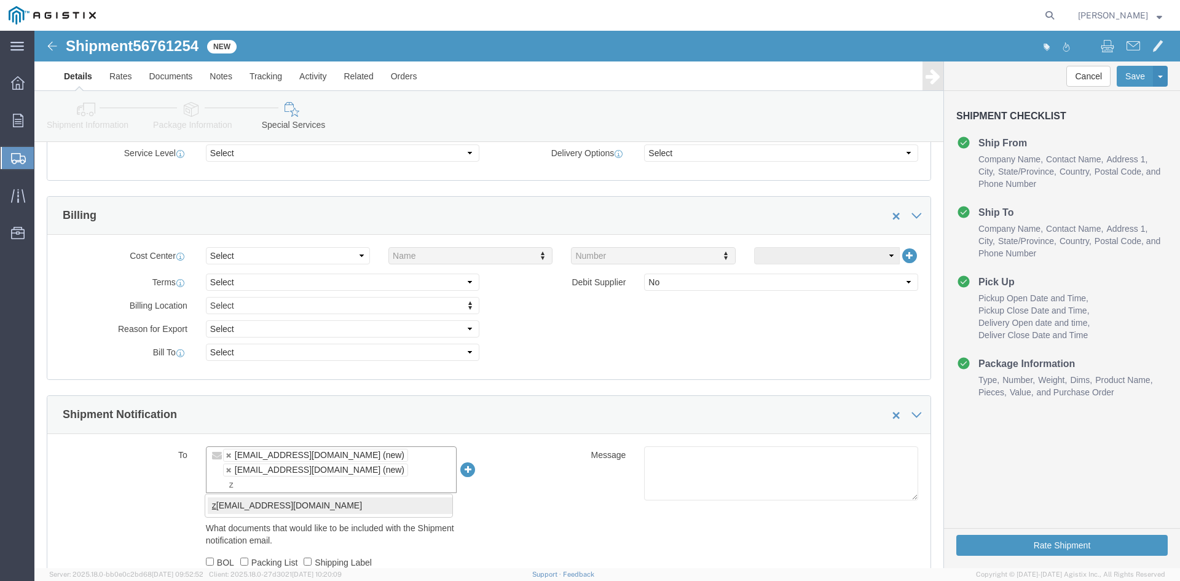
type input "z"
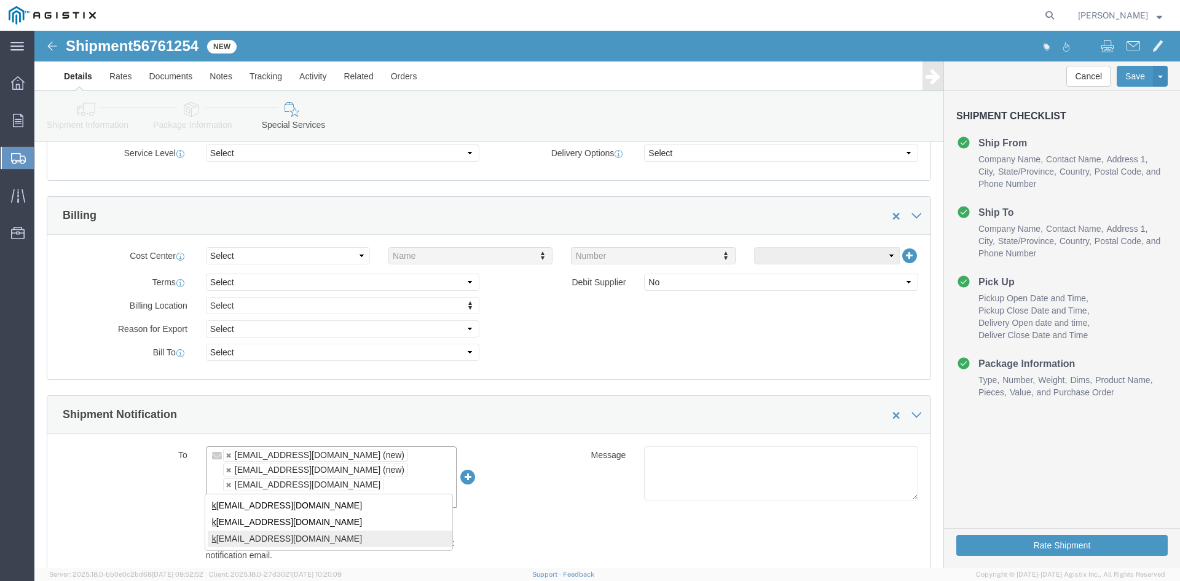
type input "k"
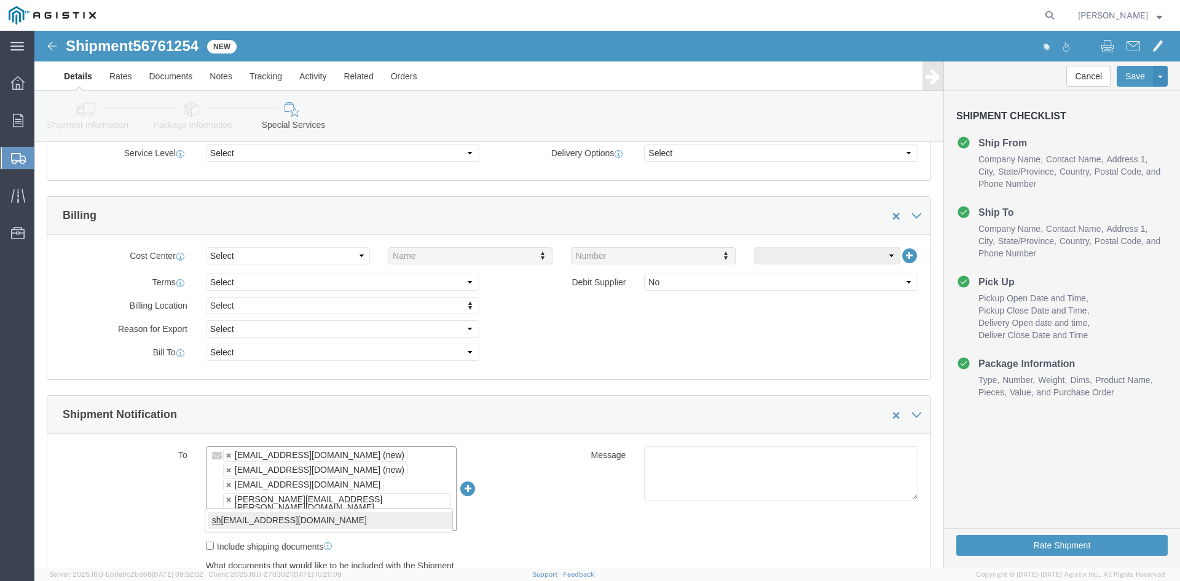
type input "sh"
type input "pr"
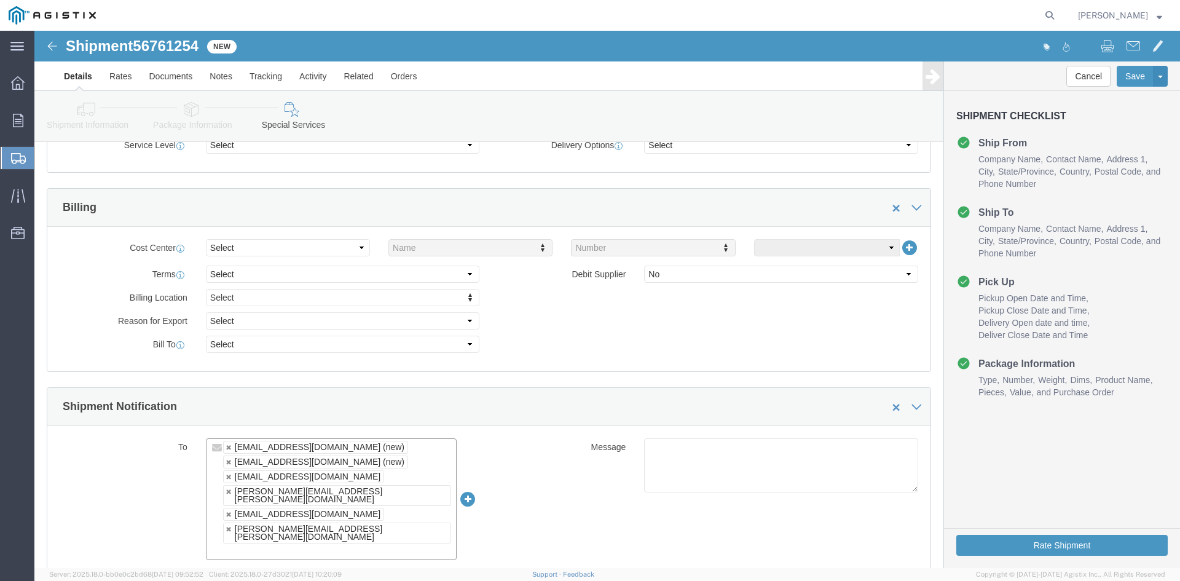
scroll to position [676, 0]
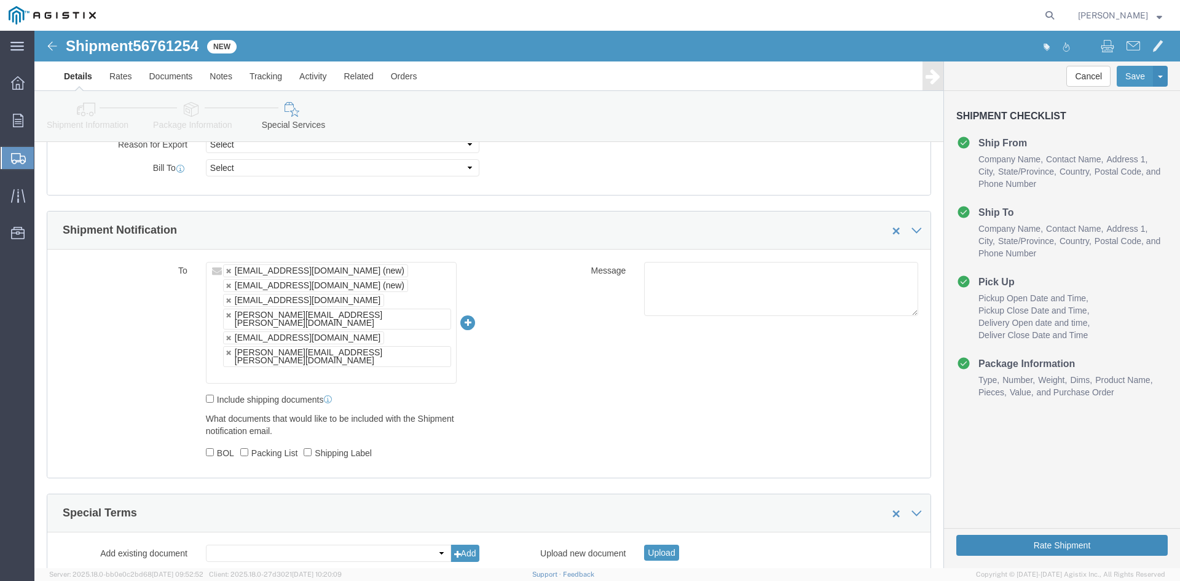
click button "Rate Shipment"
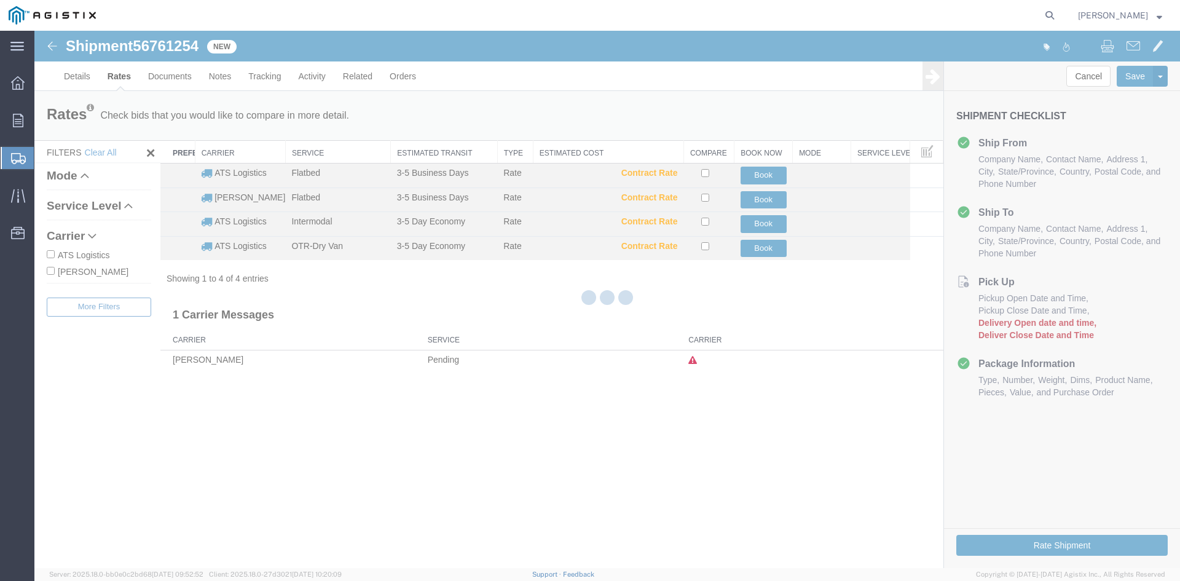
scroll to position [0, 0]
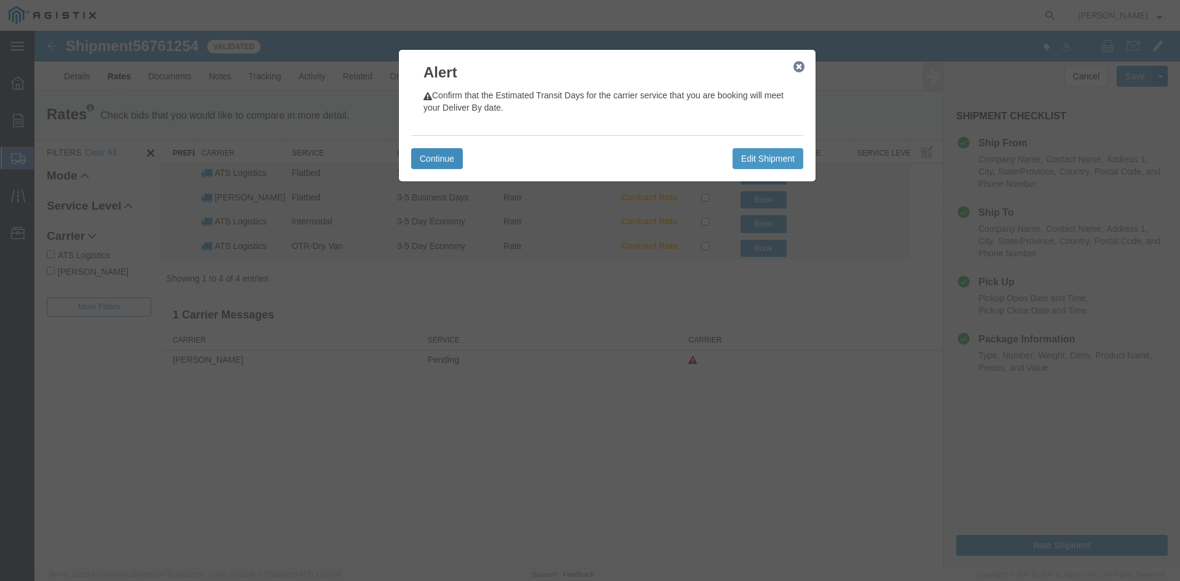
click at [446, 155] on button "Continue" at bounding box center [437, 158] width 52 height 21
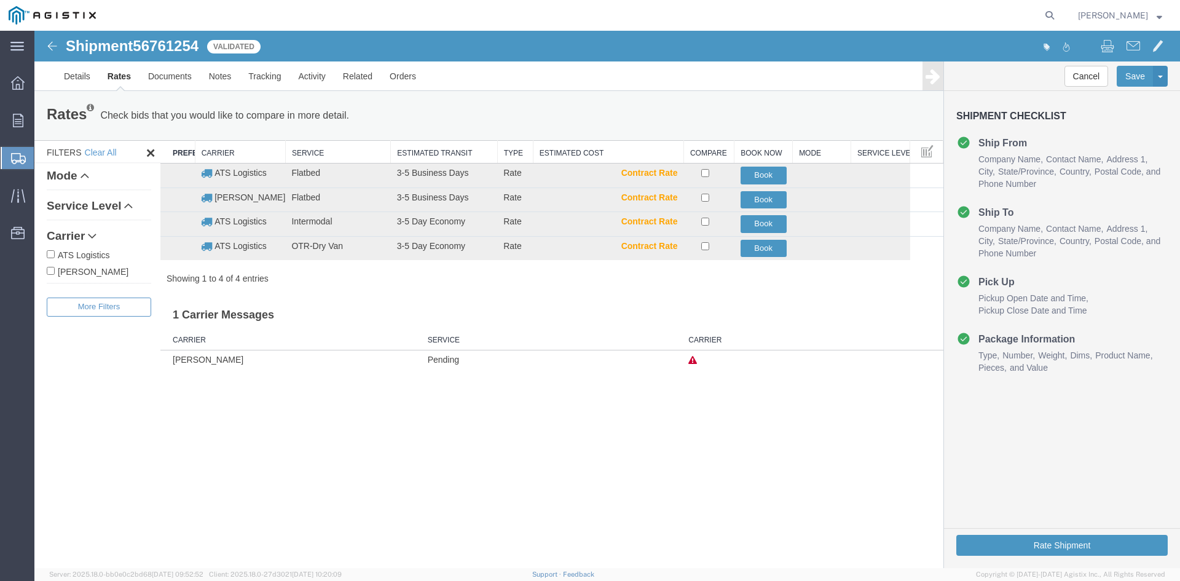
click at [48, 251] on input "ATS Logistics" at bounding box center [51, 254] width 8 height 8
checkbox input "true"
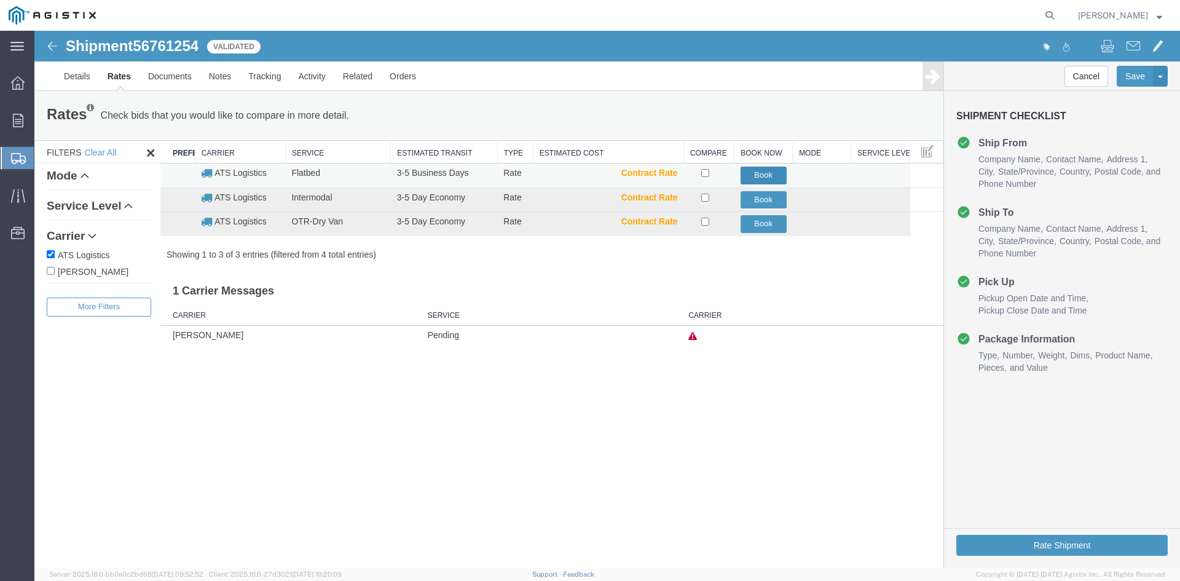
click at [765, 173] on button "Book" at bounding box center [764, 176] width 46 height 18
